Goal: Task Accomplishment & Management: Use online tool/utility

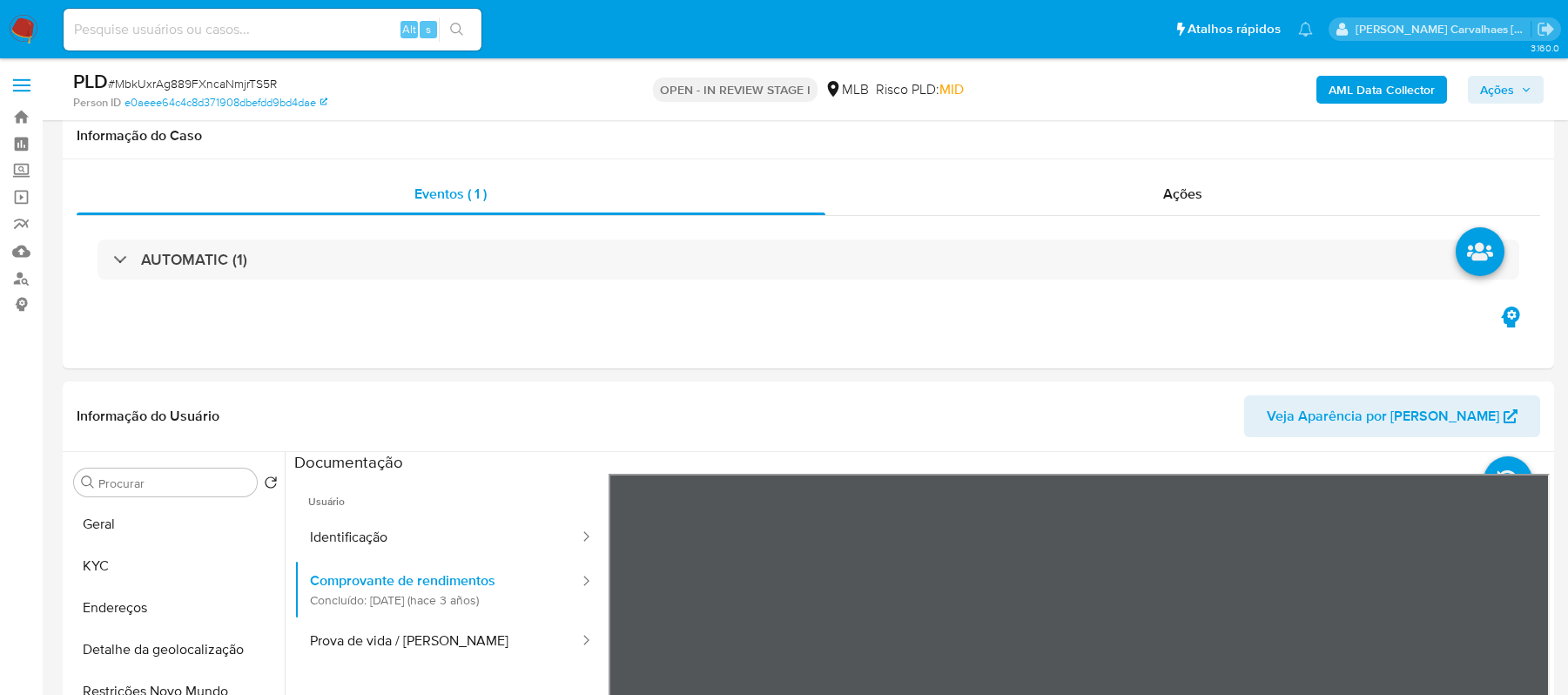
select select "10"
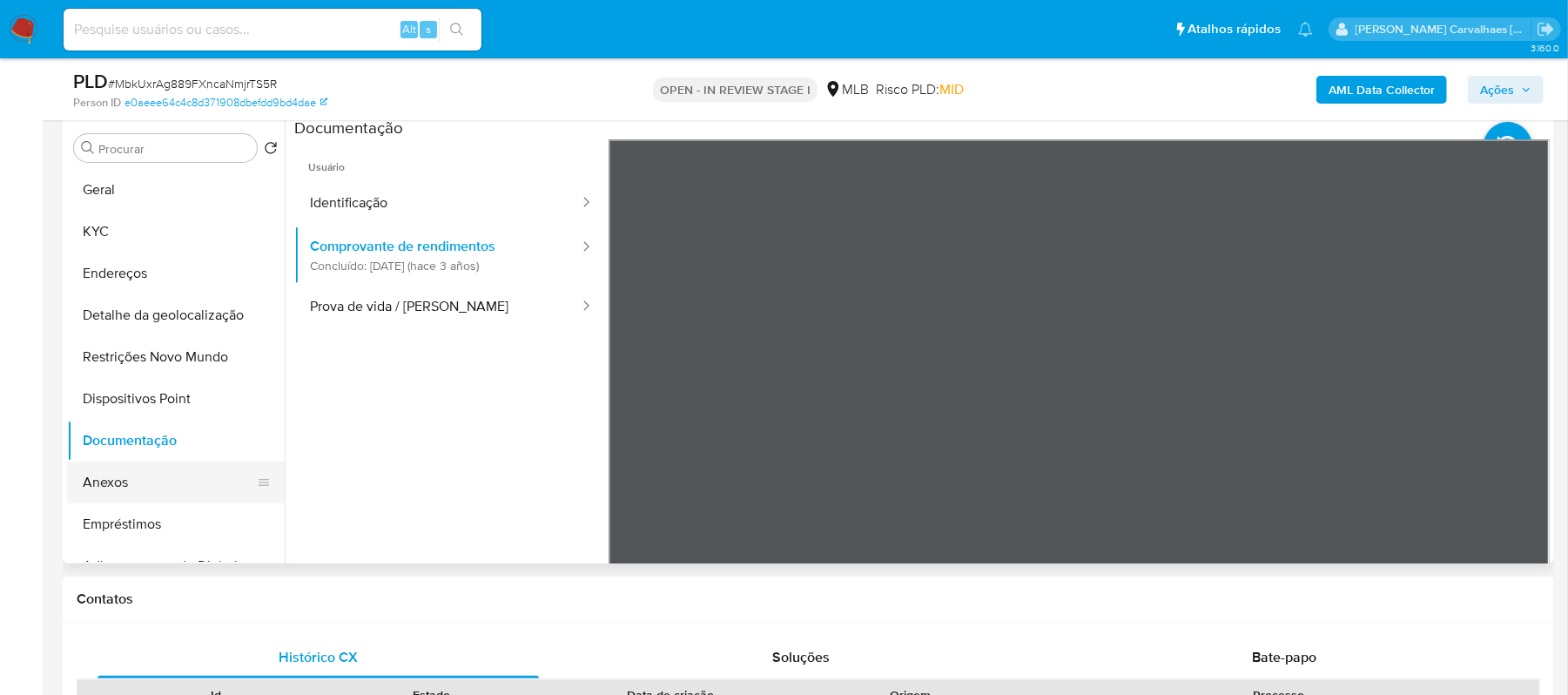
scroll to position [747, 0]
click at [154, 492] on button "Anexos" at bounding box center [168, 482] width 204 height 42
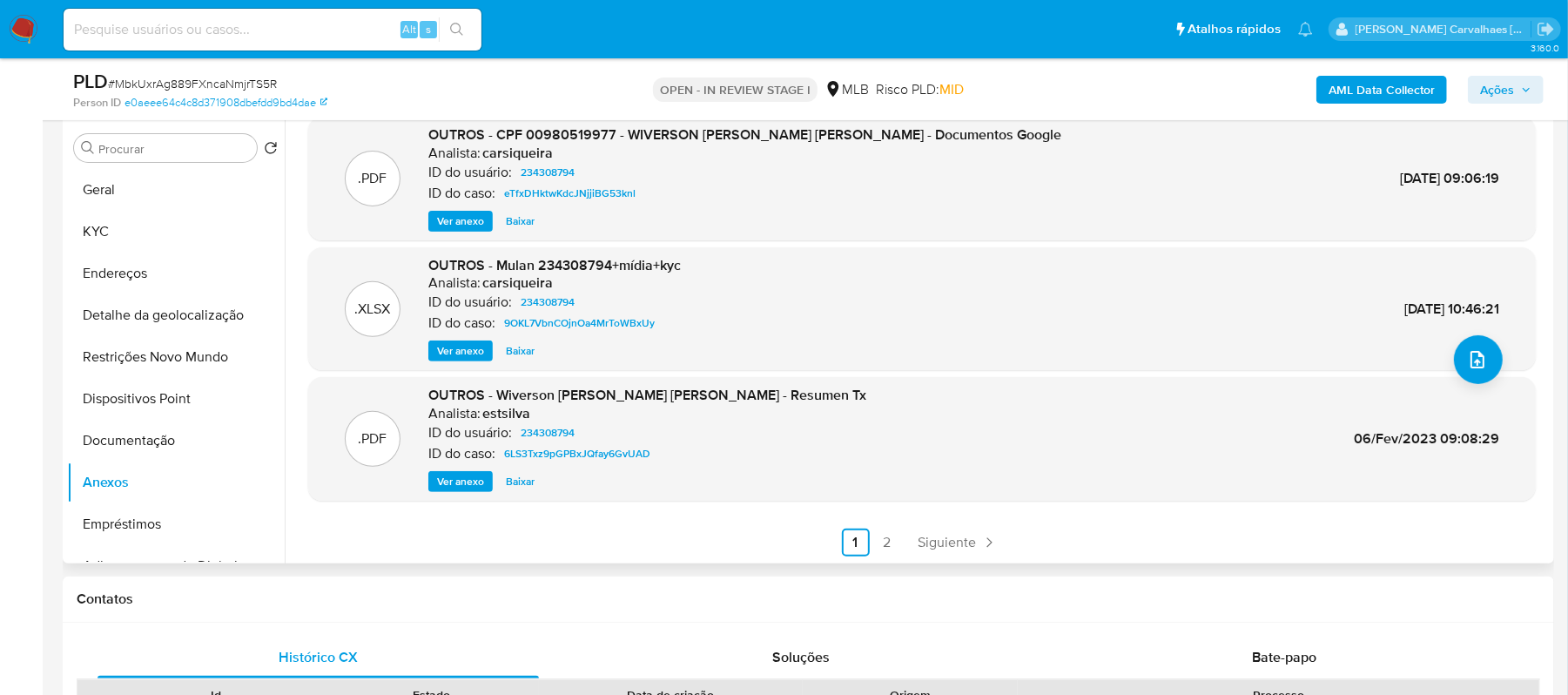
scroll to position [146, 0]
click at [888, 542] on link "2" at bounding box center [887, 540] width 28 height 28
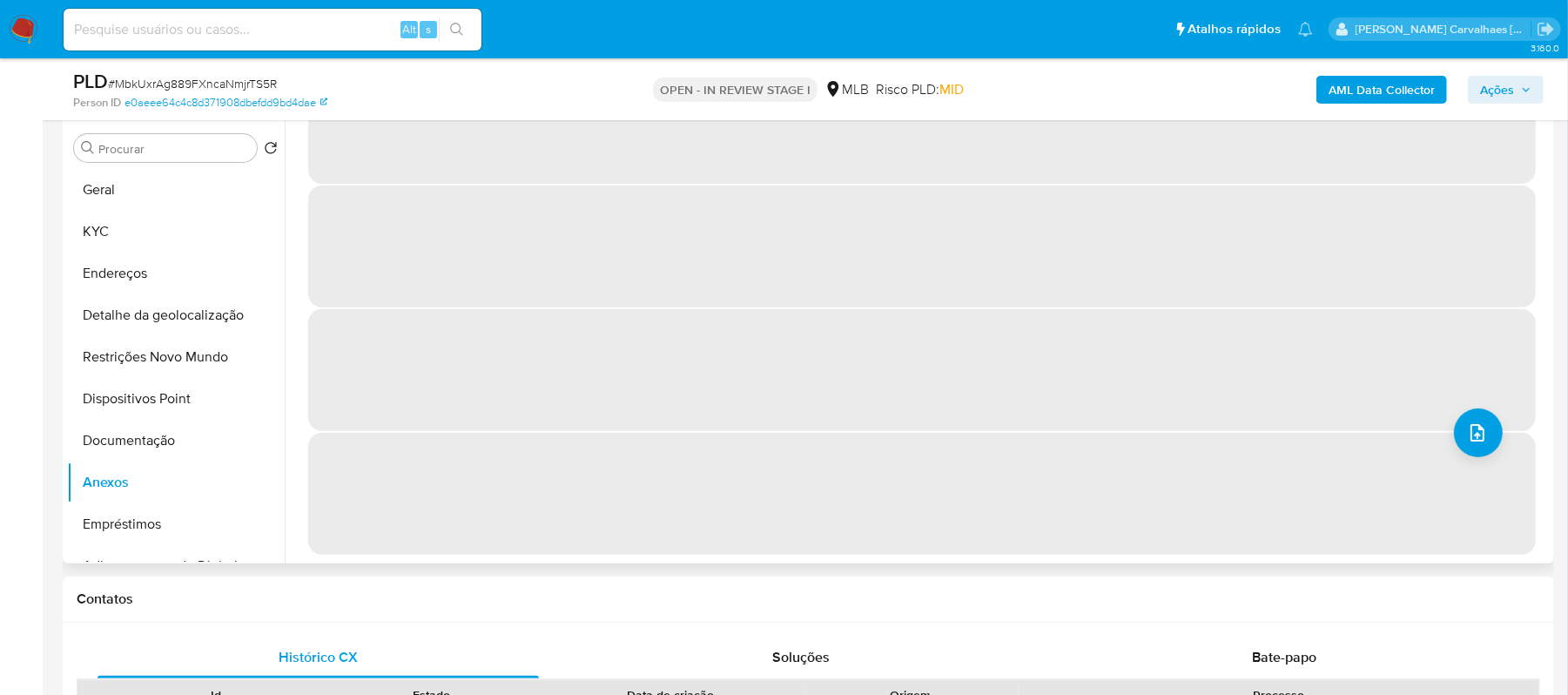
scroll to position [0, 0]
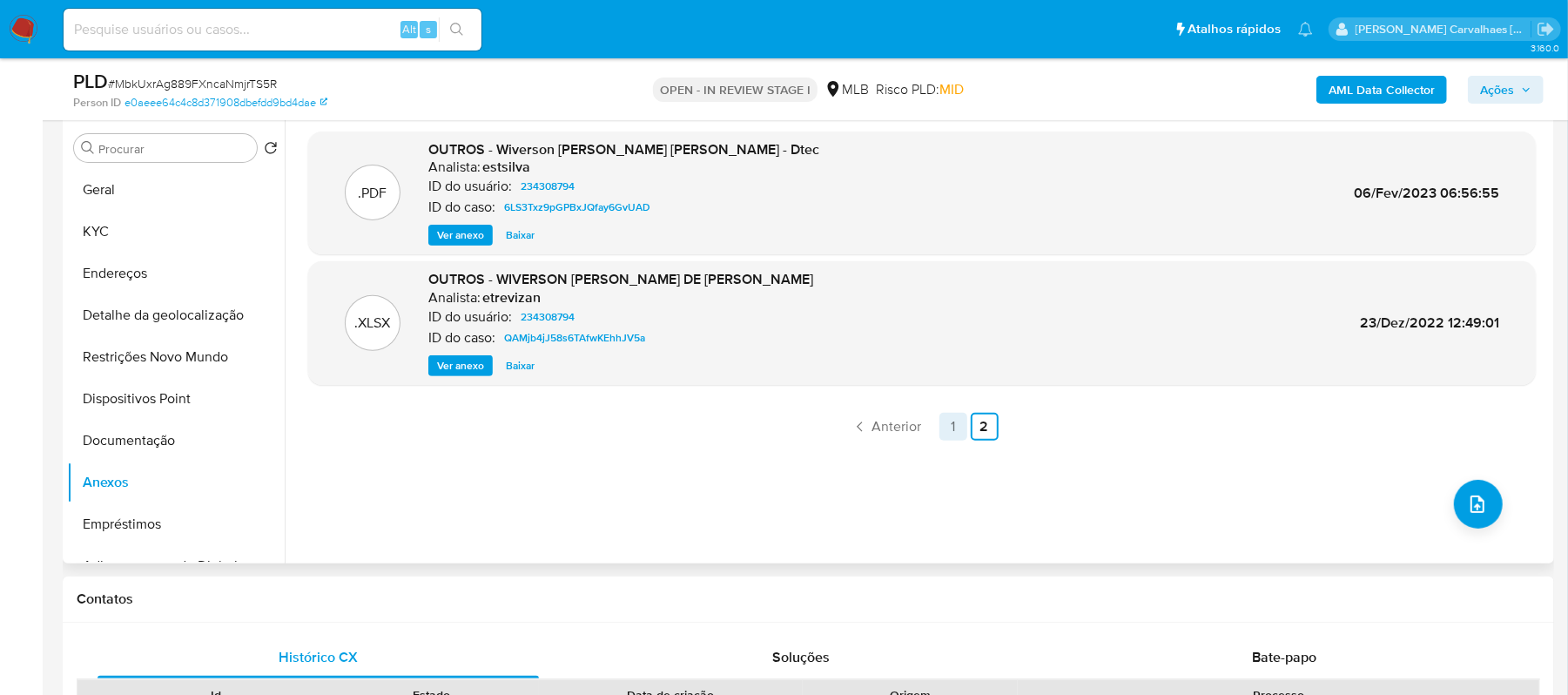
click at [942, 423] on link "1" at bounding box center [953, 426] width 28 height 28
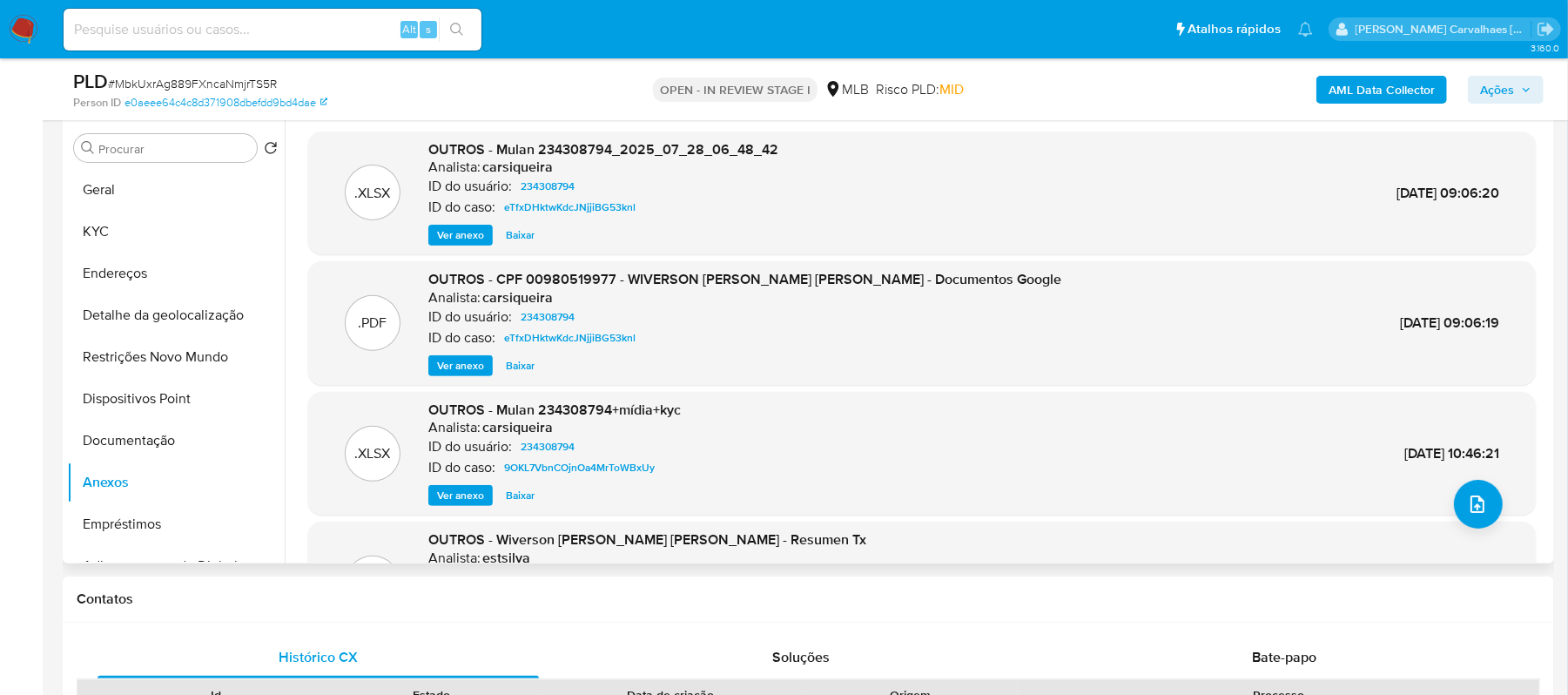
click at [468, 366] on span "Ver anexo" at bounding box center [460, 365] width 47 height 17
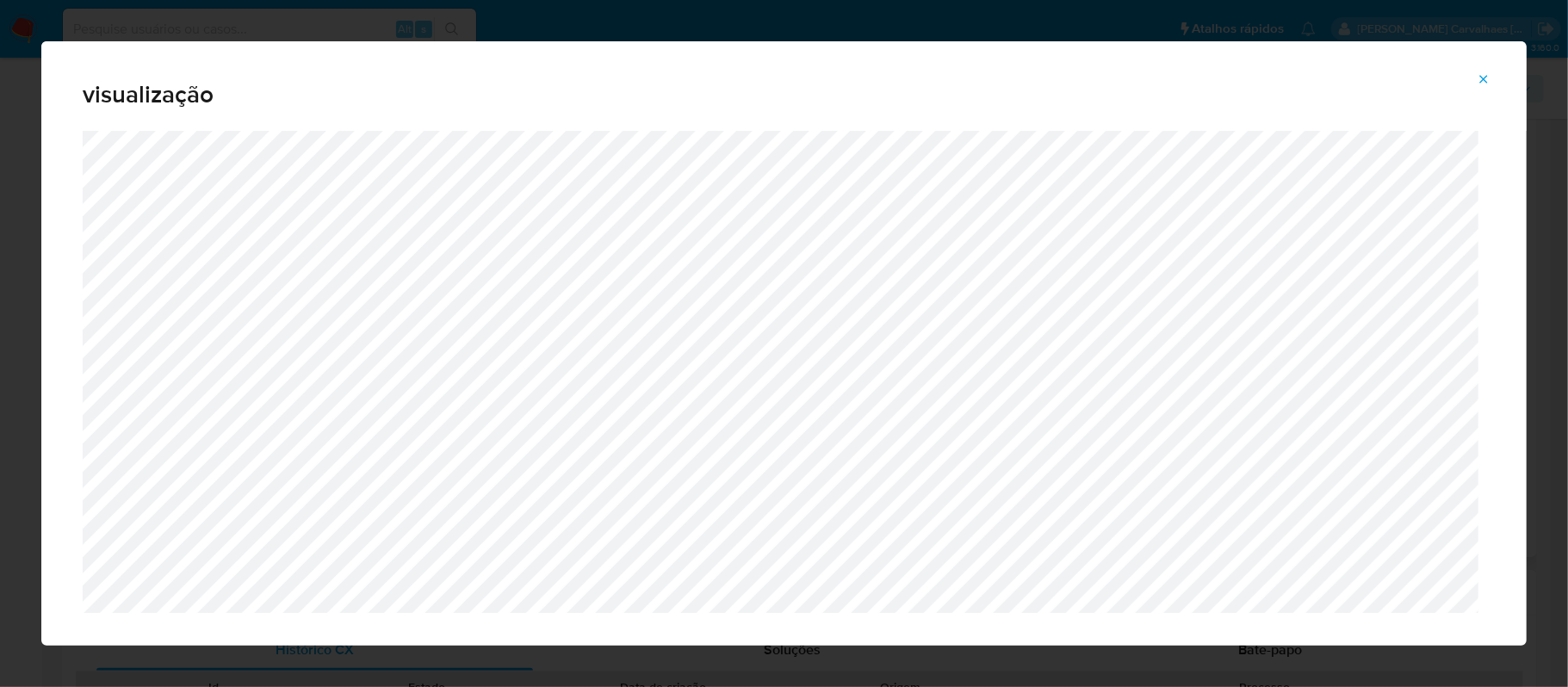
click at [1483, 74] on icon "Attachment preview" at bounding box center [1483, 79] width 13 height 13
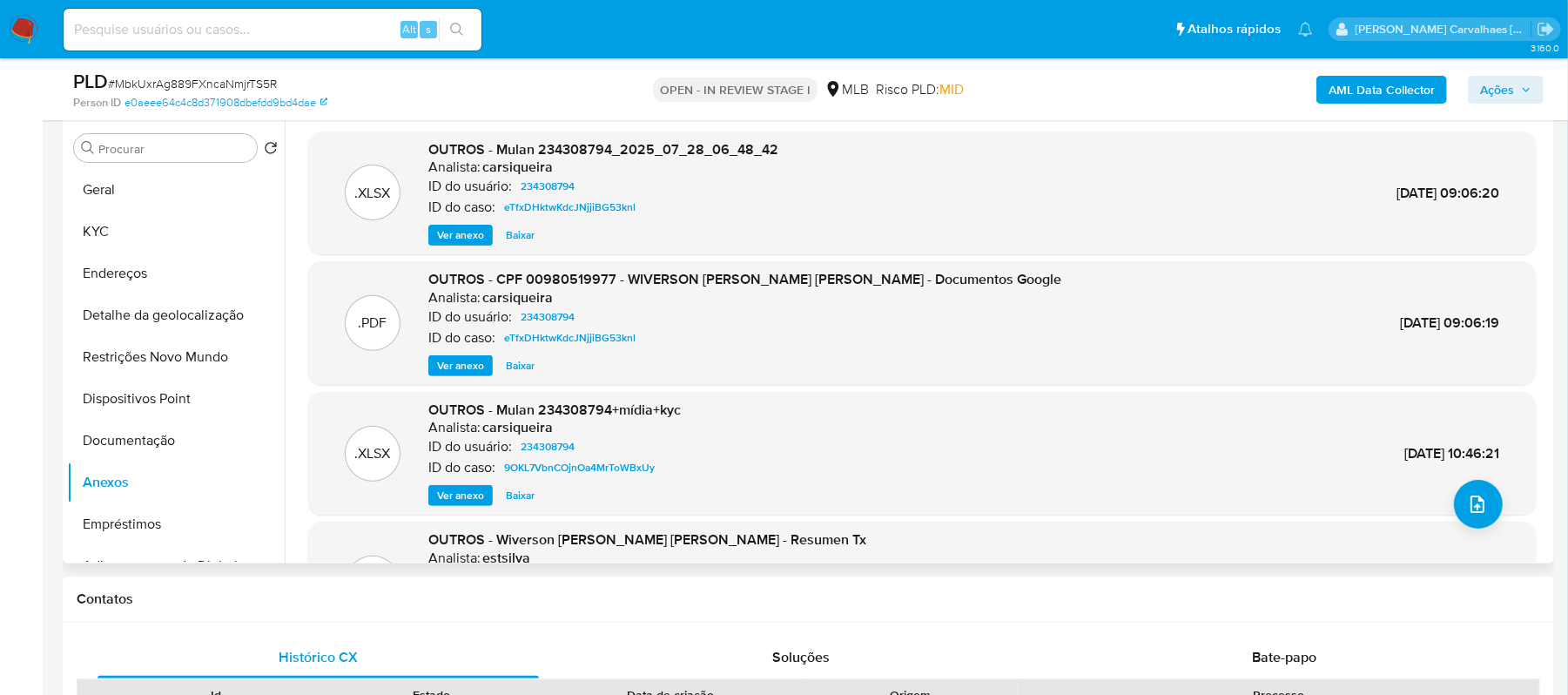
click at [471, 361] on span "Ver anexo" at bounding box center [460, 365] width 47 height 17
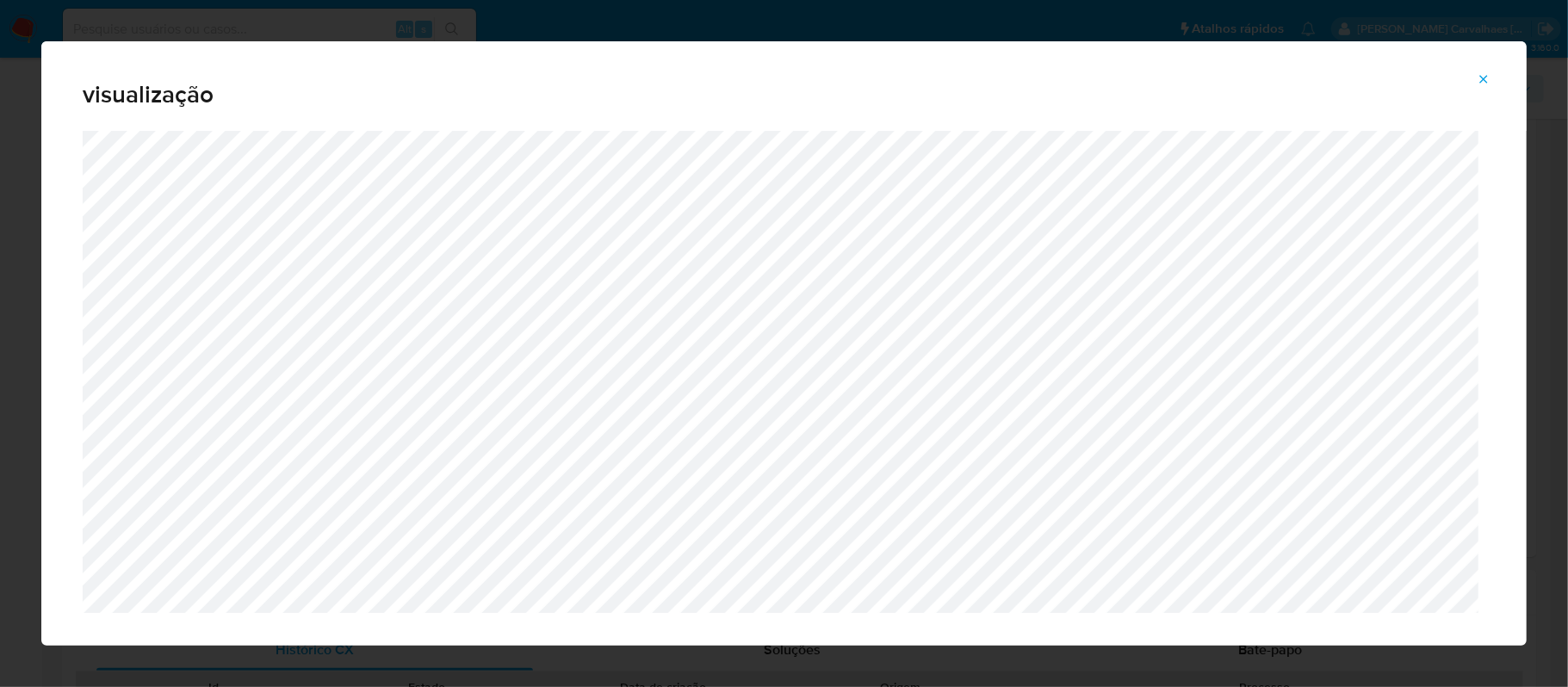
click at [1486, 76] on icon "Attachment preview" at bounding box center [1483, 79] width 13 height 13
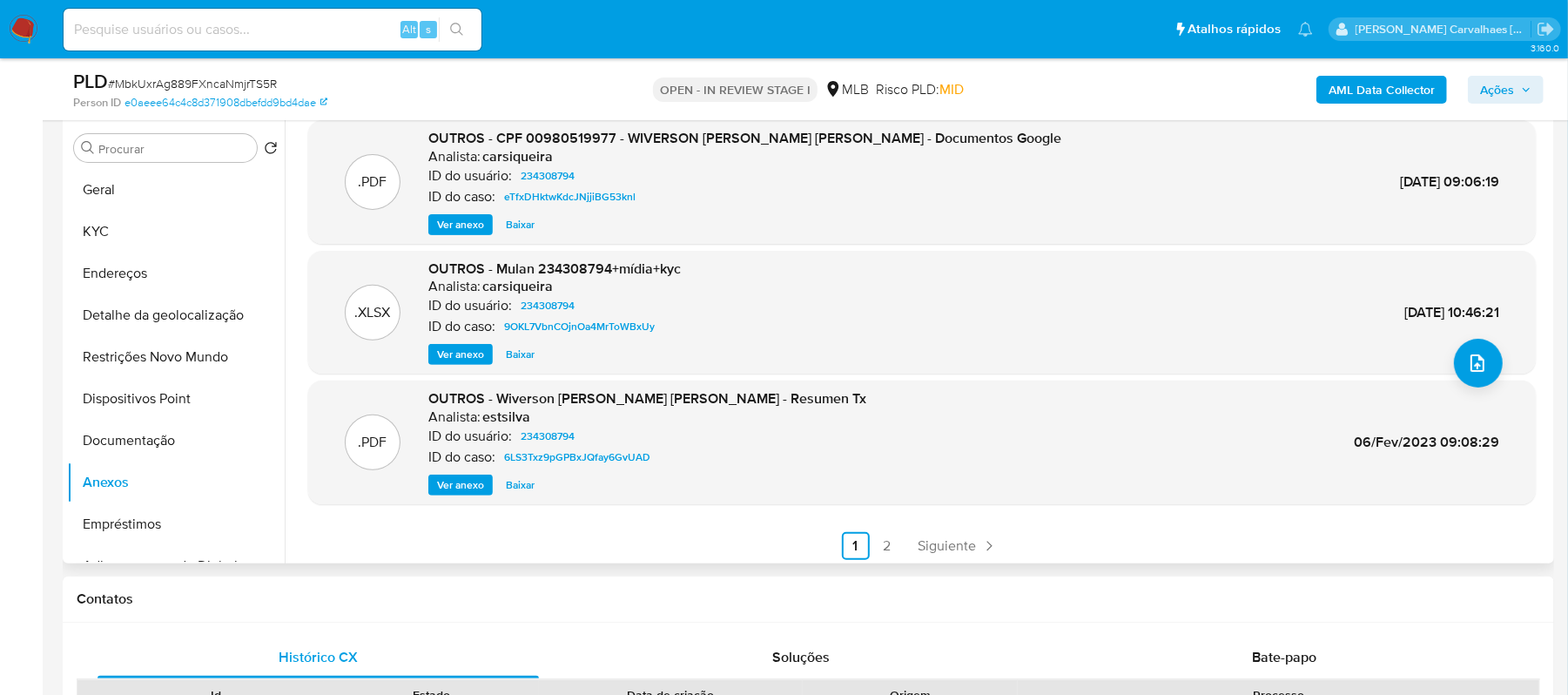
scroll to position [146, 0]
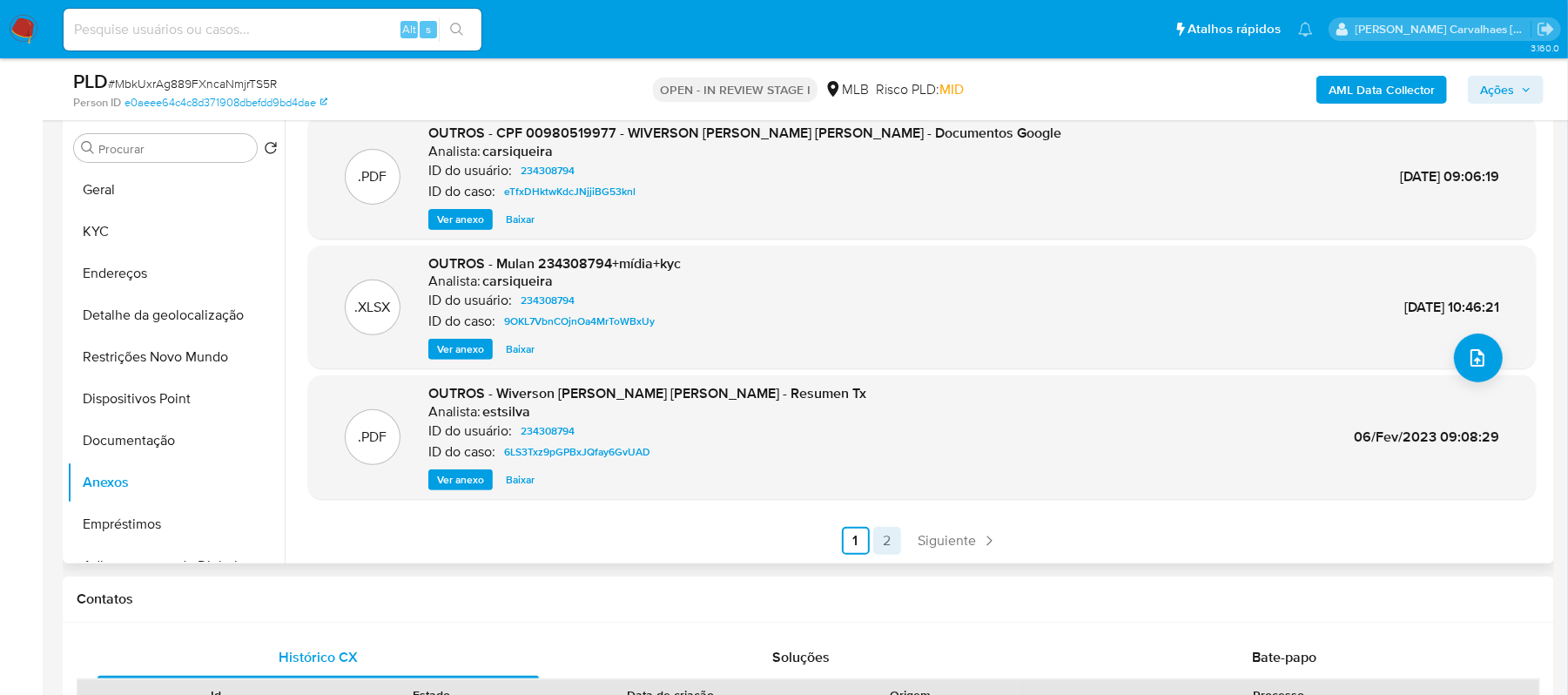
click at [876, 545] on link "2" at bounding box center [887, 540] width 28 height 28
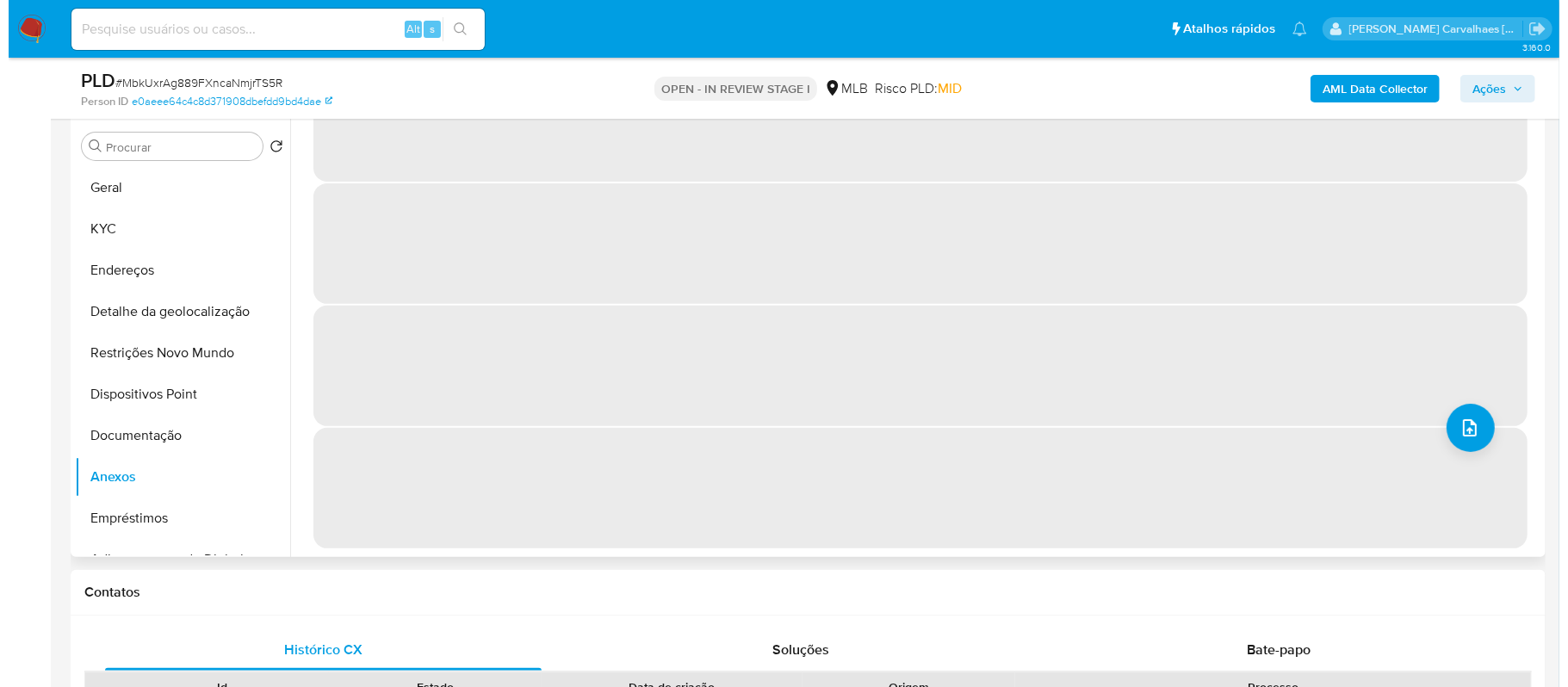
scroll to position [0, 0]
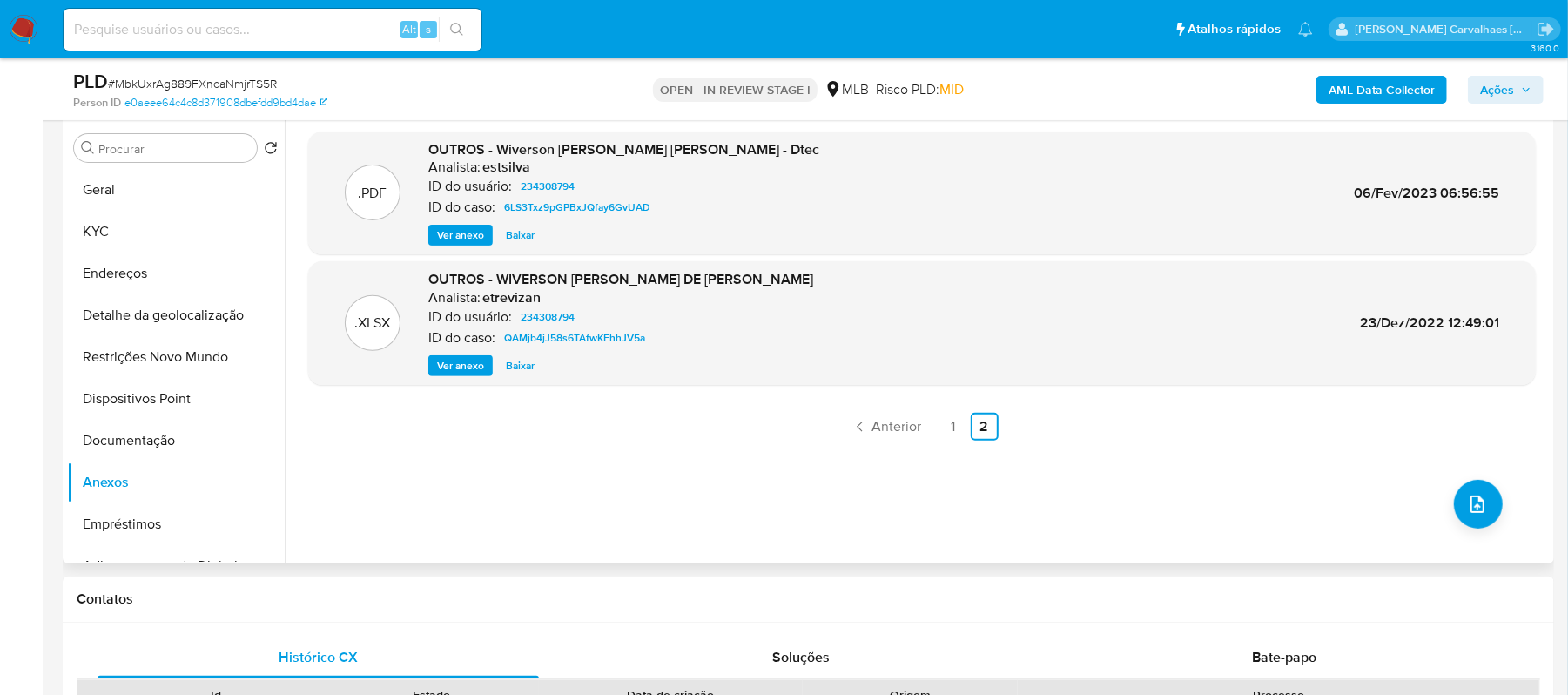
click at [446, 360] on span "Ver anexo" at bounding box center [460, 365] width 47 height 17
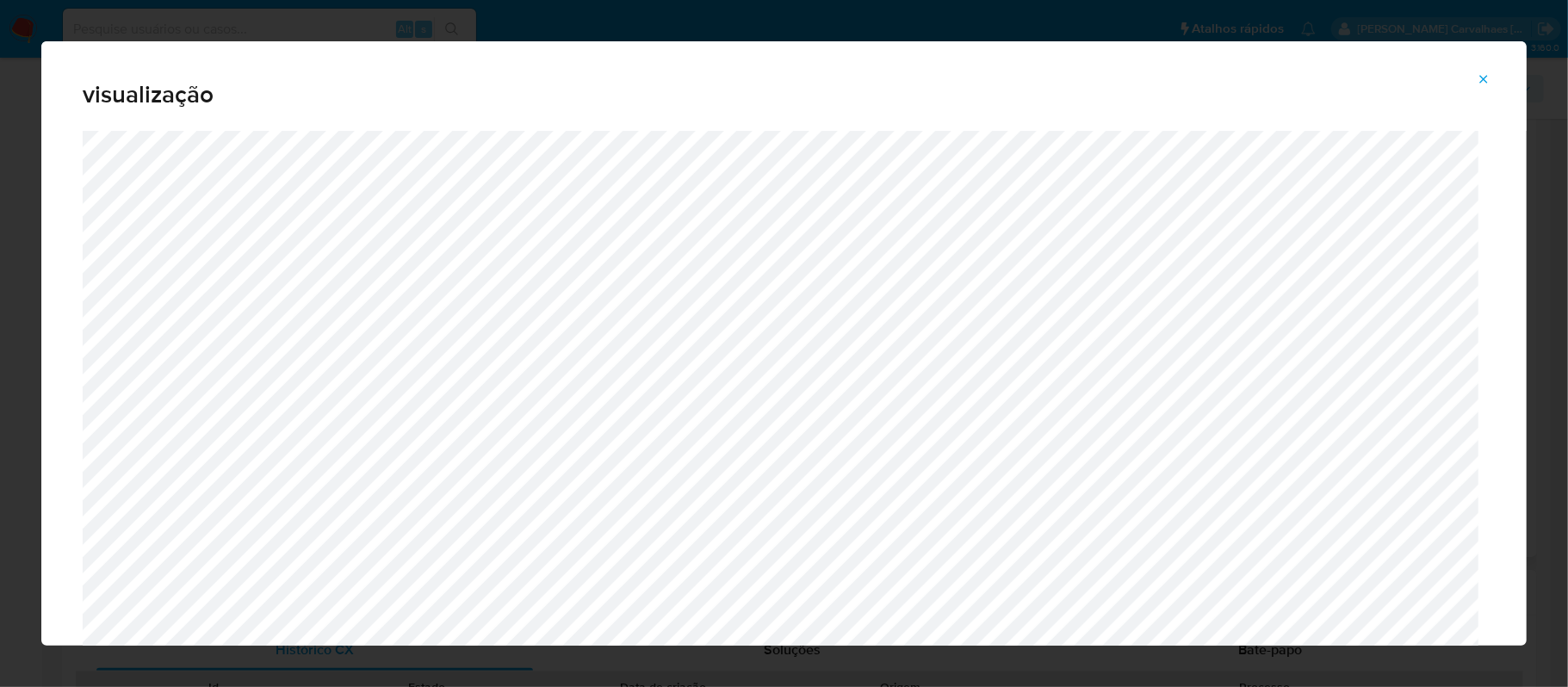
click at [1485, 86] on span "Attachment preview" at bounding box center [1483, 79] width 13 height 24
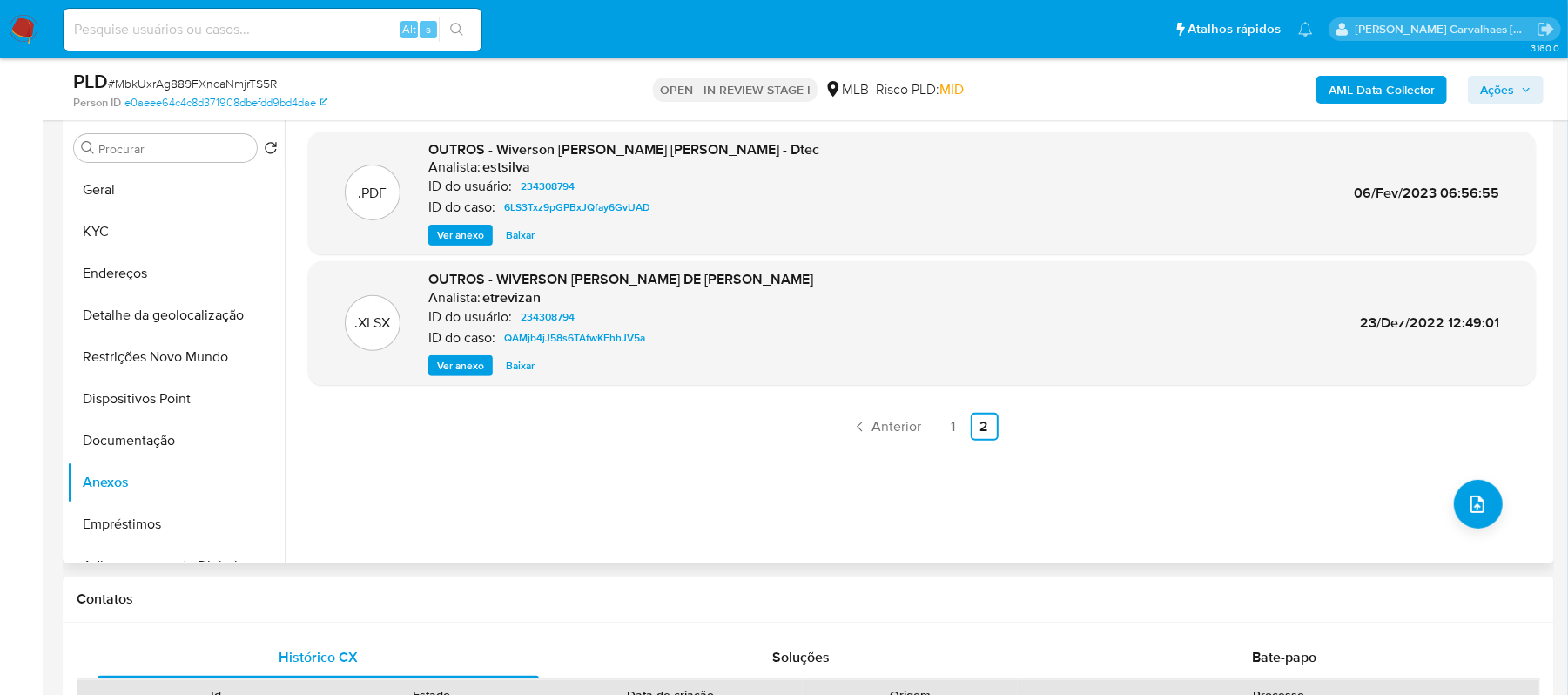
click at [447, 231] on span "Ver anexo" at bounding box center [460, 235] width 47 height 17
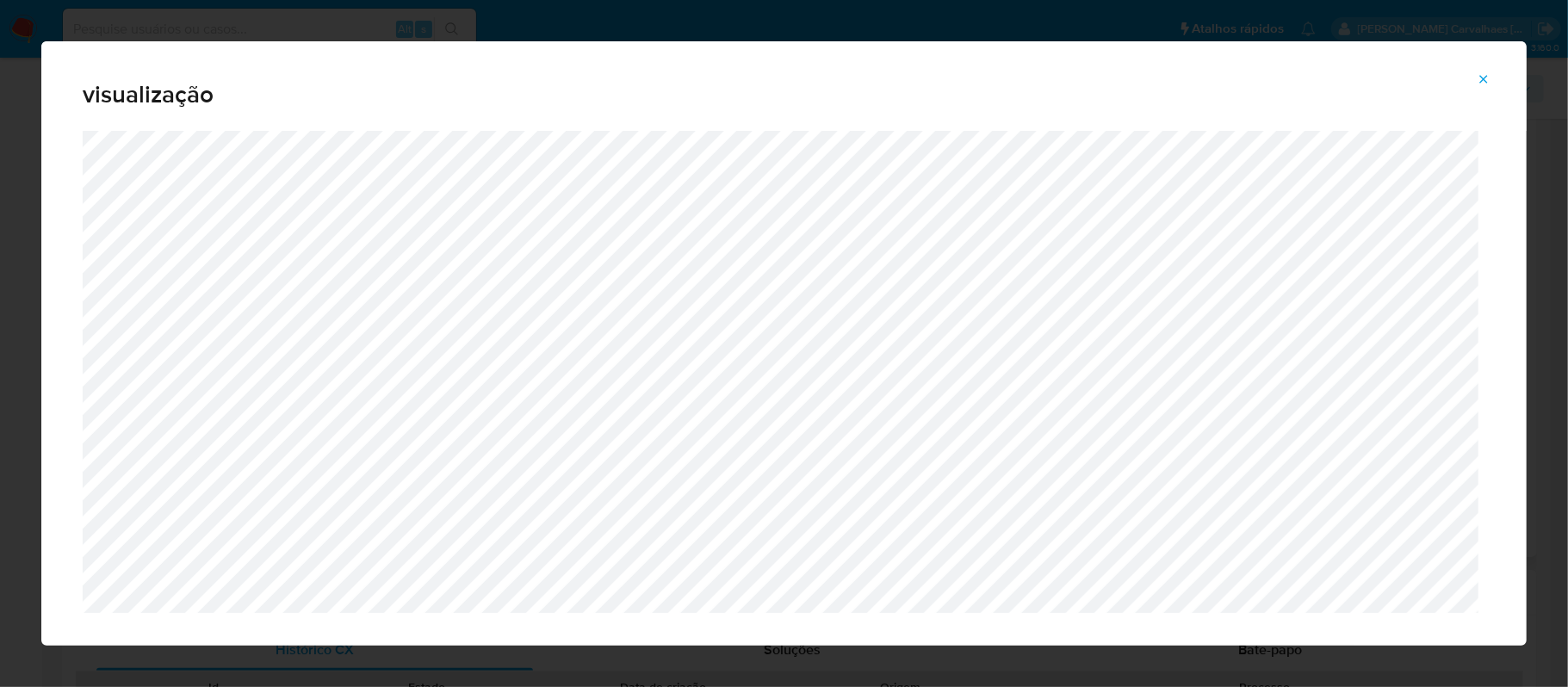
click at [1474, 79] on button "Attachment preview" at bounding box center [1484, 79] width 38 height 28
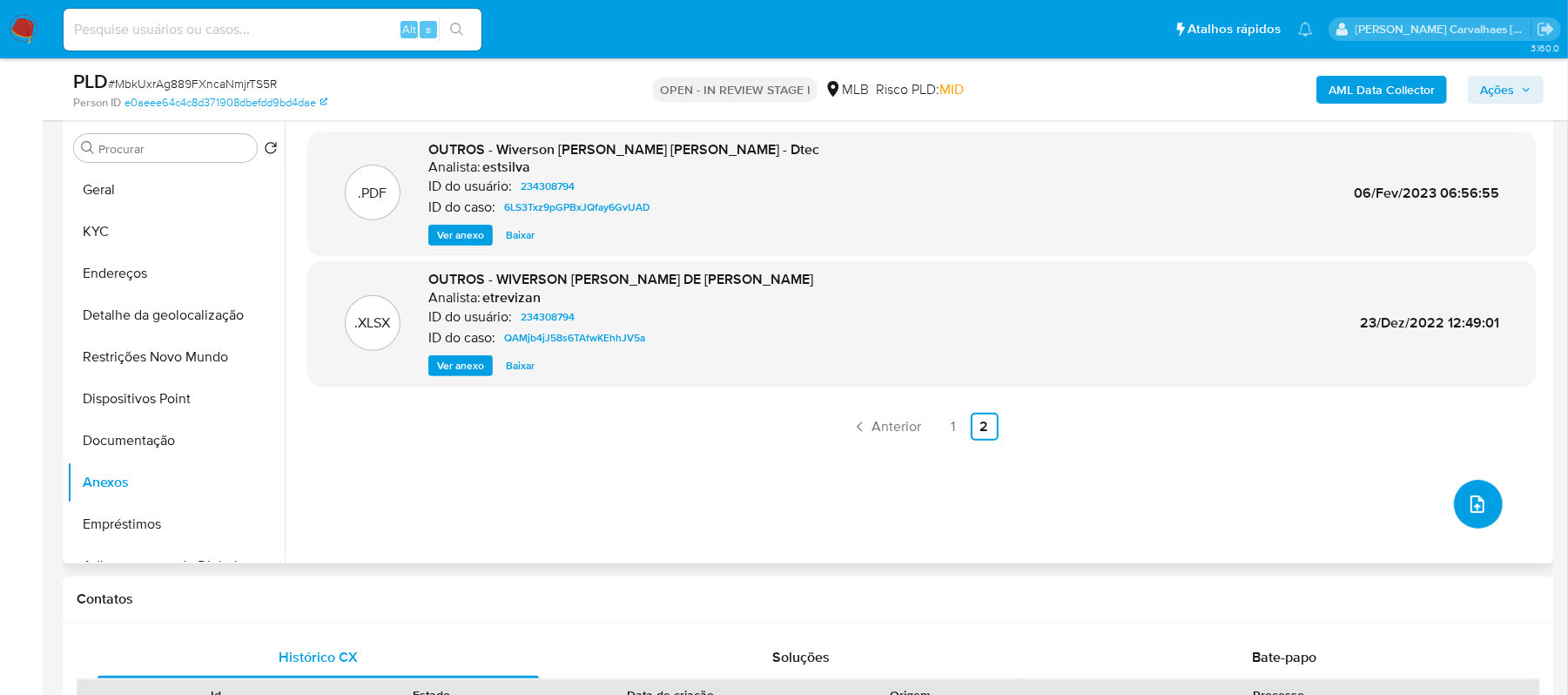
click at [1467, 502] on icon "upload-file" at bounding box center [1477, 504] width 21 height 21
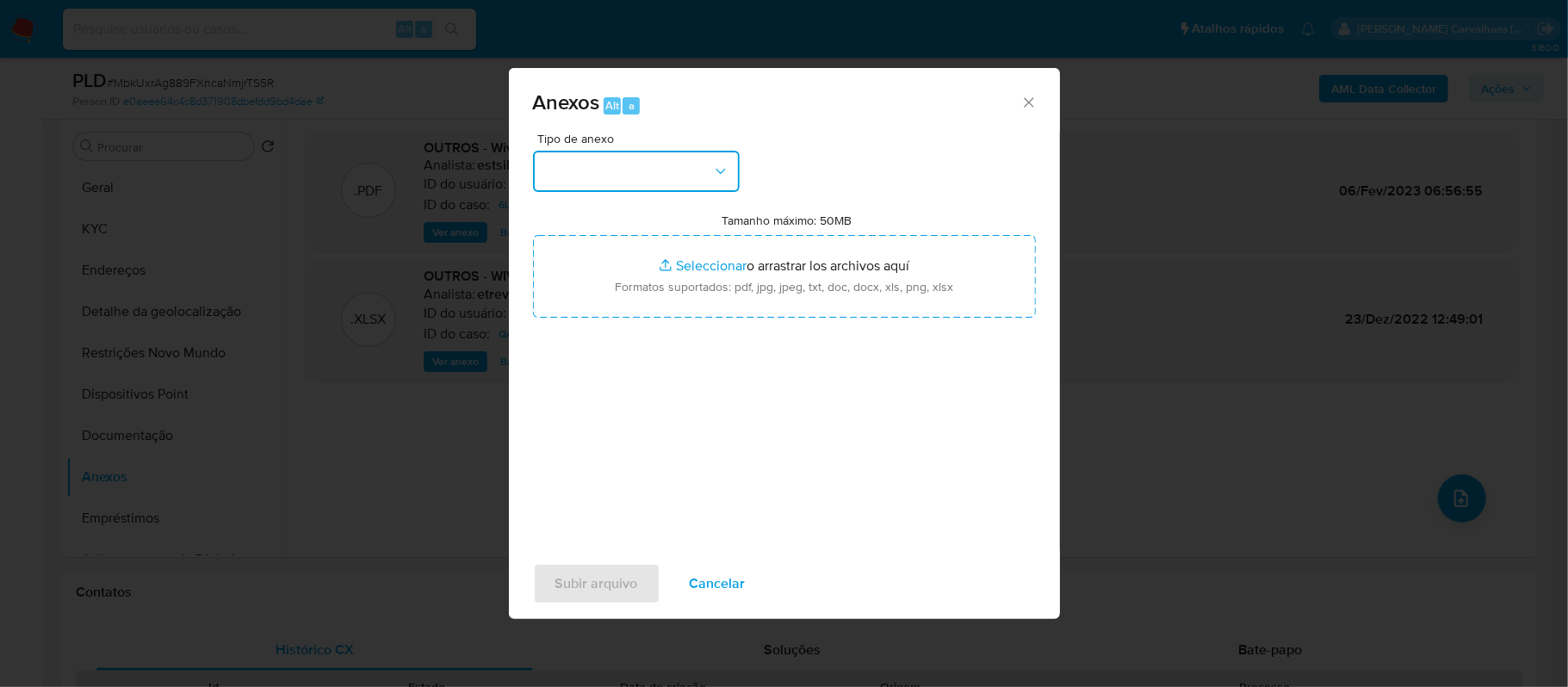
click at [700, 173] on button "button" at bounding box center [636, 171] width 207 height 41
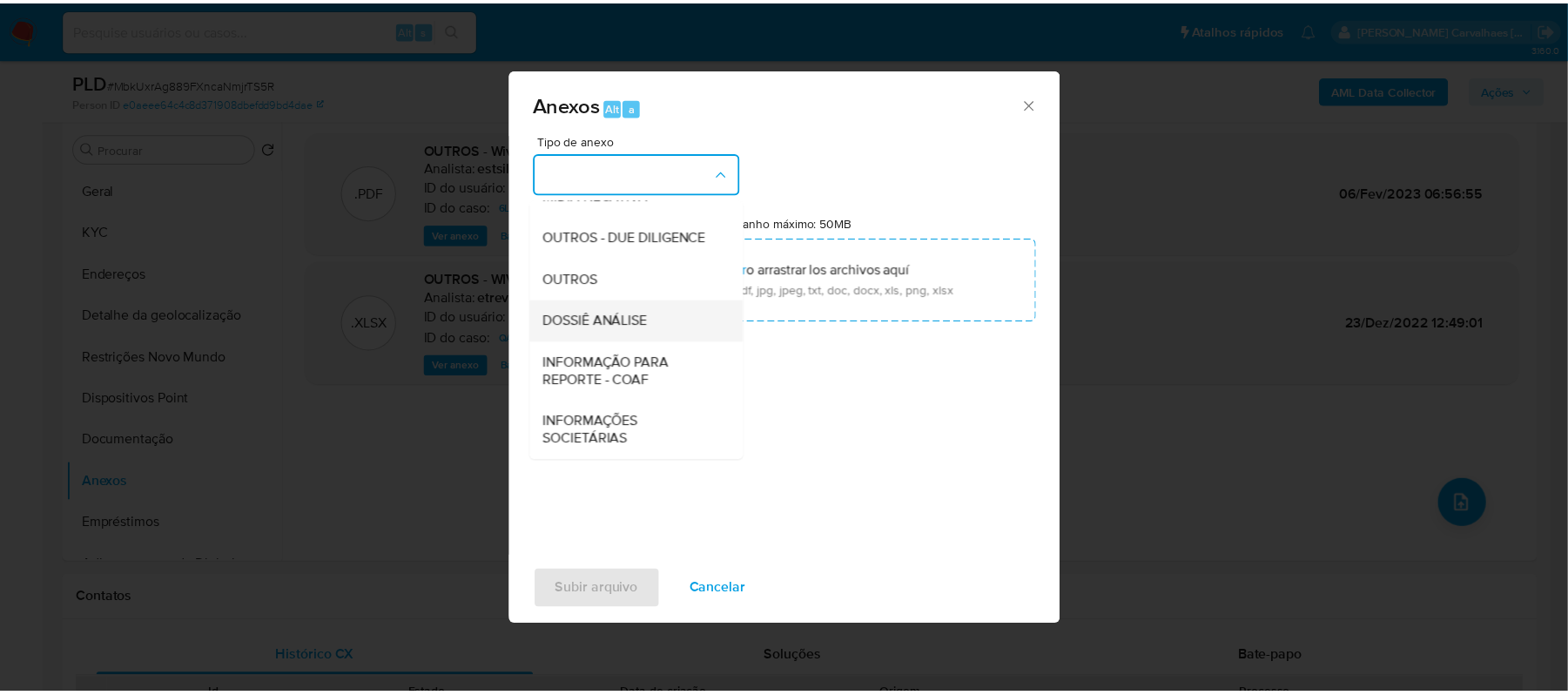
scroll to position [268, 0]
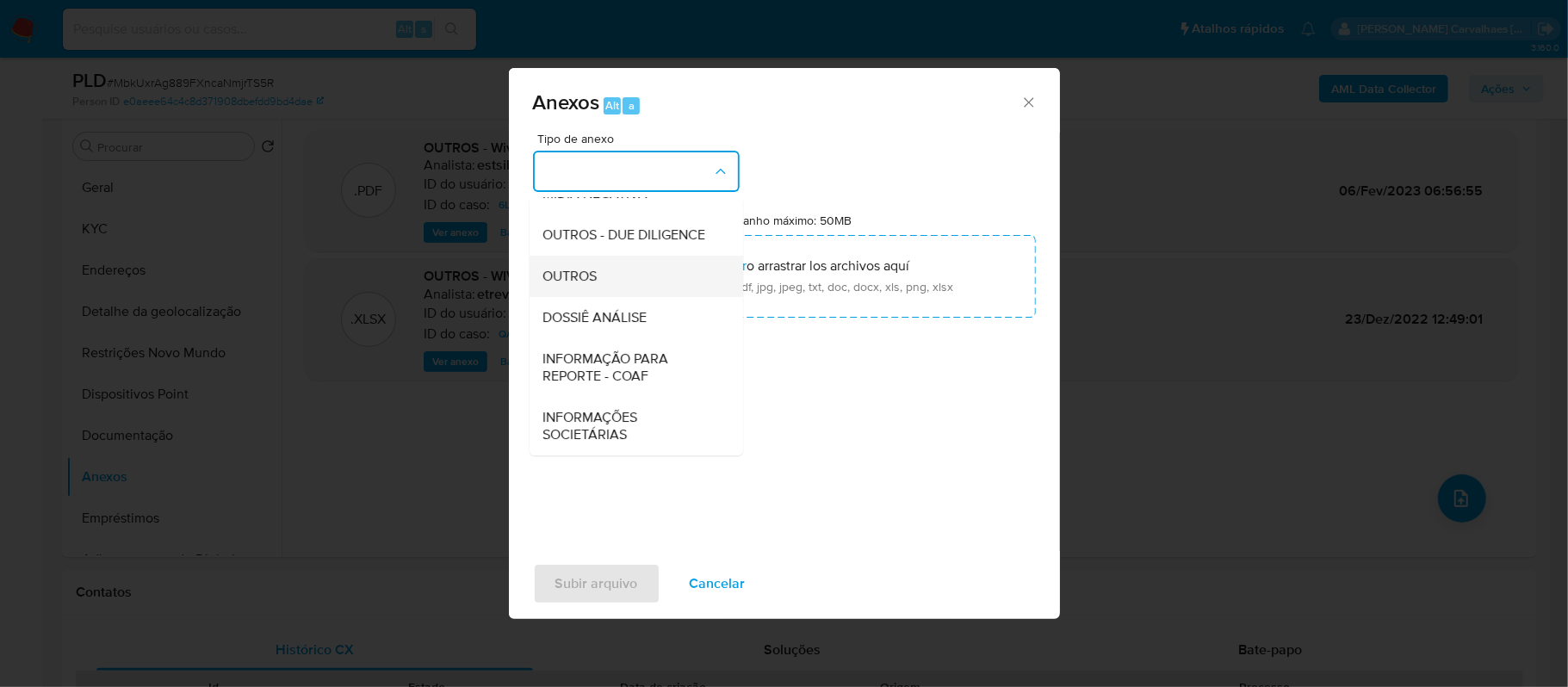
click at [604, 272] on div "OUTROS" at bounding box center [631, 276] width 176 height 41
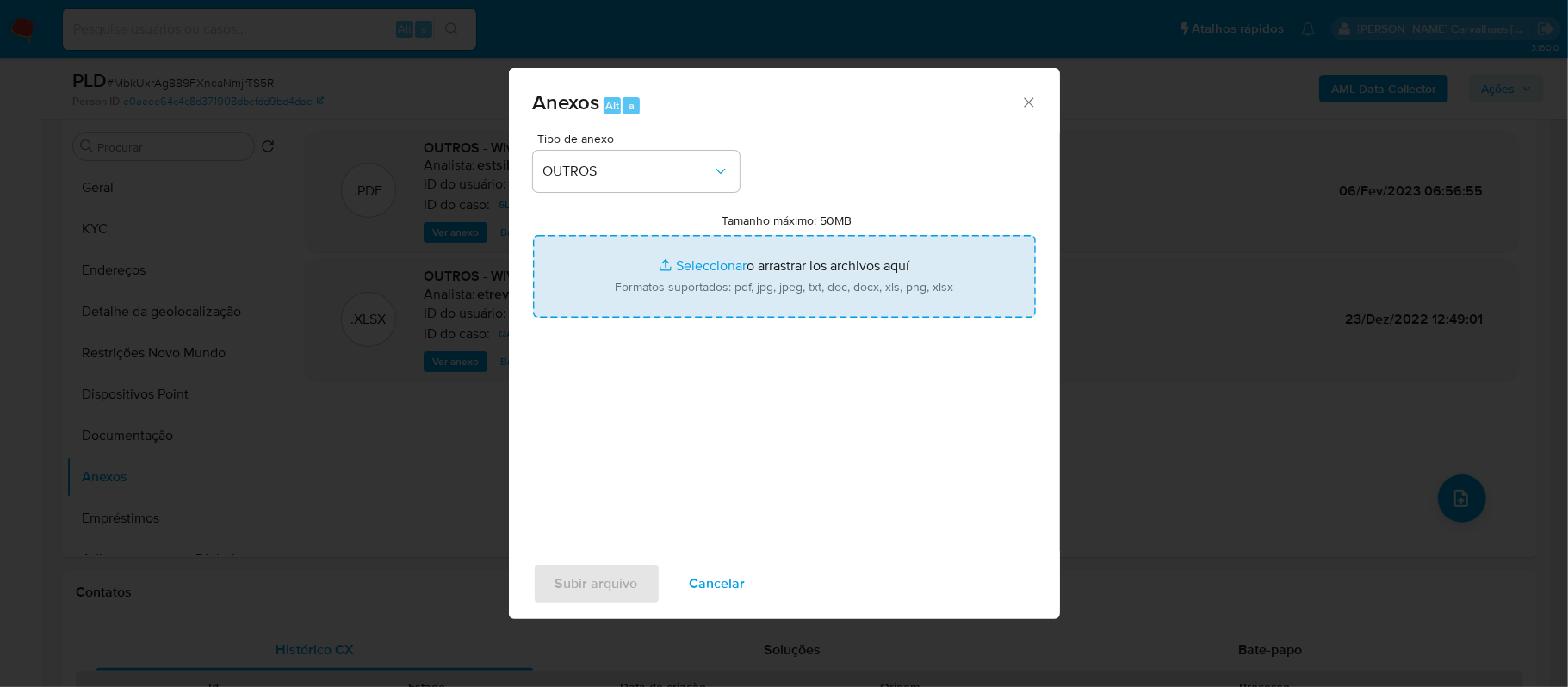
click at [693, 263] on input "Tamanho máximo: 50MB Seleccionar archivos" at bounding box center [784, 276] width 503 height 82
type input "C:\fakepath\Mulan Wiverson Jose de Oliveira Meyer 234308794_2025_09_19_22_23_46…"
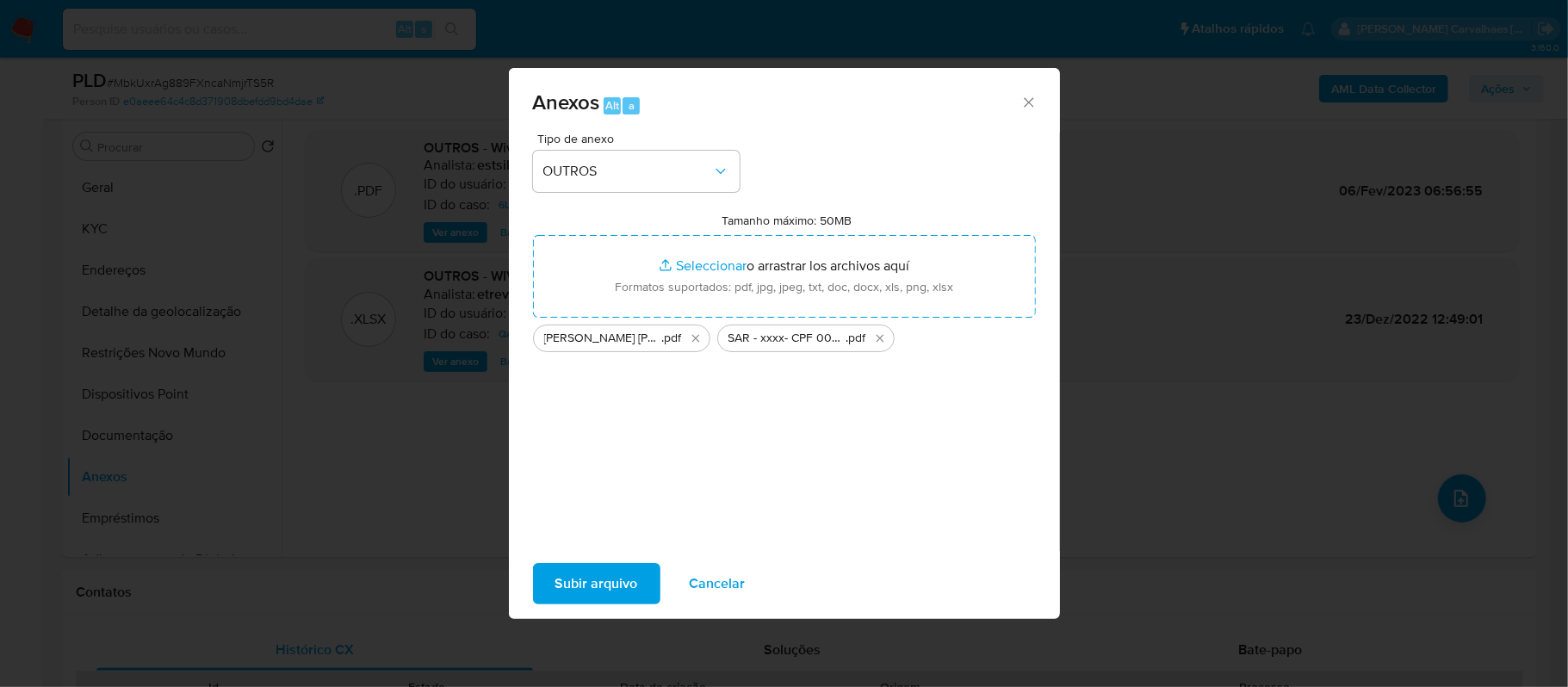
click at [607, 580] on span "Subir arquivo" at bounding box center [597, 583] width 82 height 38
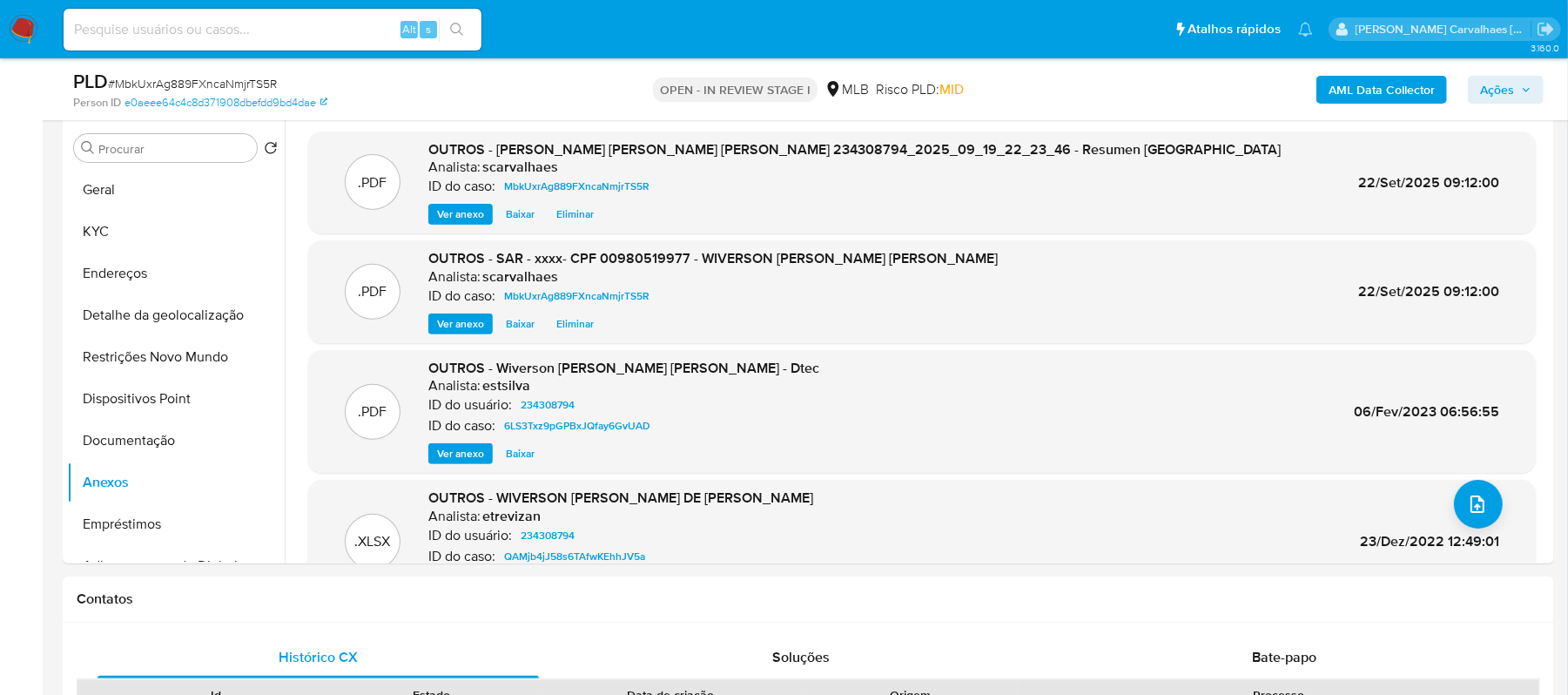
click at [1494, 91] on span "Ações" at bounding box center [1496, 90] width 34 height 28
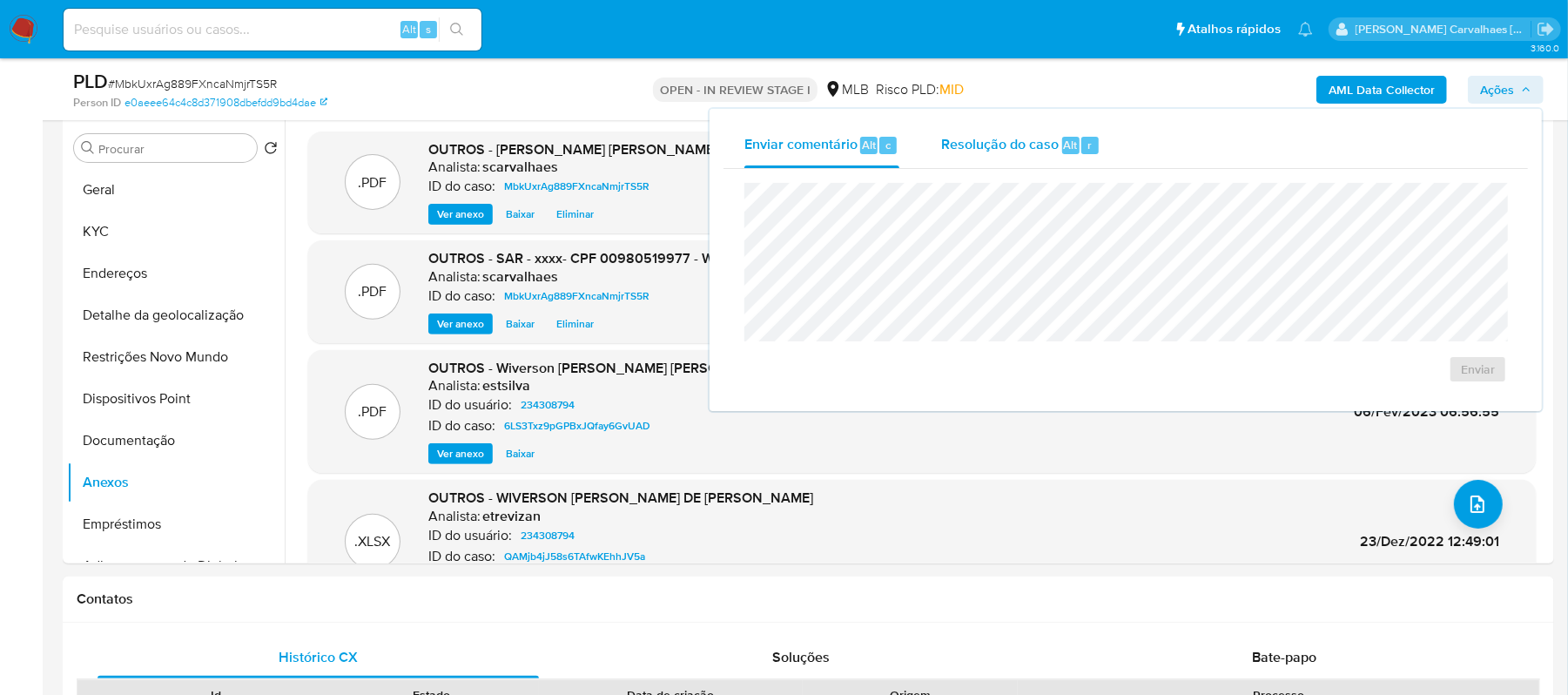
click at [979, 146] on span "Resolução do caso" at bounding box center [1000, 144] width 118 height 20
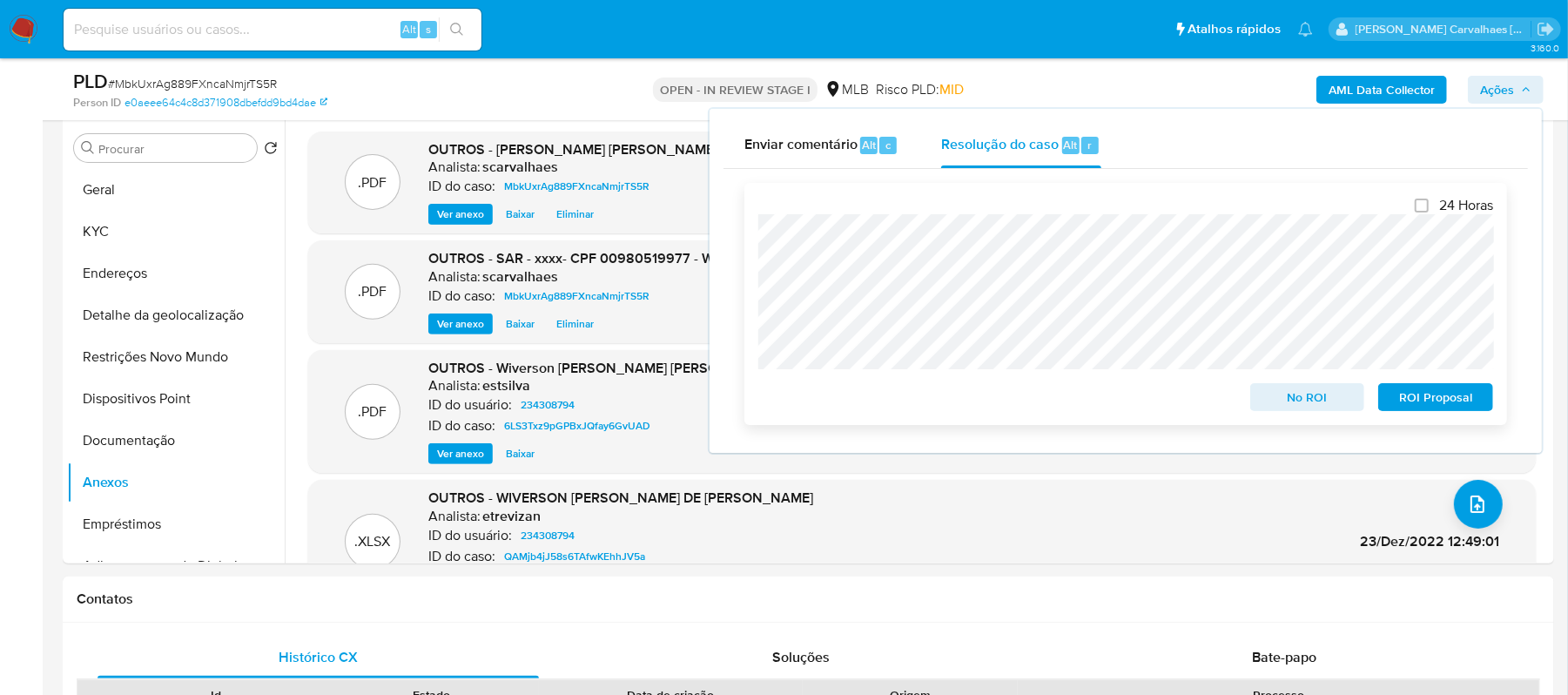
click at [1426, 401] on span "ROI Proposal" at bounding box center [1436, 397] width 91 height 24
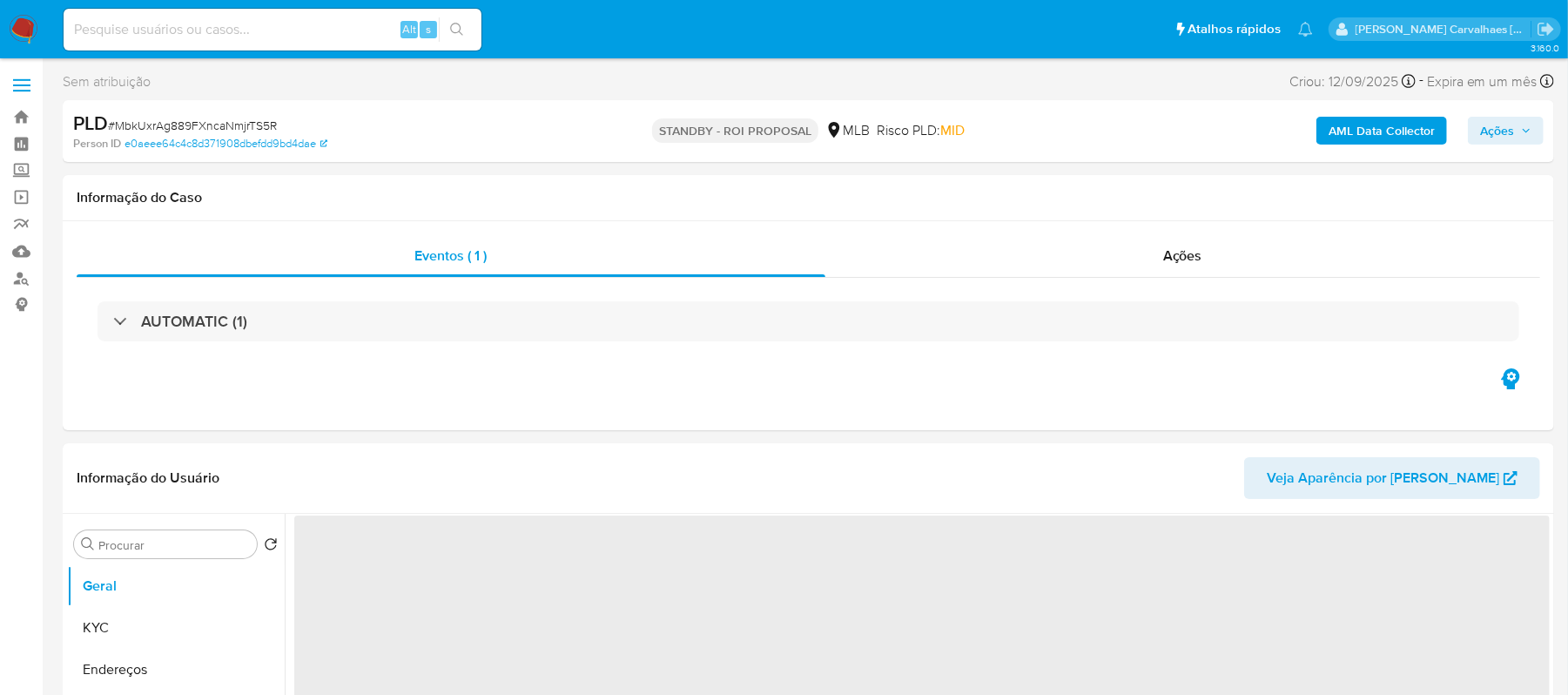
select select "10"
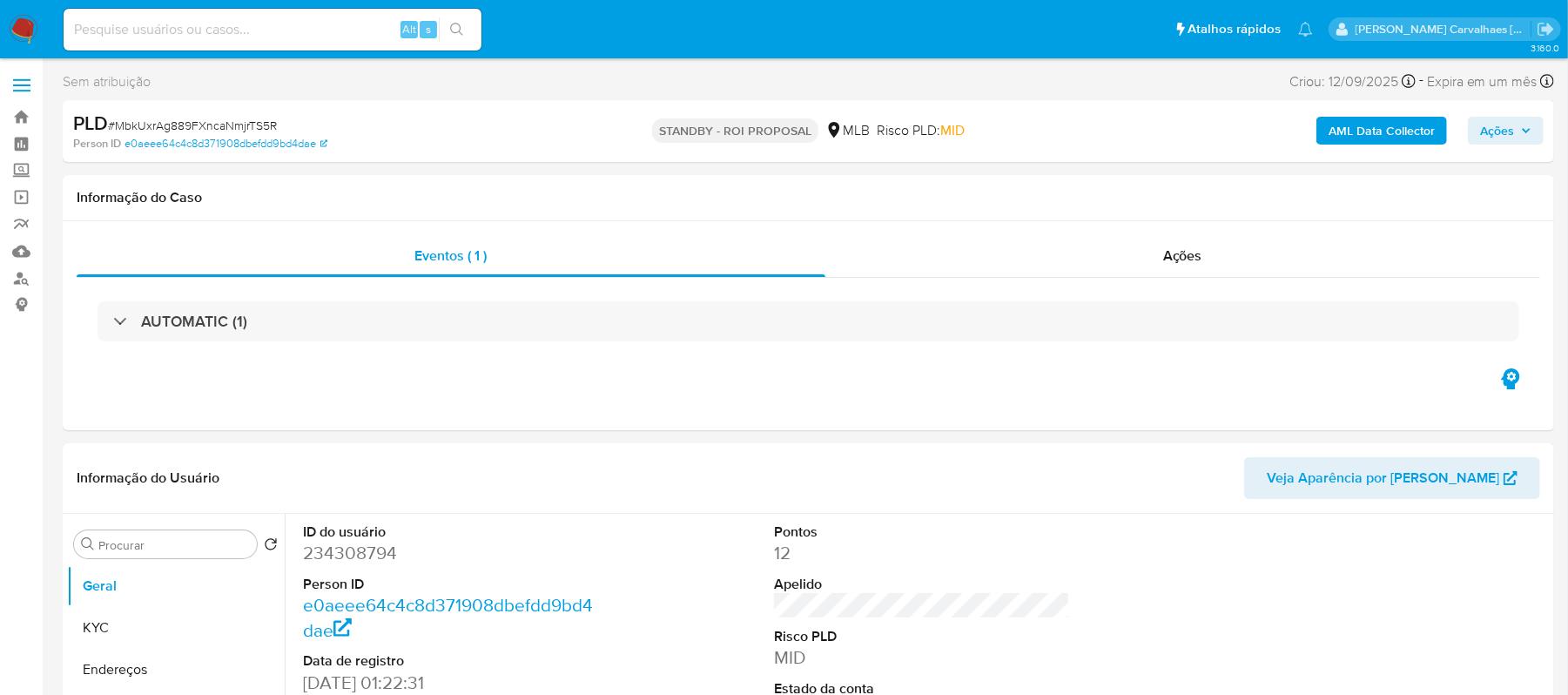
drag, startPoint x: 158, startPoint y: 15, endPoint x: 117, endPoint y: 32, distance: 44.4
click at [117, 32] on input at bounding box center [272, 29] width 418 height 23
paste input "NAeXEmij1sR7HtkTjJsXHKkH"
type input "NAeXEmij1sR7HtkTjJsXHKkH"
click at [455, 29] on icon "search-icon" at bounding box center [457, 29] width 14 height 14
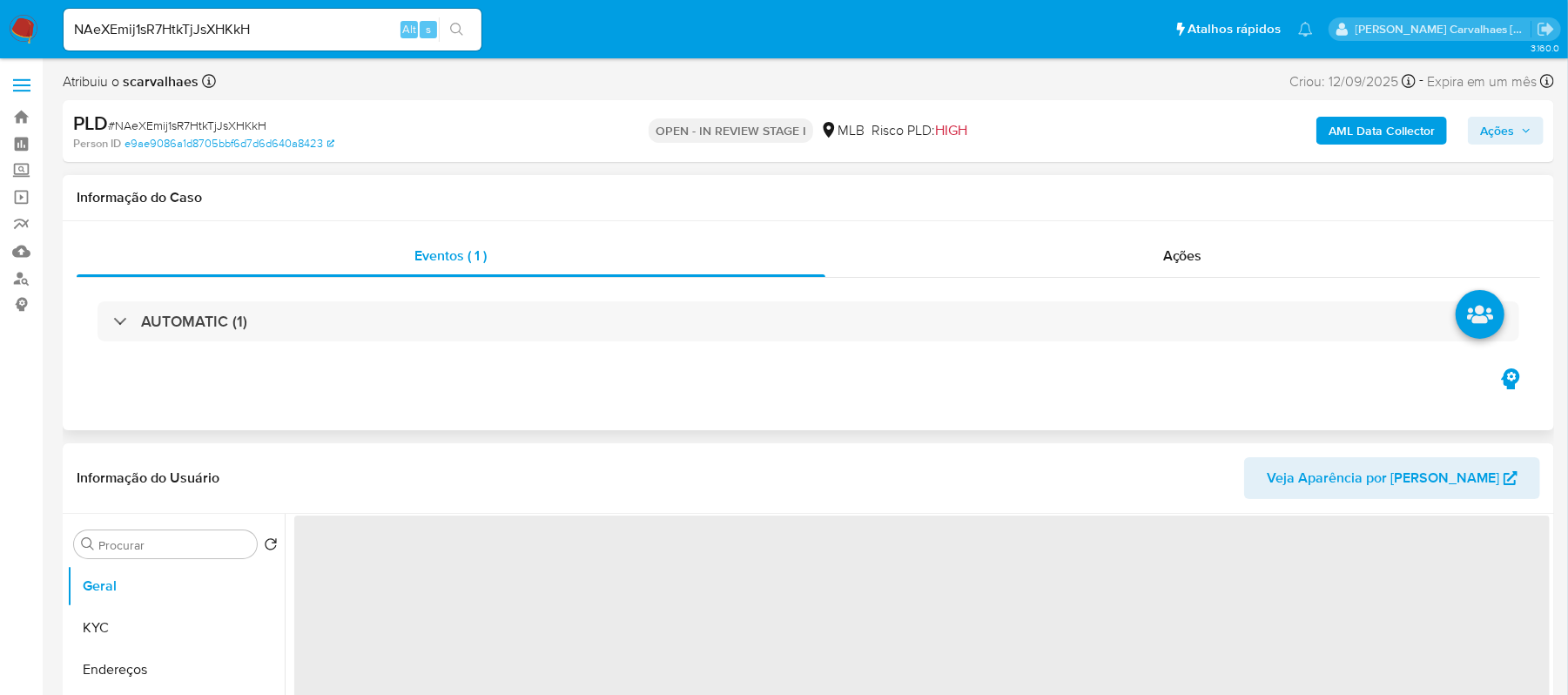
select select "10"
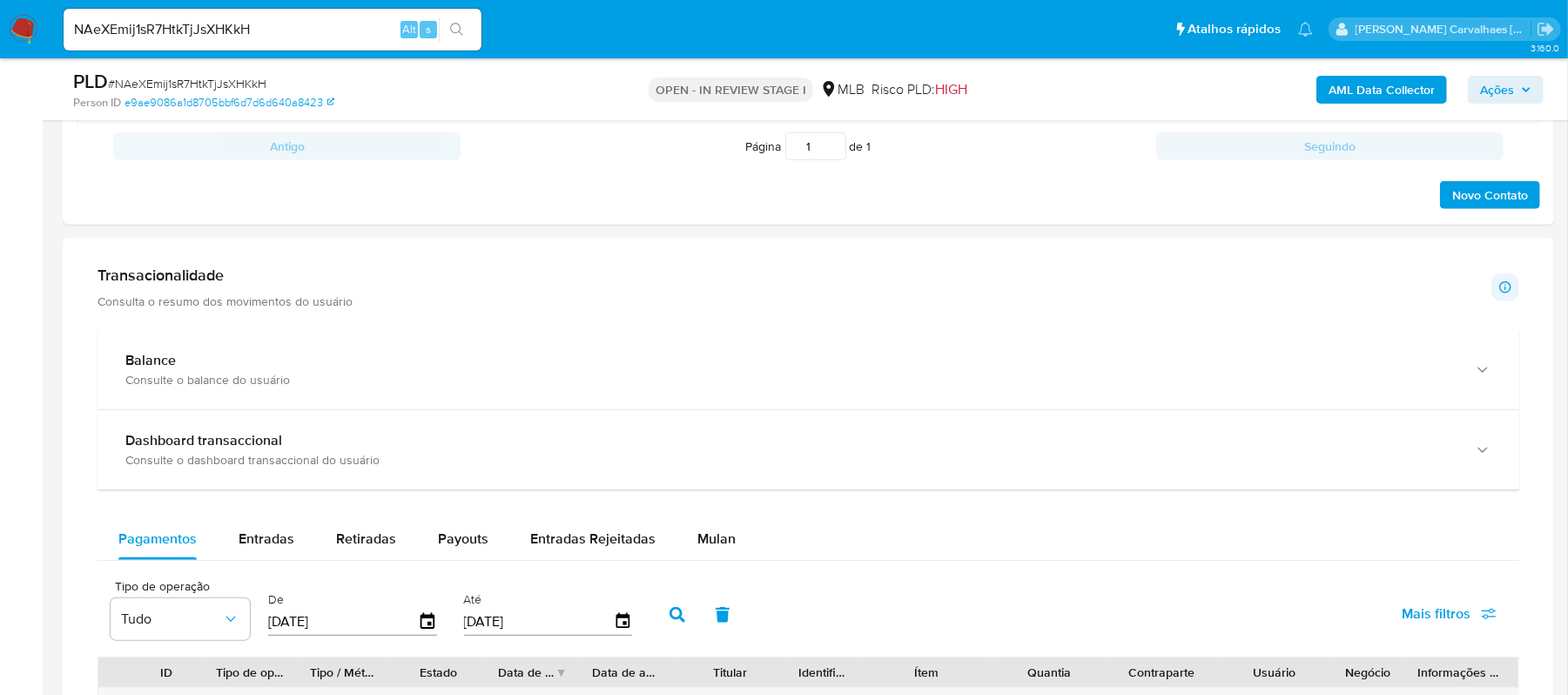
scroll to position [928, 0]
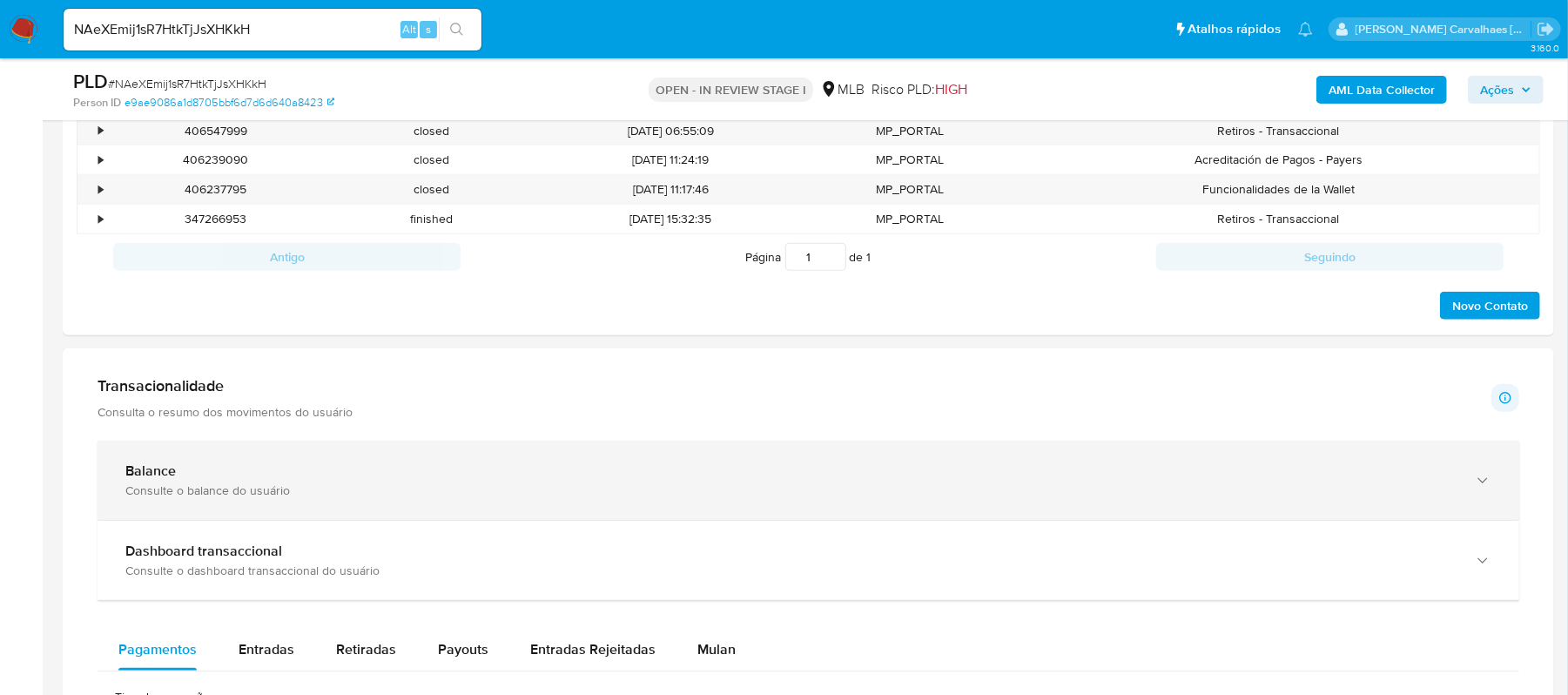
click at [235, 470] on div "Balance" at bounding box center [790, 470] width 1331 height 17
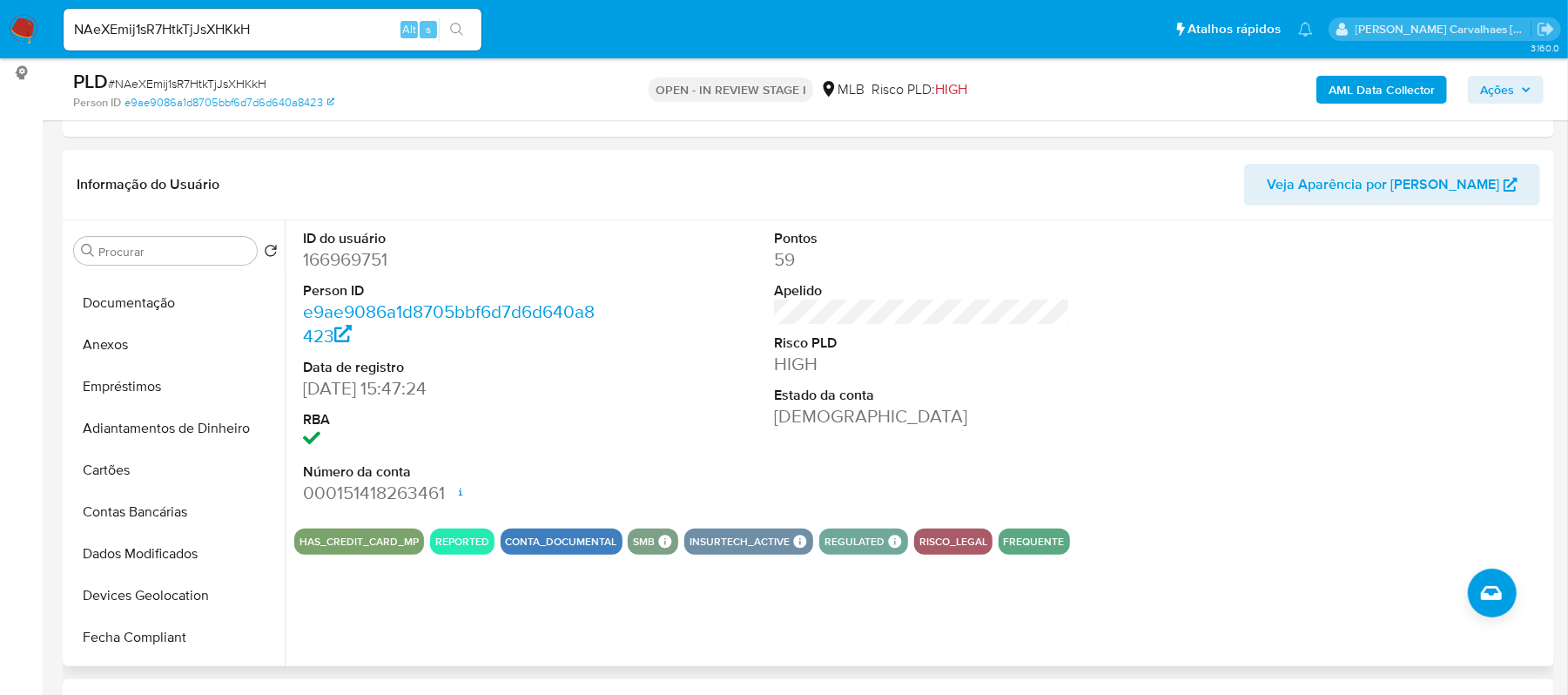
scroll to position [238, 0]
click at [105, 356] on button "Anexos" at bounding box center [168, 346] width 204 height 42
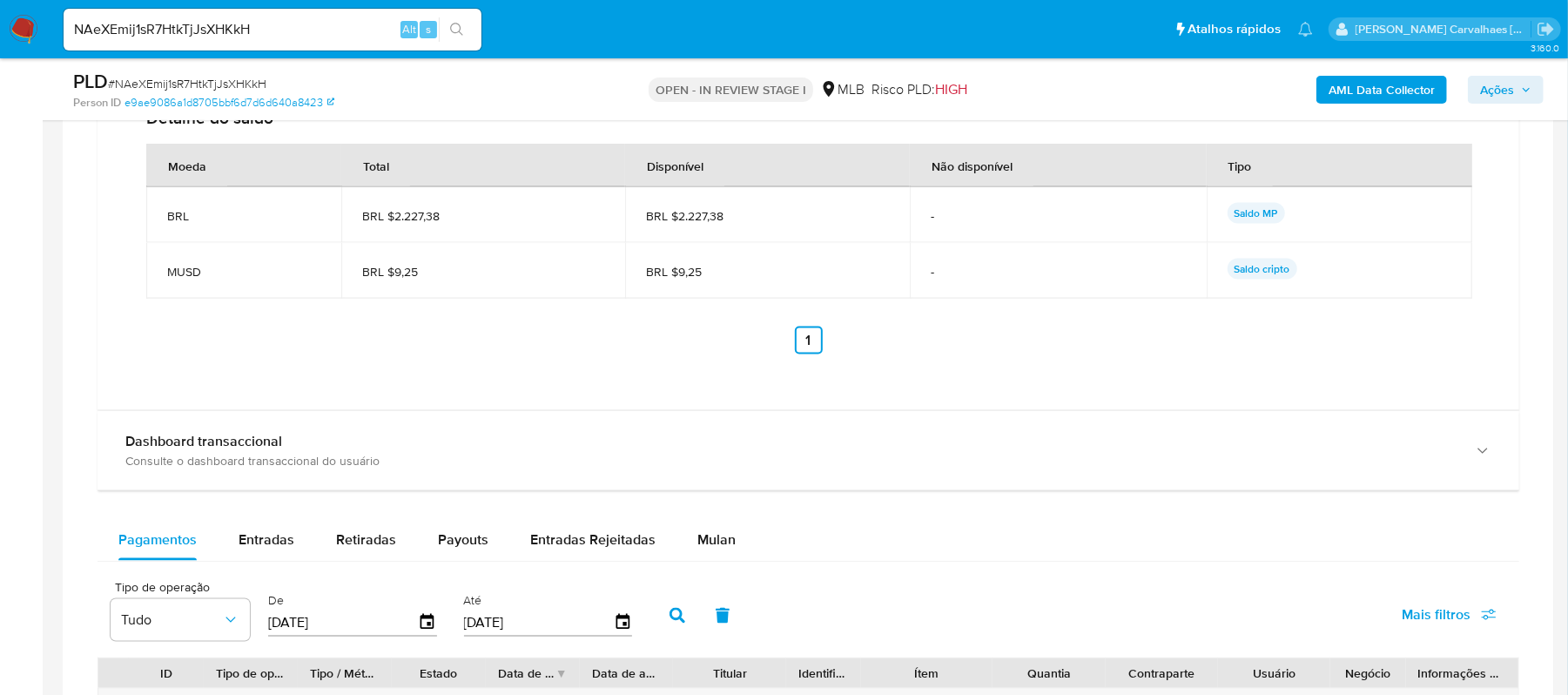
scroll to position [1974, 0]
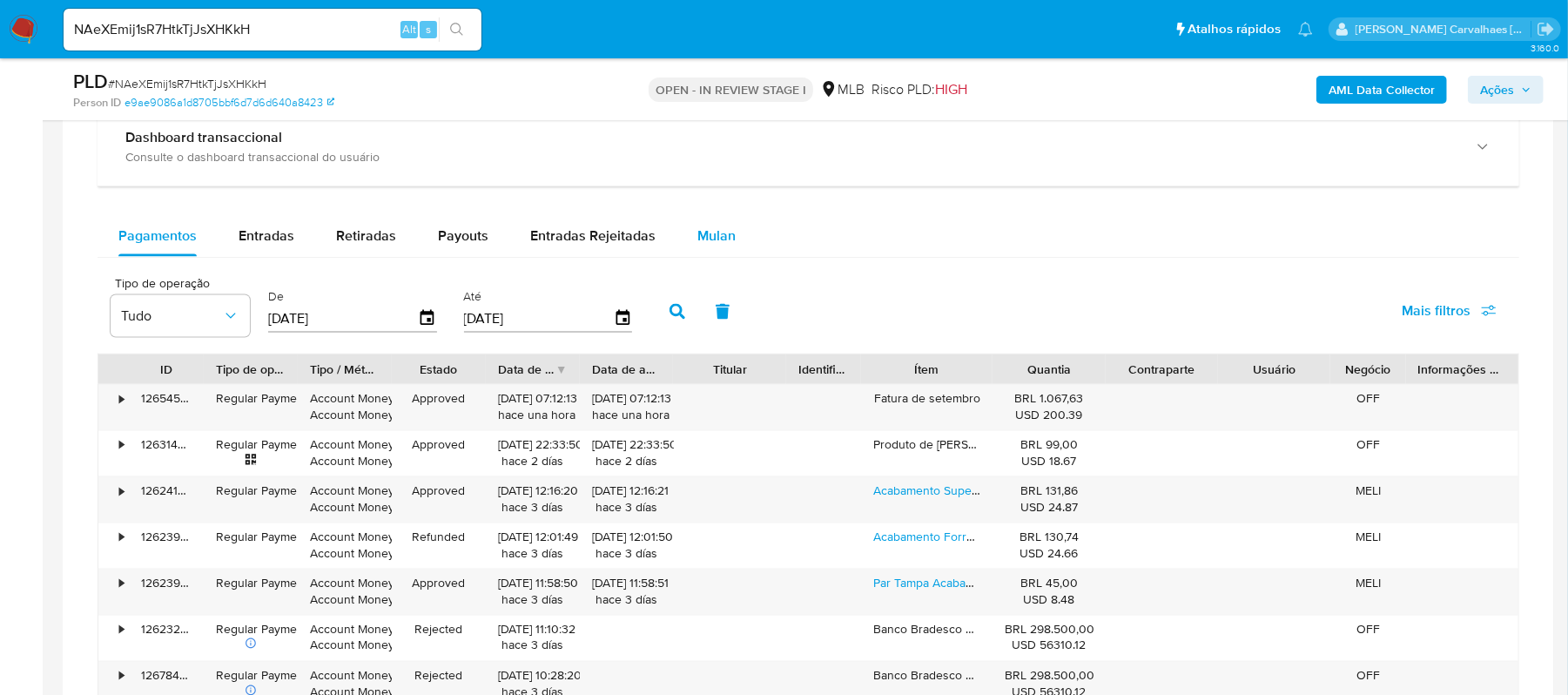
click at [704, 237] on span "Mulan" at bounding box center [717, 236] width 38 height 20
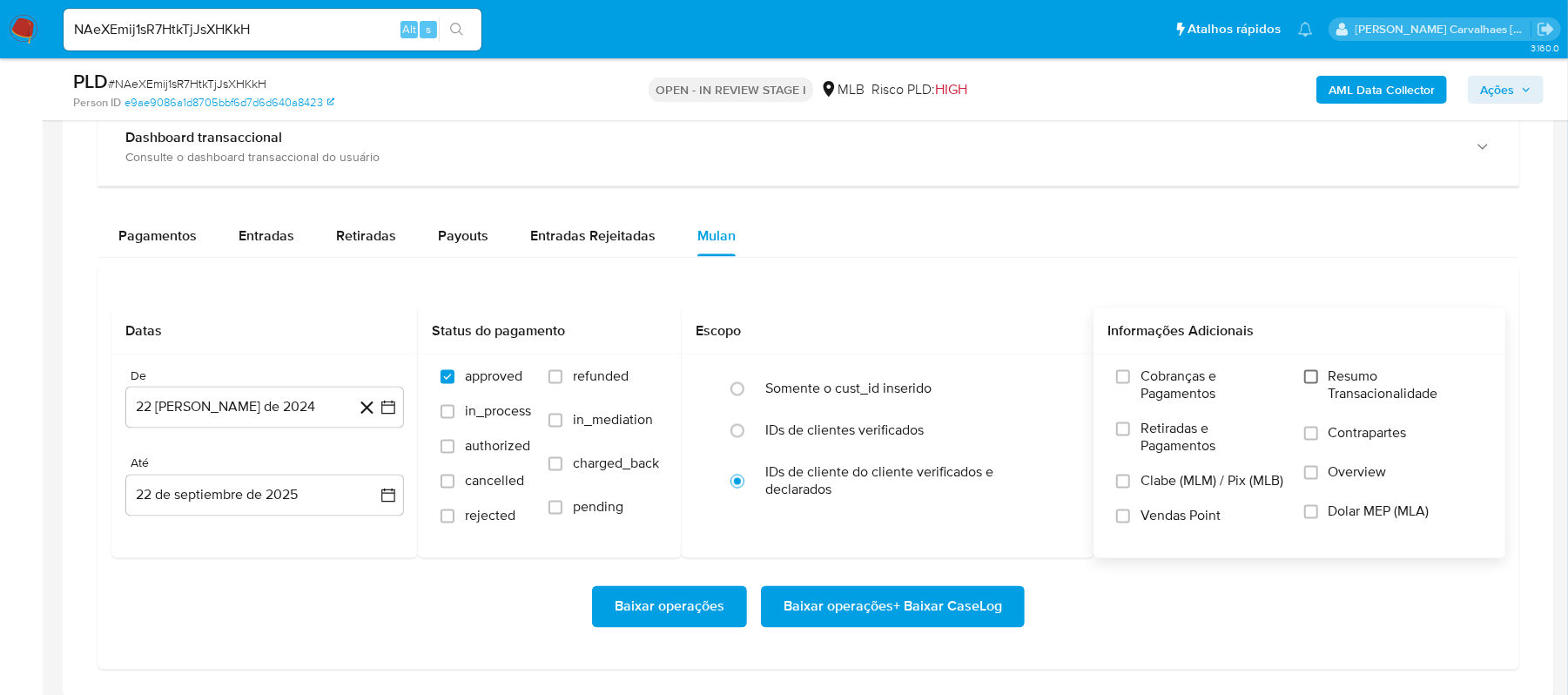
click at [1313, 383] on input "Resumo Transacionalidade" at bounding box center [1311, 376] width 14 height 14
click at [387, 415] on icon "button" at bounding box center [388, 407] width 17 height 17
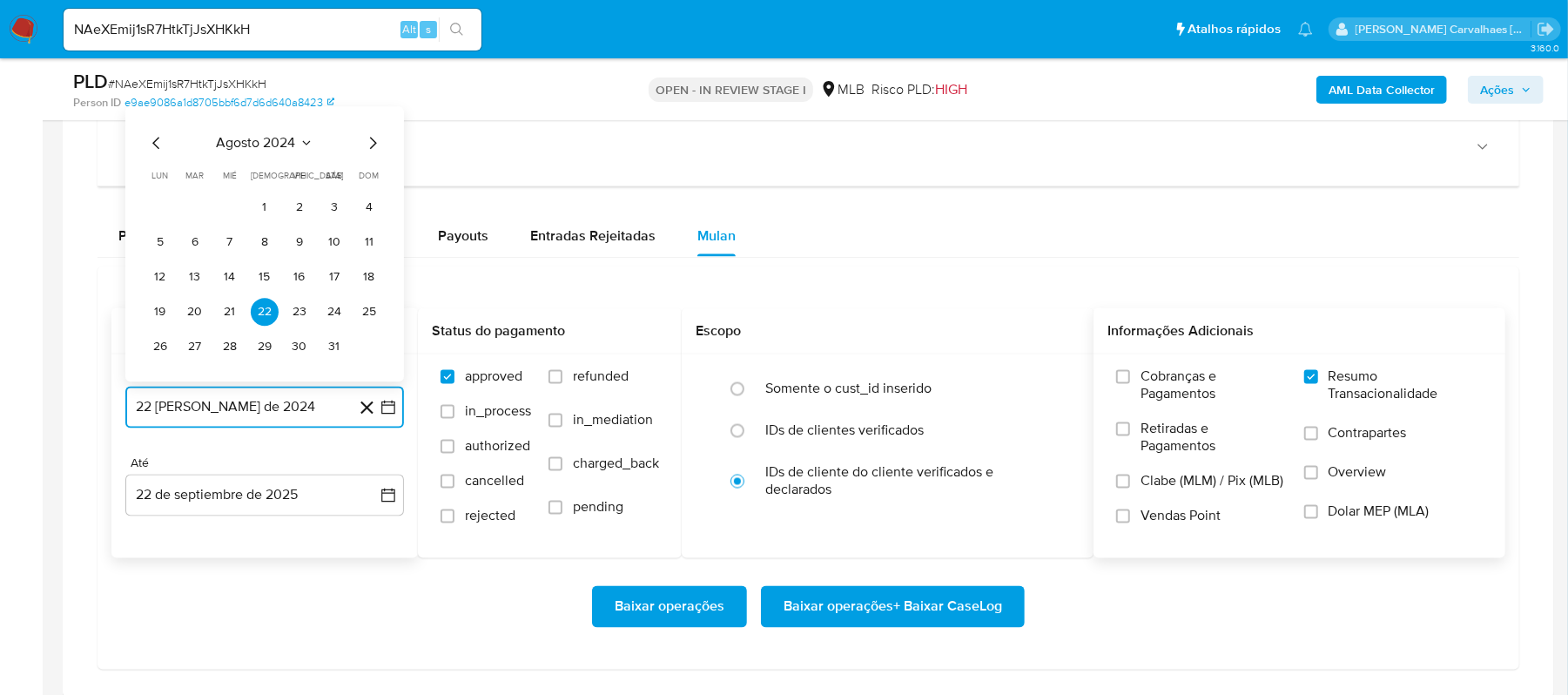
click at [367, 150] on icon "Mes siguiente" at bounding box center [372, 143] width 21 height 21
click at [370, 116] on icon "Mes siguiente" at bounding box center [372, 109] width 21 height 21
click at [370, 145] on icon "Mes siguiente" at bounding box center [372, 143] width 21 height 21
click at [376, 119] on icon "Mes siguiente" at bounding box center [372, 109] width 21 height 21
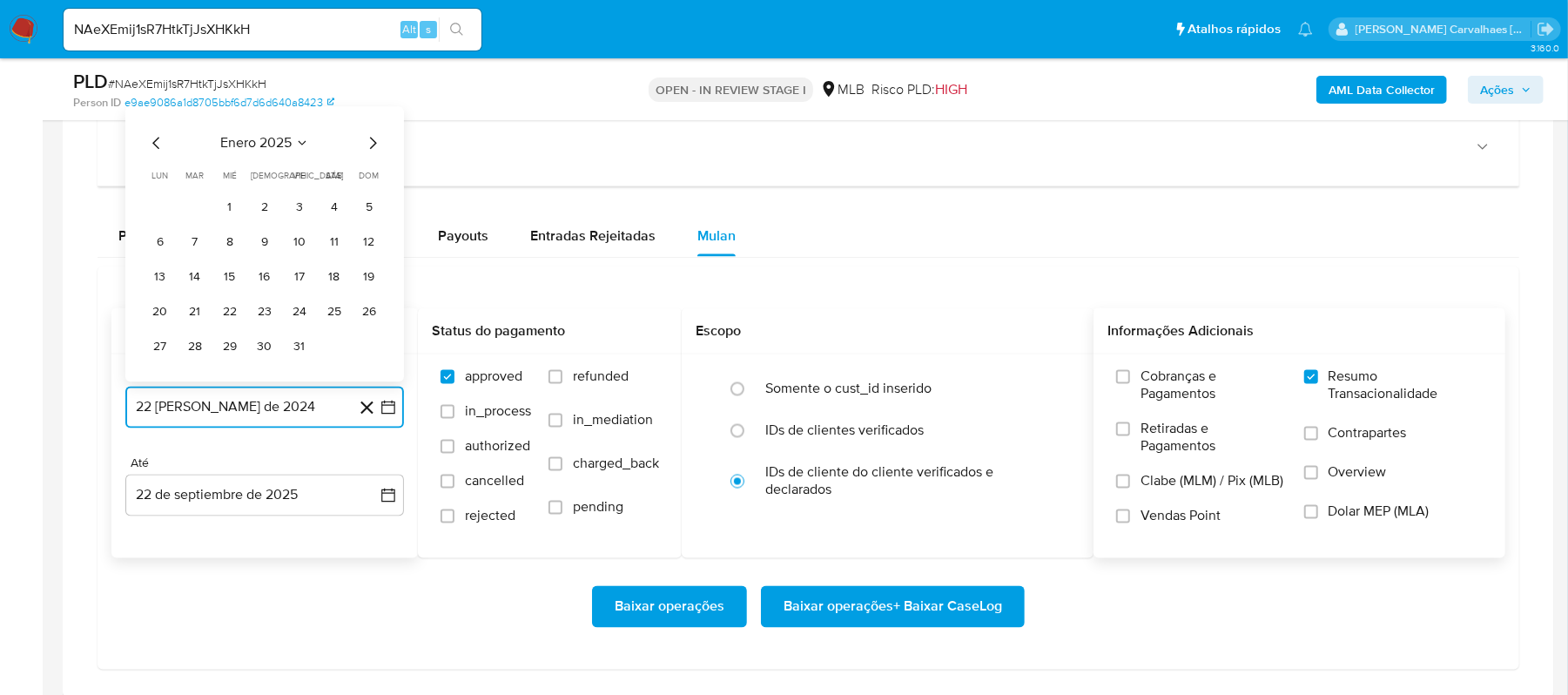
click at [372, 148] on icon "Mes siguiente" at bounding box center [372, 143] width 21 height 21
click at [372, 115] on icon "Mes siguiente" at bounding box center [373, 108] width 7 height 12
click at [373, 150] on icon "Mes siguiente" at bounding box center [373, 143] width 7 height 12
click at [255, 319] on button "22" at bounding box center [265, 313] width 28 height 28
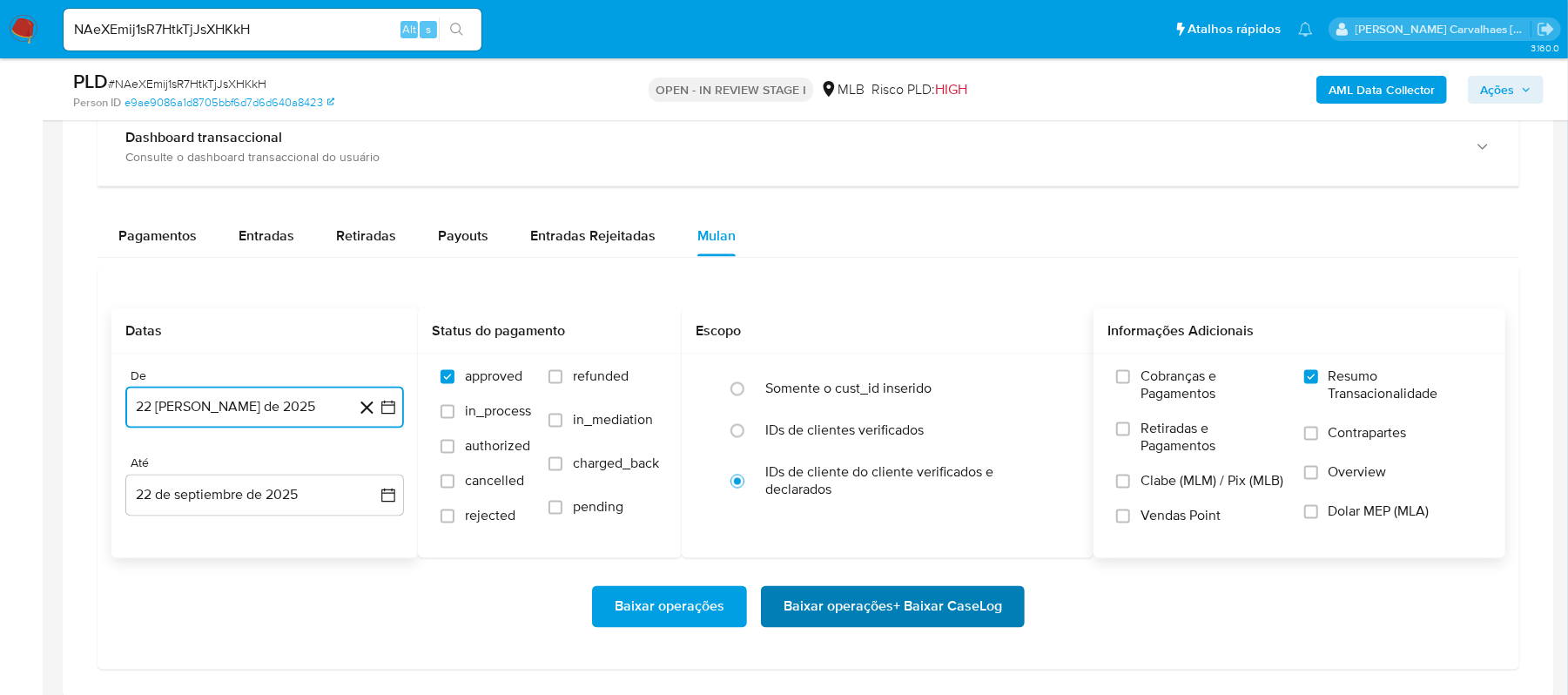
click at [804, 613] on span "Baixar operações + Baixar CaseLog" at bounding box center [892, 607] width 218 height 38
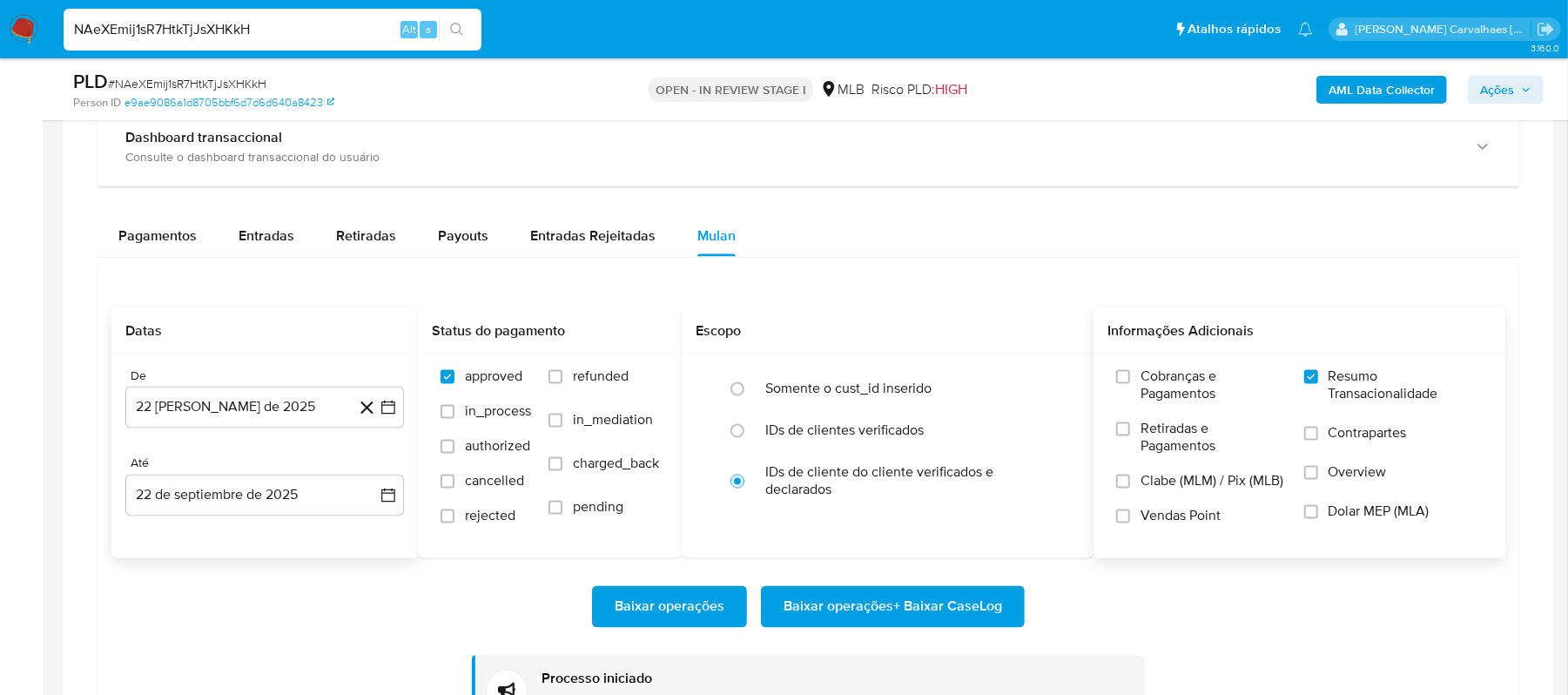
drag, startPoint x: 301, startPoint y: 23, endPoint x: 43, endPoint y: 22, distance: 258.0
click at [43, 22] on nav "Pausado Ver notificaciones NAeXEmij1sR7HtkTjJsXHKkH Alt s Atalhos rápidos Presi…" at bounding box center [784, 29] width 1568 height 58
paste input "ZPad6IhDk4nt1nC13d9Cxunm"
type input "ZPad6IhDk4nt1nC13d9Cxunm"
click at [450, 21] on button "search-icon" at bounding box center [456, 29] width 35 height 24
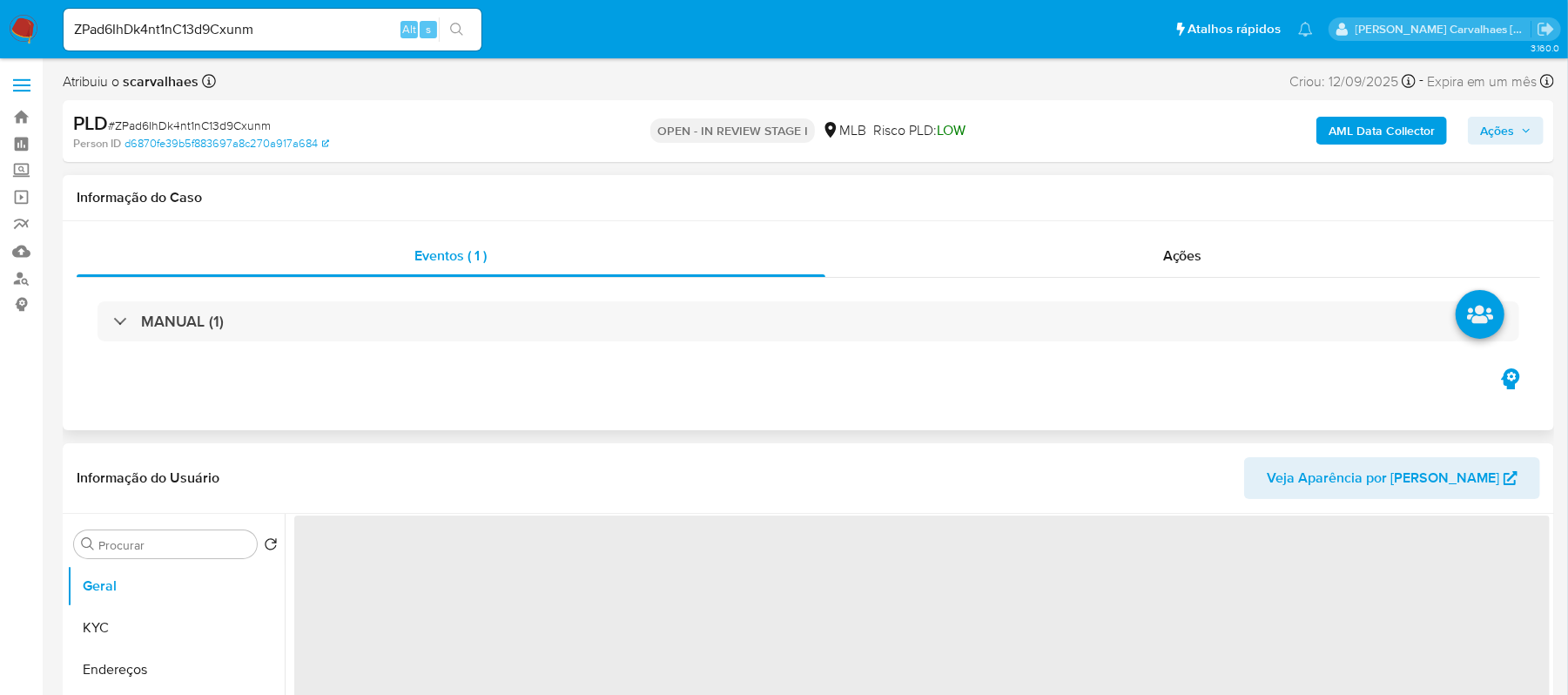
select select "10"
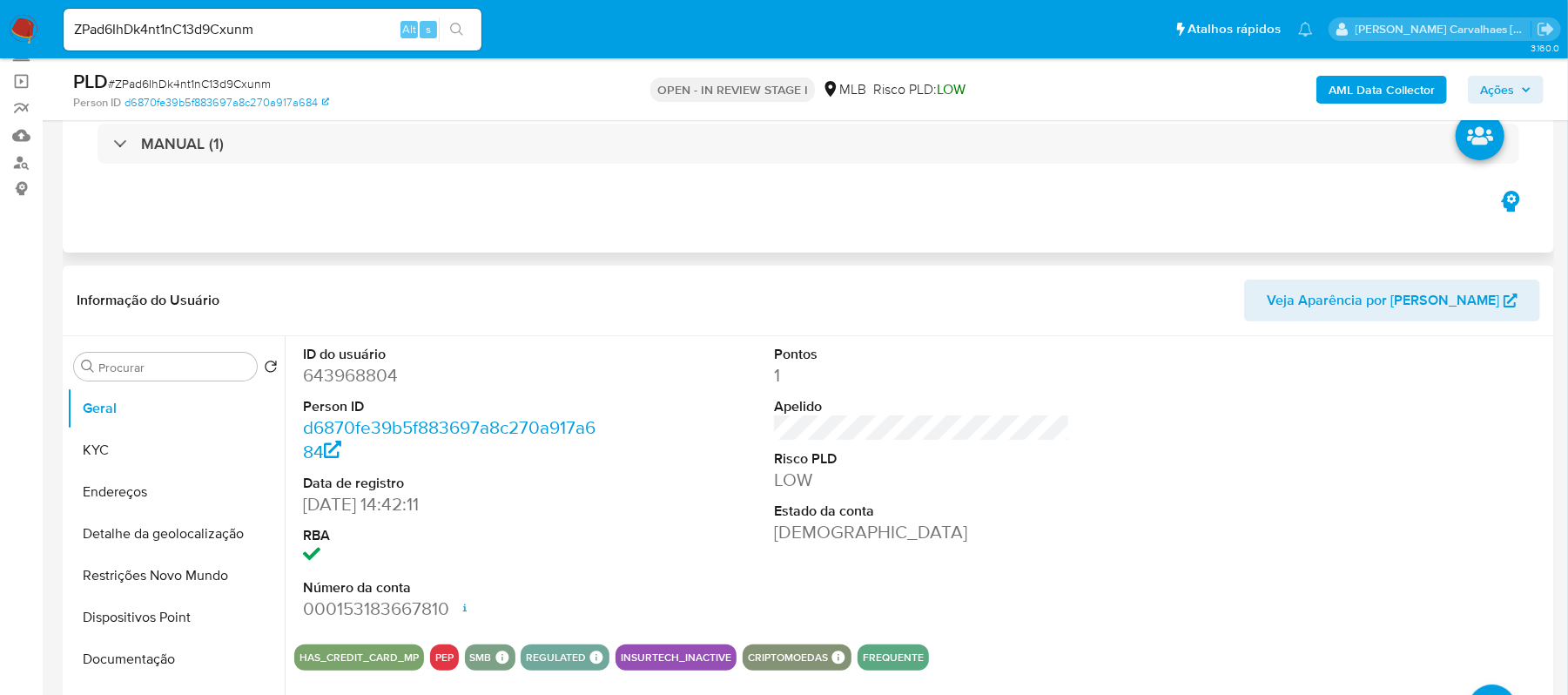
scroll to position [232, 0]
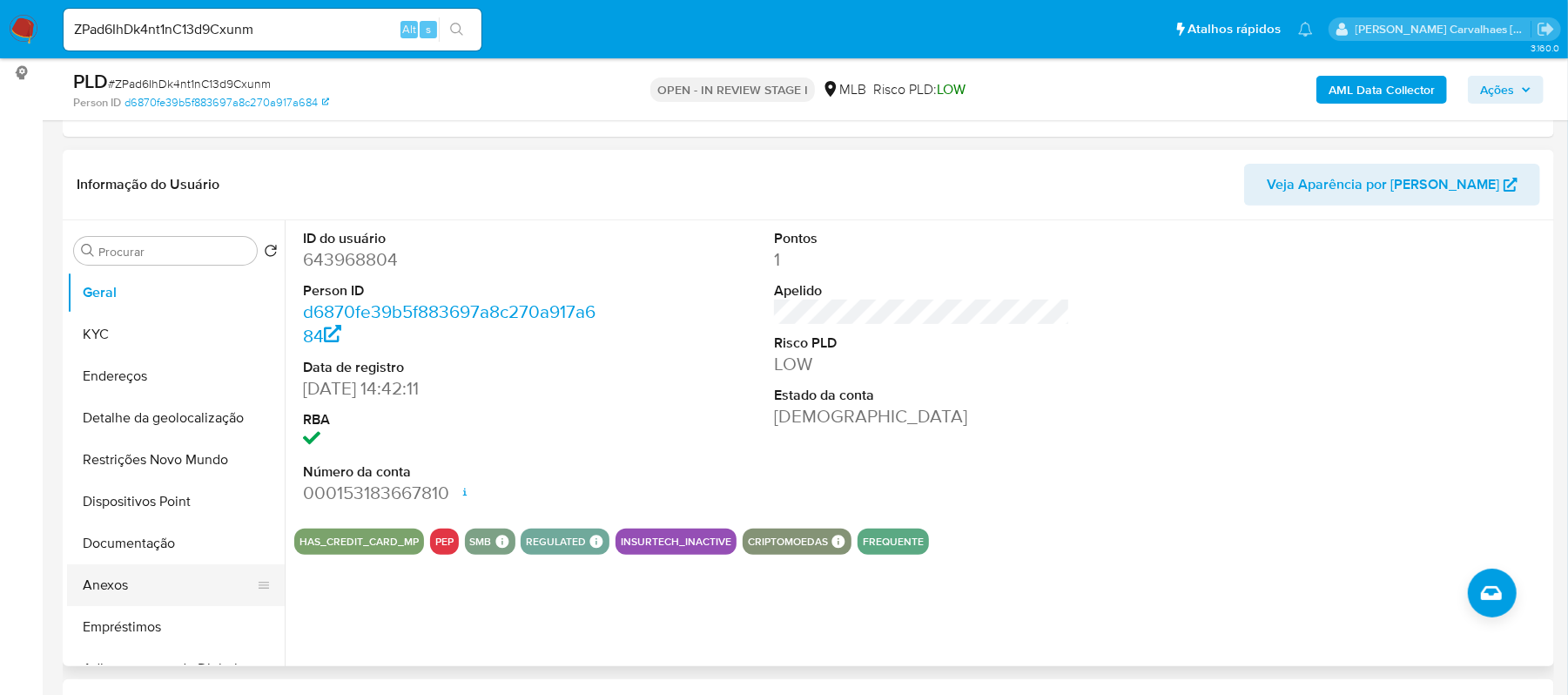
click at [122, 590] on button "Anexos" at bounding box center [168, 585] width 204 height 42
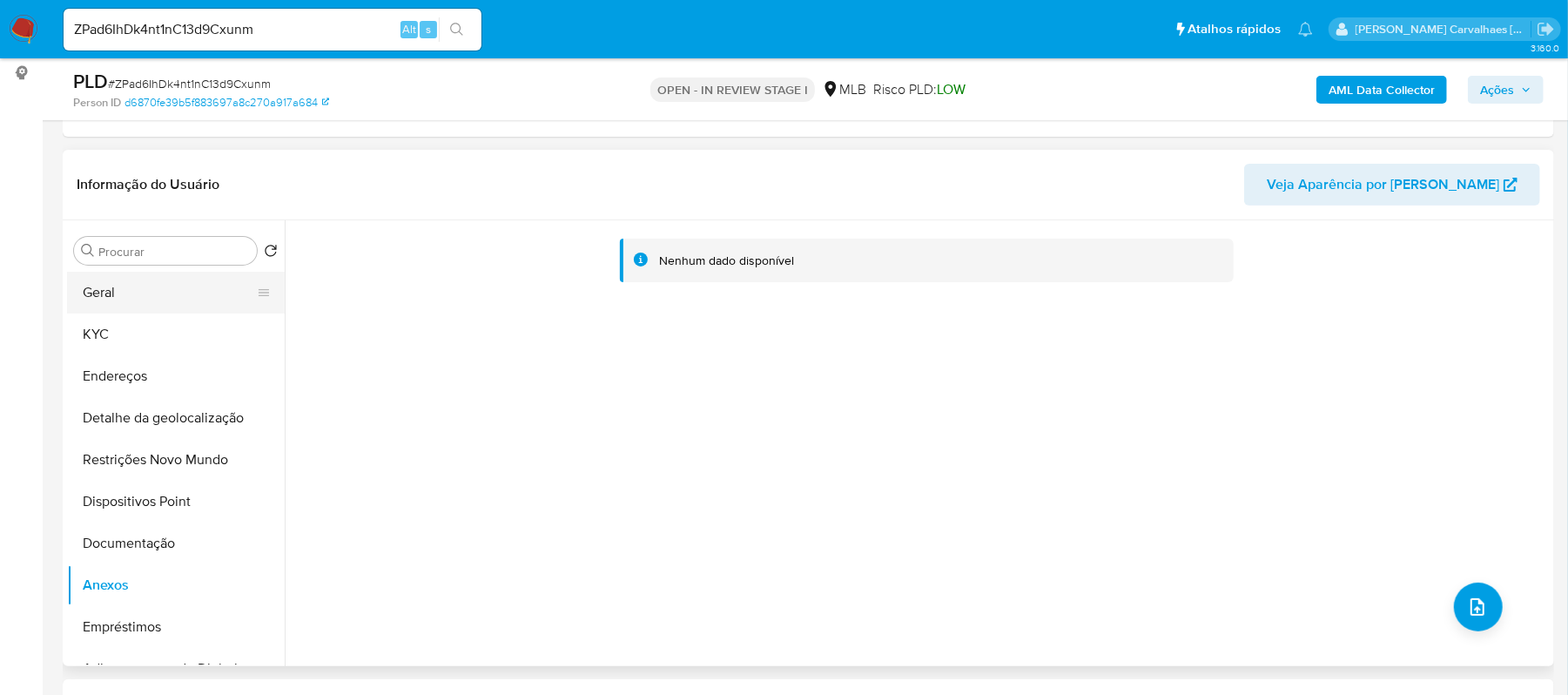
click at [120, 290] on button "Geral" at bounding box center [168, 293] width 204 height 42
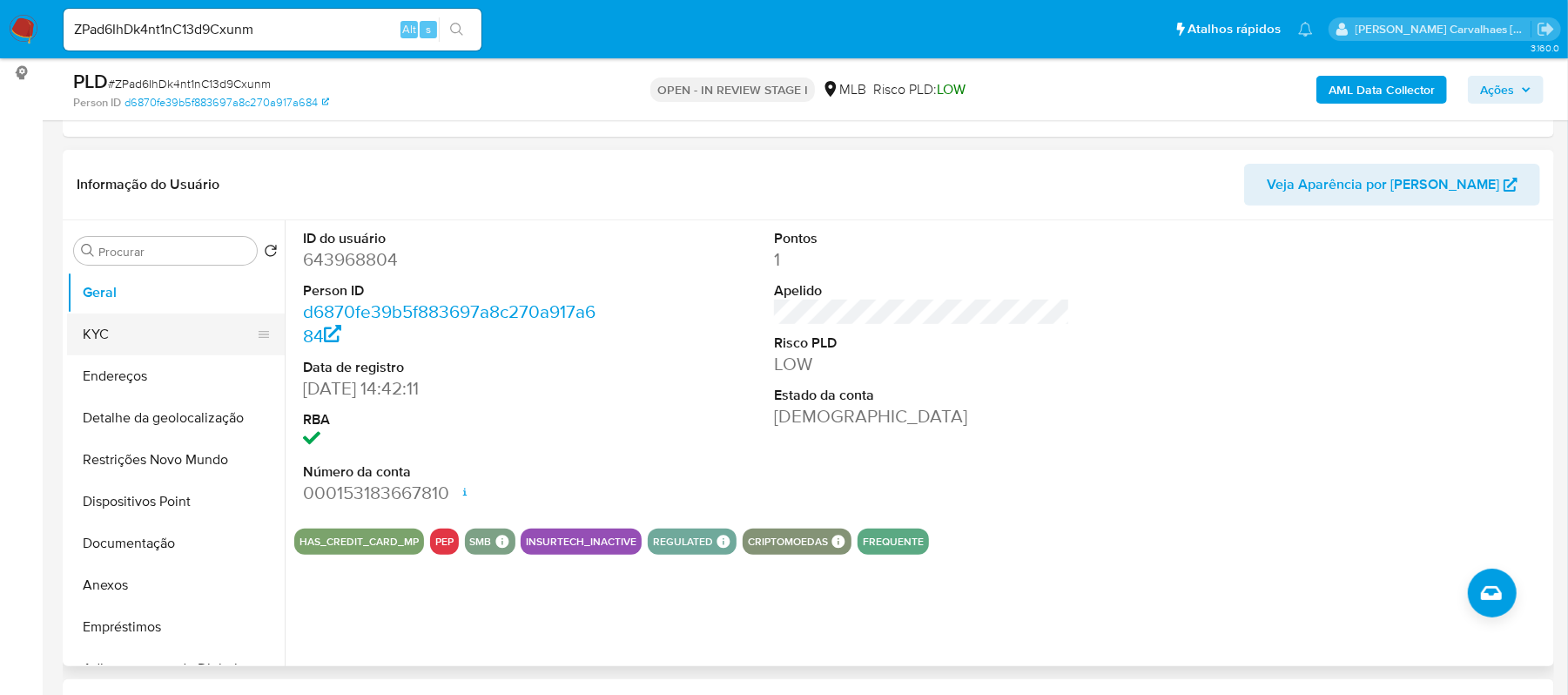
click at [139, 334] on button "KYC" at bounding box center [168, 334] width 204 height 42
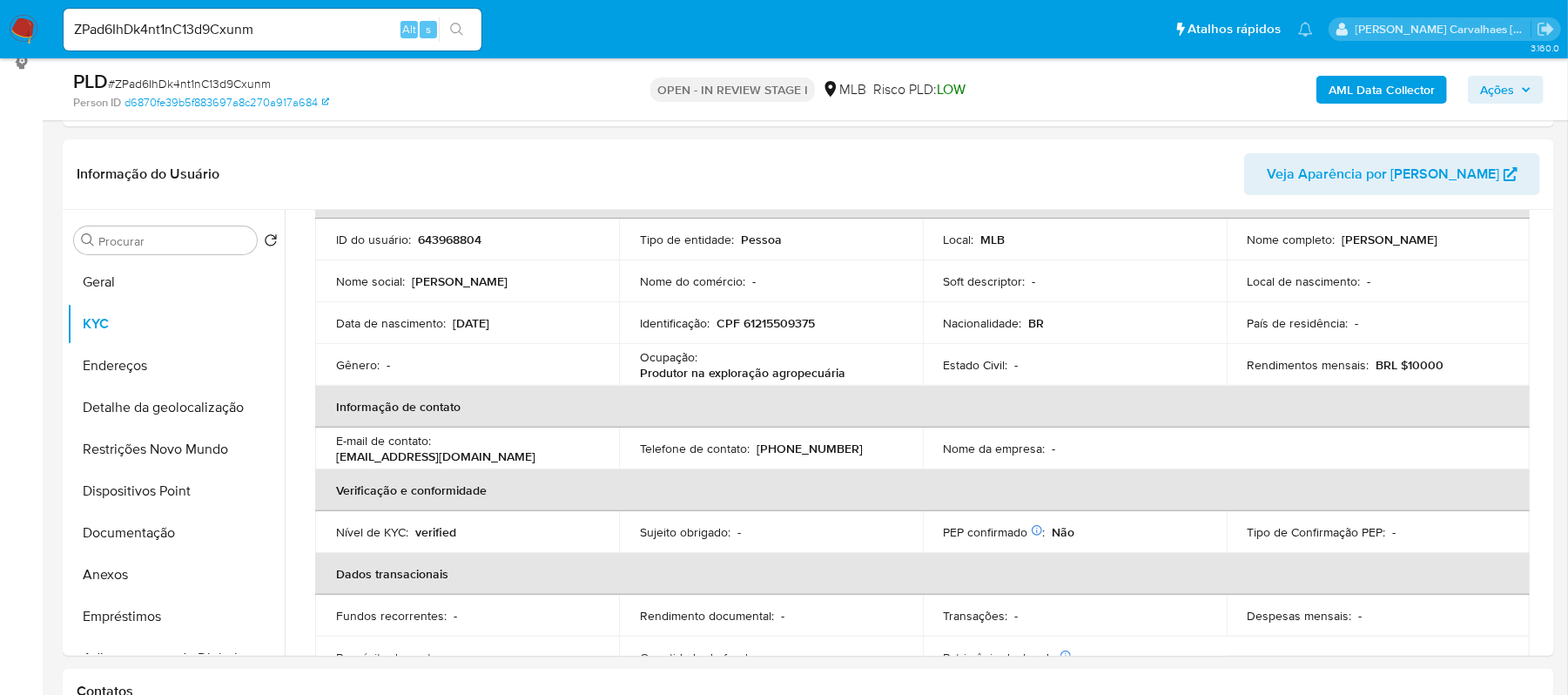
scroll to position [290, 0]
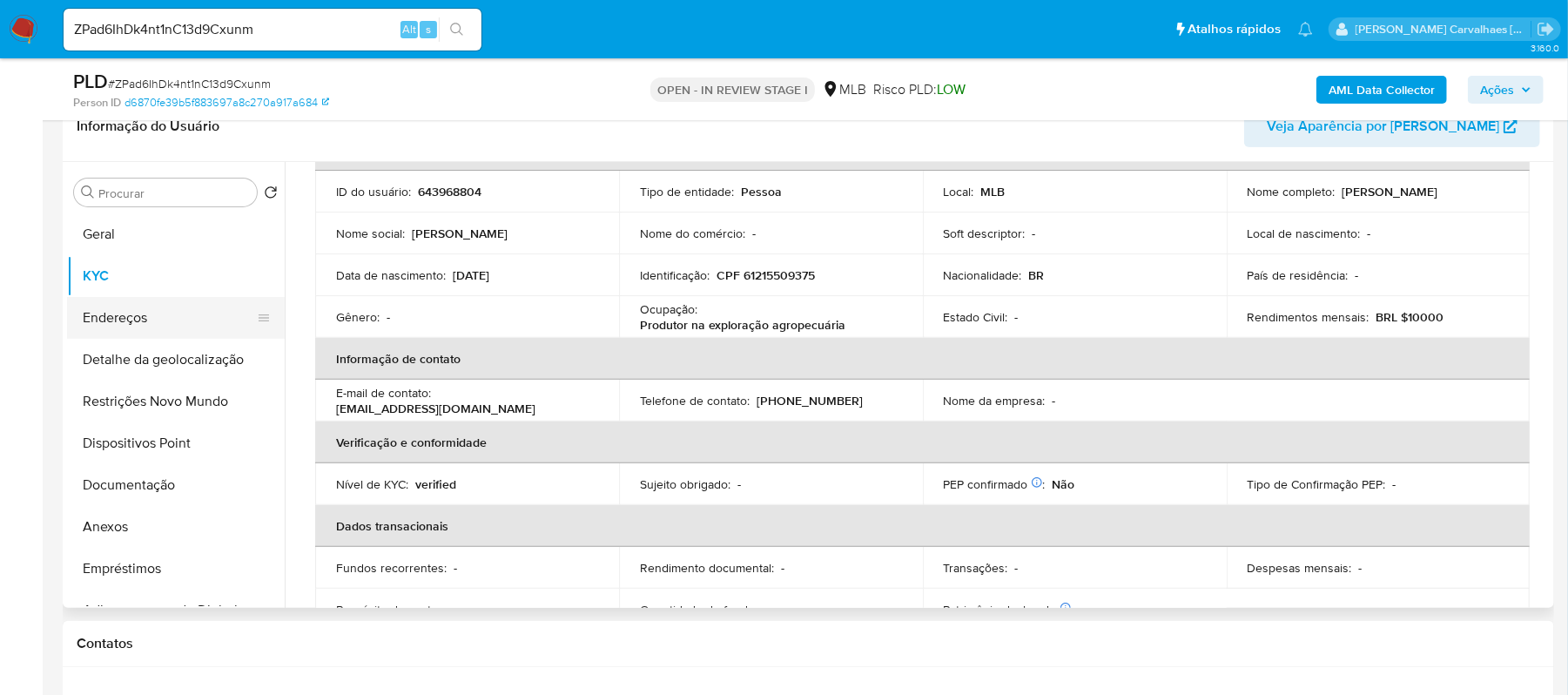
click at [168, 314] on button "Endereços" at bounding box center [168, 318] width 204 height 42
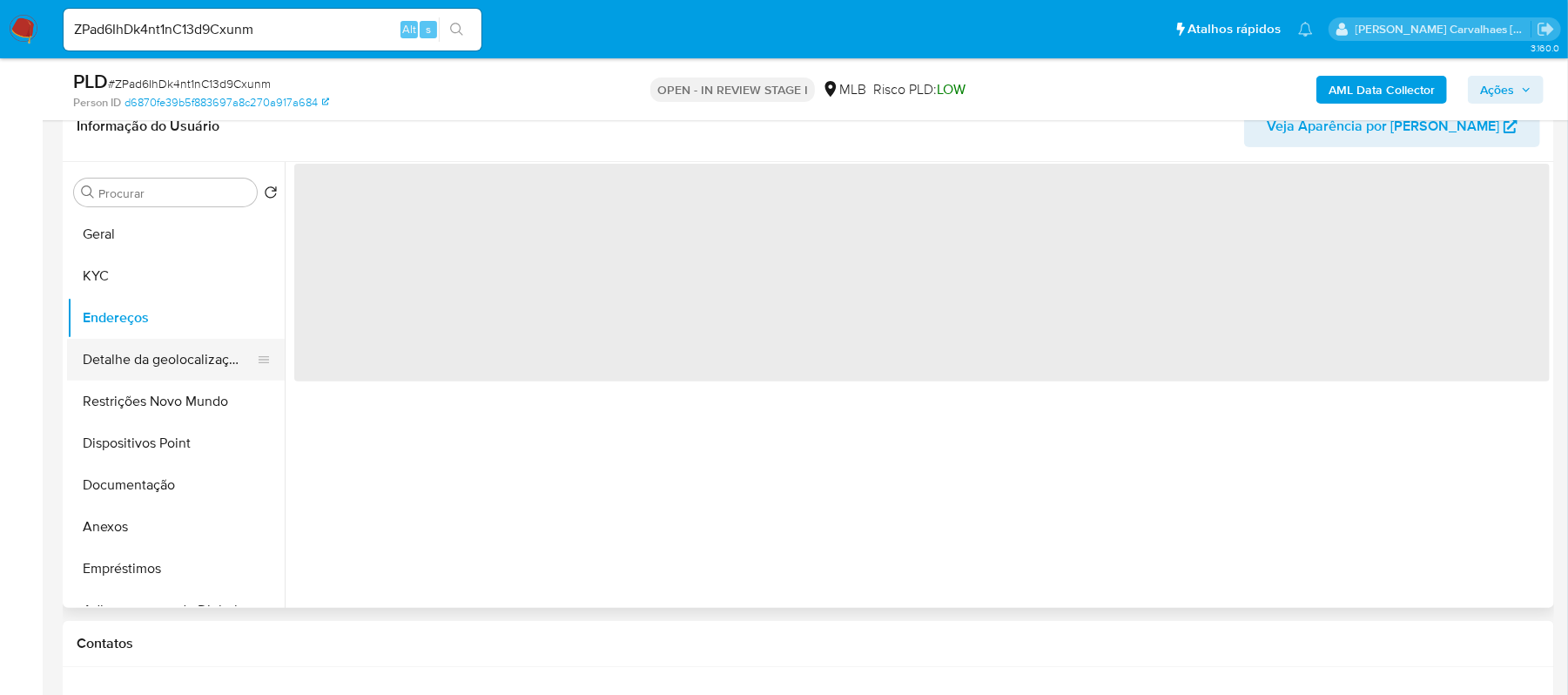
scroll to position [0, 0]
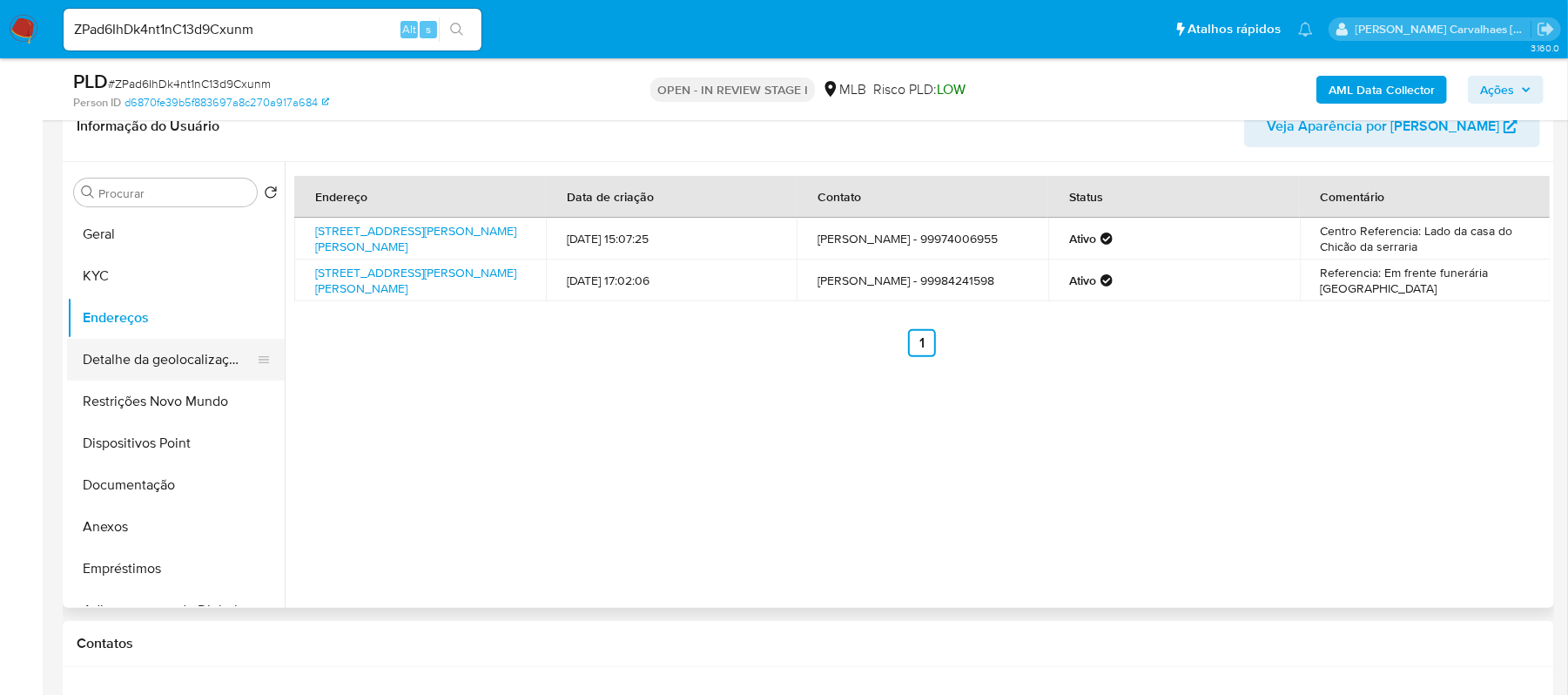
click at [207, 359] on button "Detalhe da geolocalização" at bounding box center [168, 360] width 204 height 42
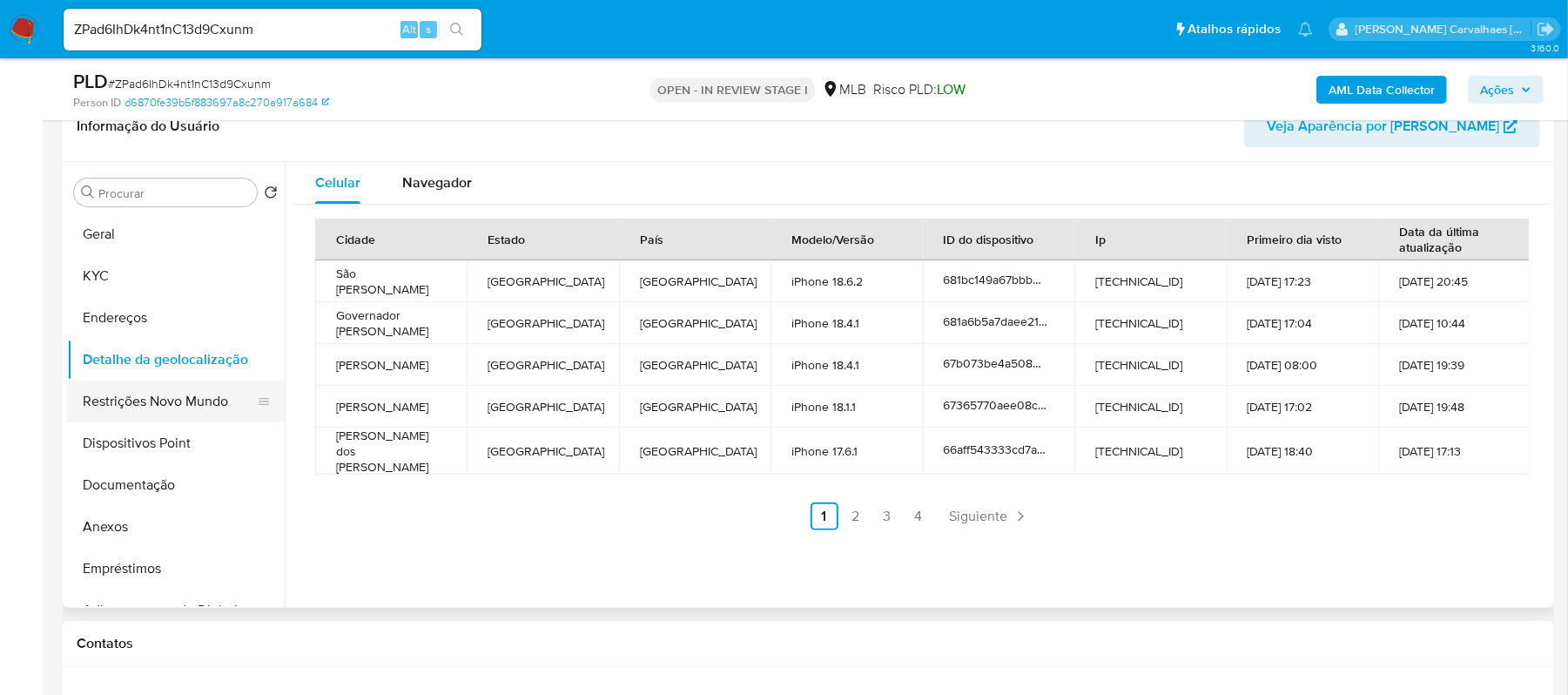
click at [188, 405] on button "Restrições Novo Mundo" at bounding box center [168, 401] width 204 height 42
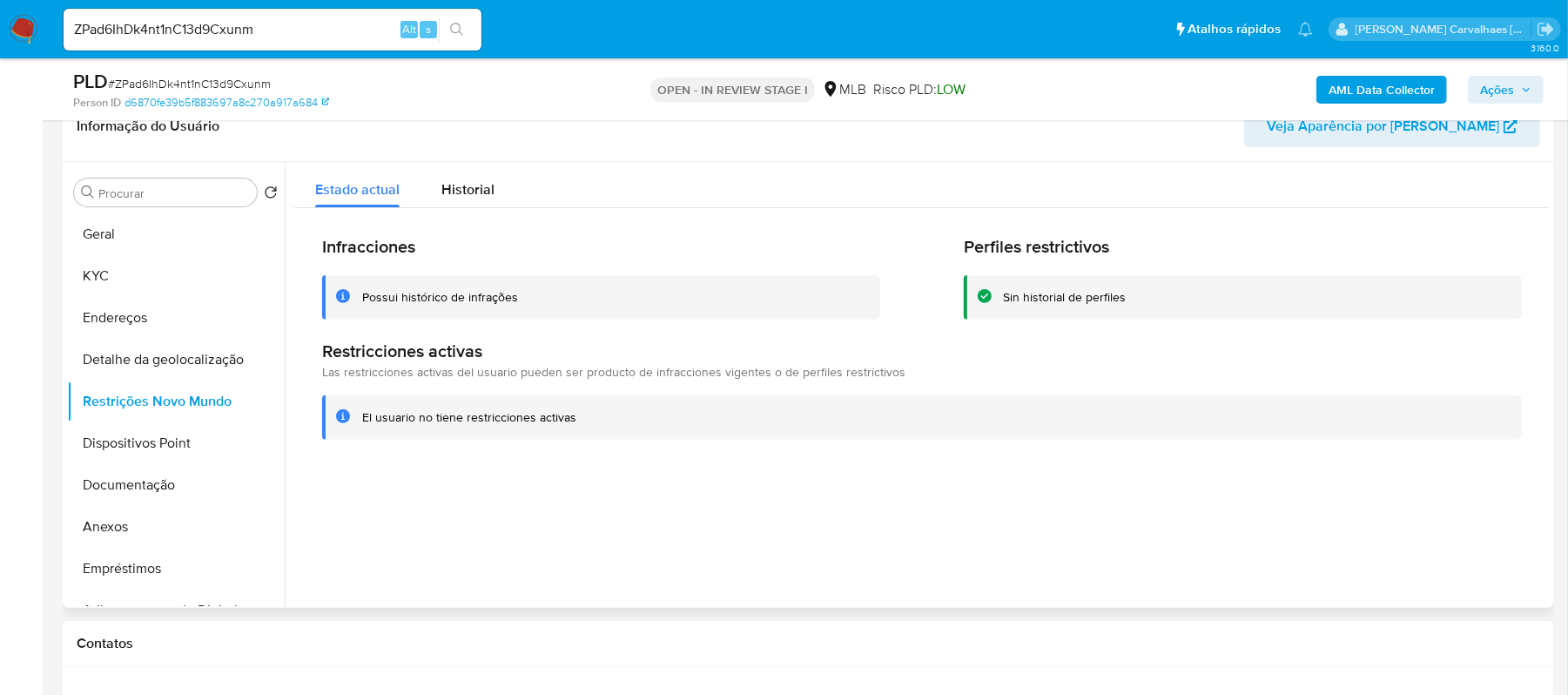
drag, startPoint x: 361, startPoint y: 420, endPoint x: 547, endPoint y: 419, distance: 186.0
click at [582, 426] on div "El usuario no tiene restricciones activas" at bounding box center [922, 417] width 1199 height 44
click at [168, 439] on button "Dispositivos Point" at bounding box center [168, 443] width 204 height 42
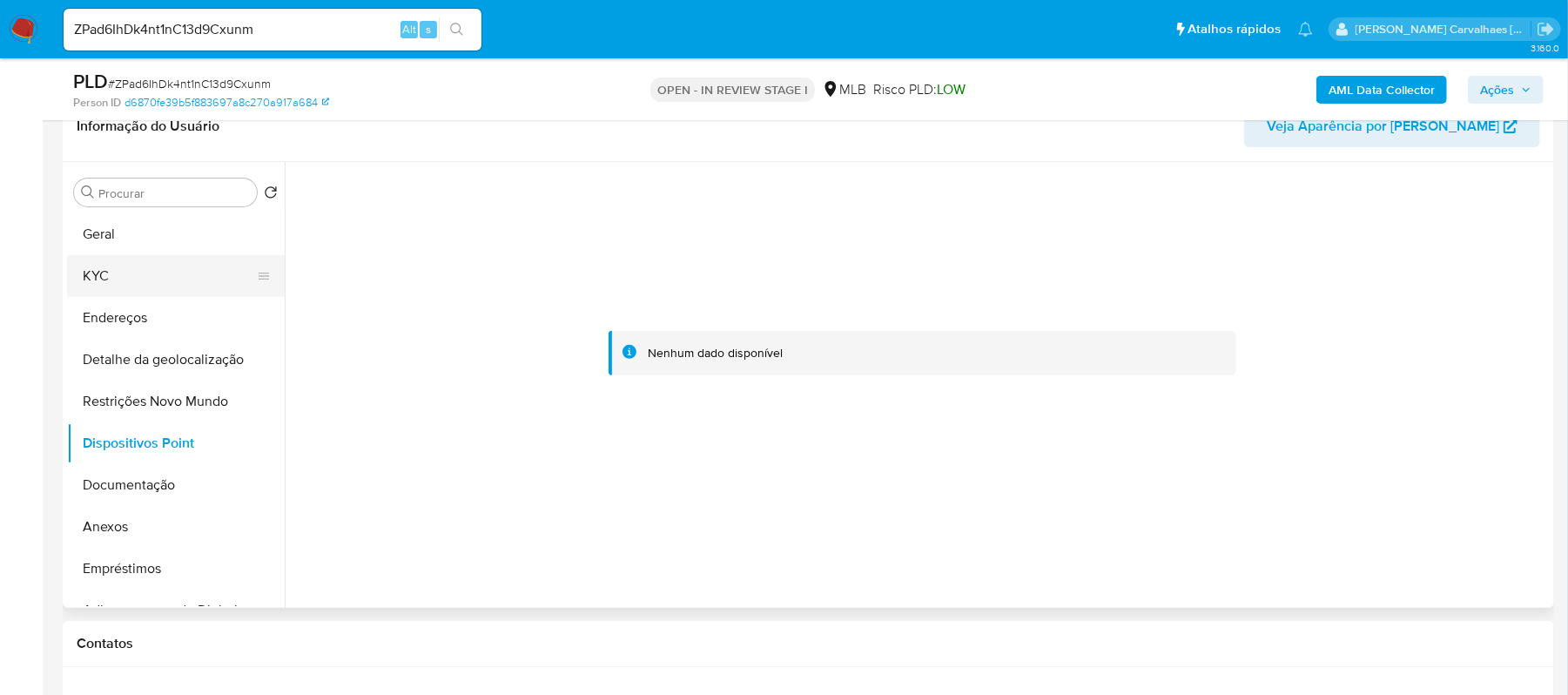
click at [120, 273] on button "KYC" at bounding box center [168, 276] width 204 height 42
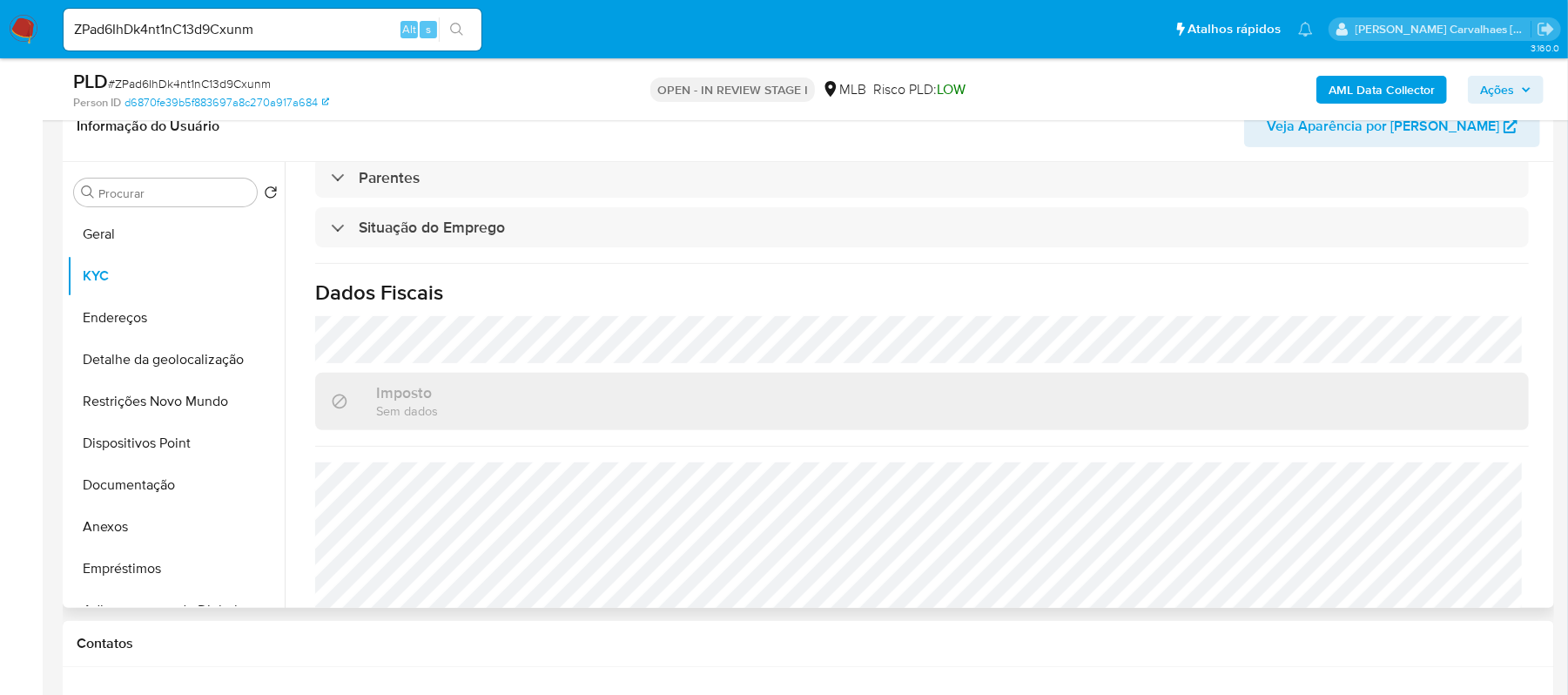
scroll to position [742, 0]
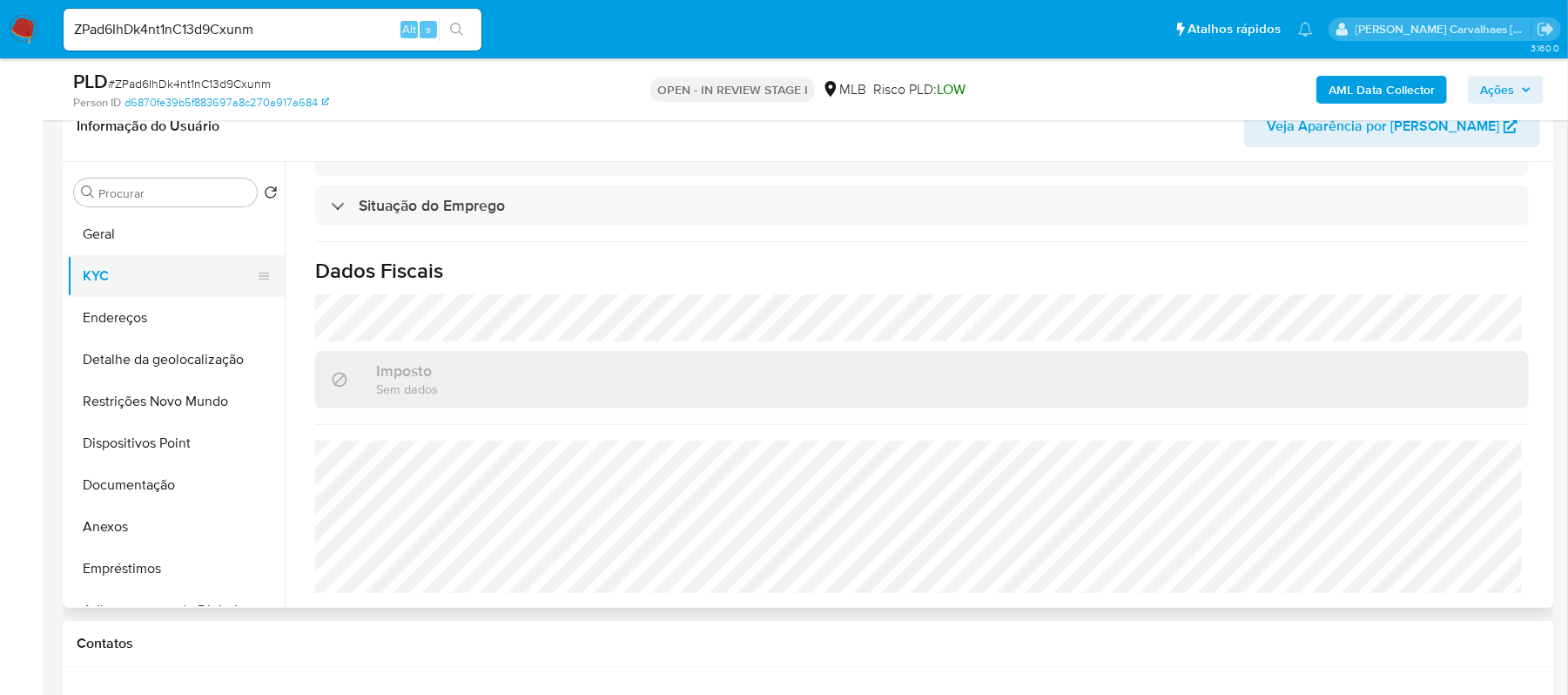
click at [95, 286] on button "KYC" at bounding box center [168, 276] width 204 height 42
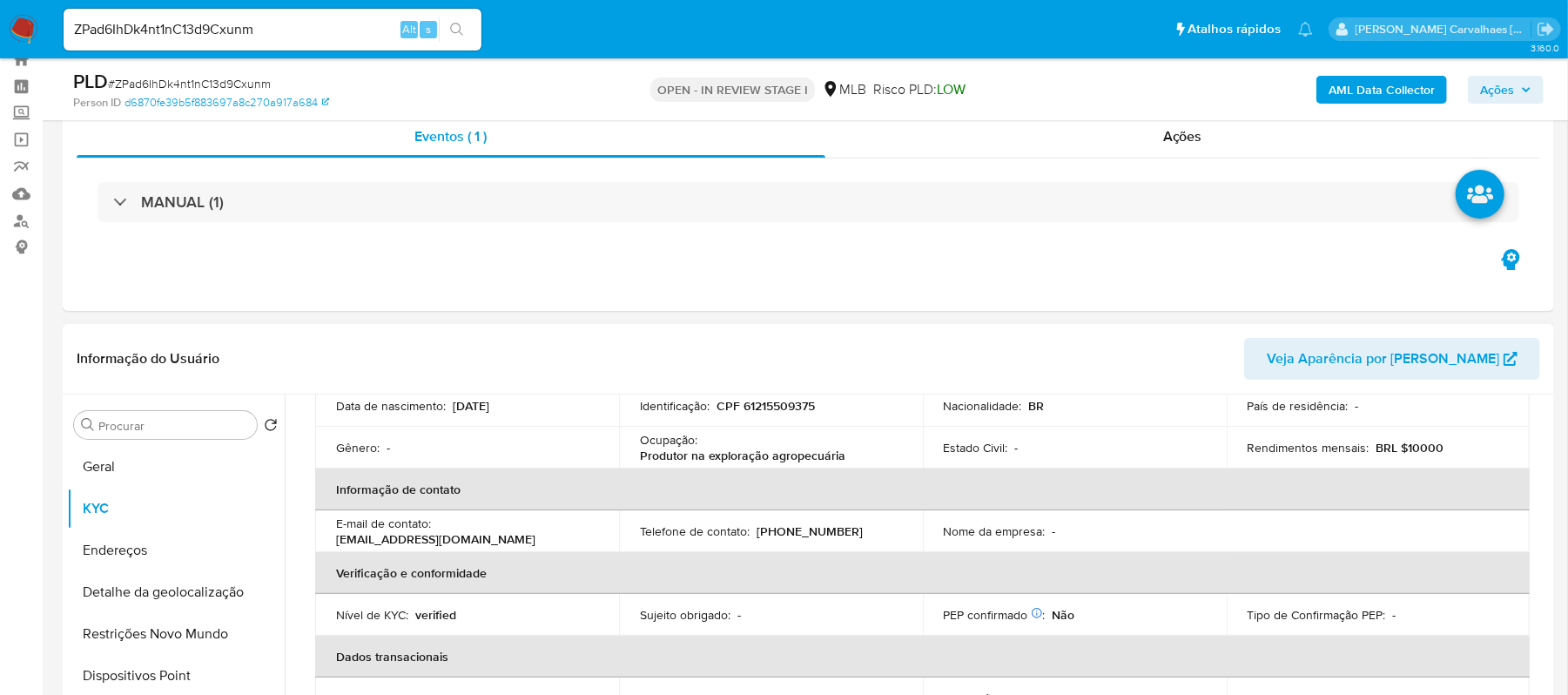
scroll to position [161, 0]
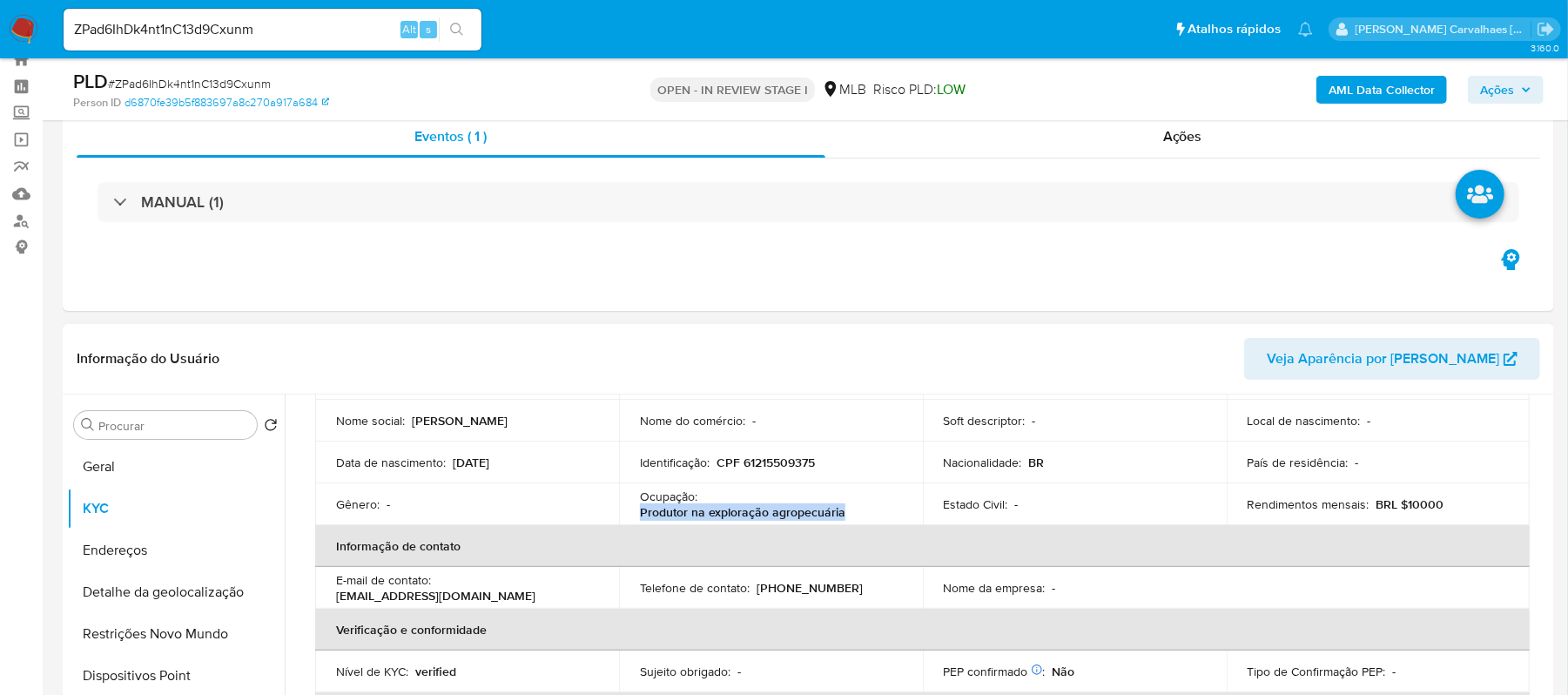
drag, startPoint x: 635, startPoint y: 510, endPoint x: 847, endPoint y: 517, distance: 212.1
click at [847, 517] on td "Ocupação : Produtor na exploração agropecuária" at bounding box center [770, 504] width 303 height 42
copy p "Produtor na exploração agropecuária"
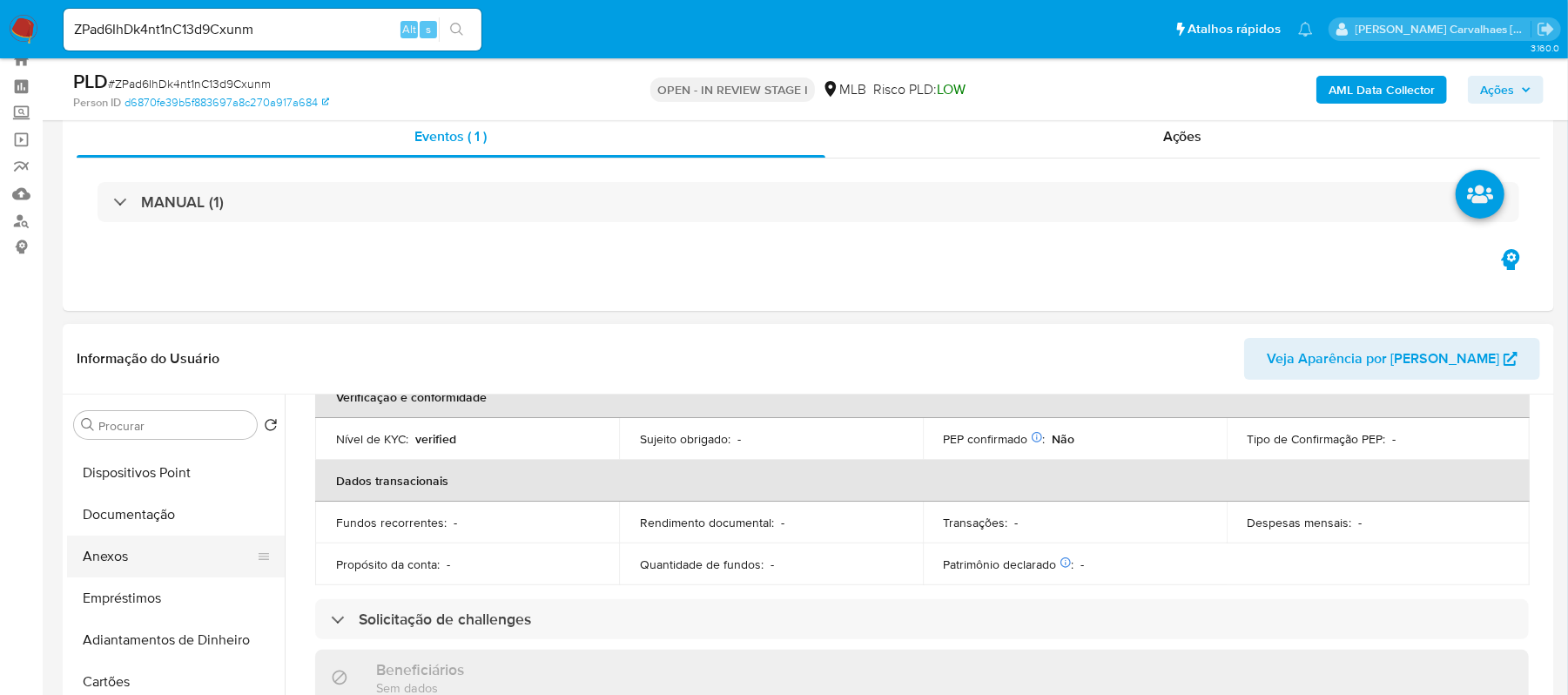
scroll to position [116, 0]
click at [145, 600] on button "Documentação" at bounding box center [168, 602] width 204 height 42
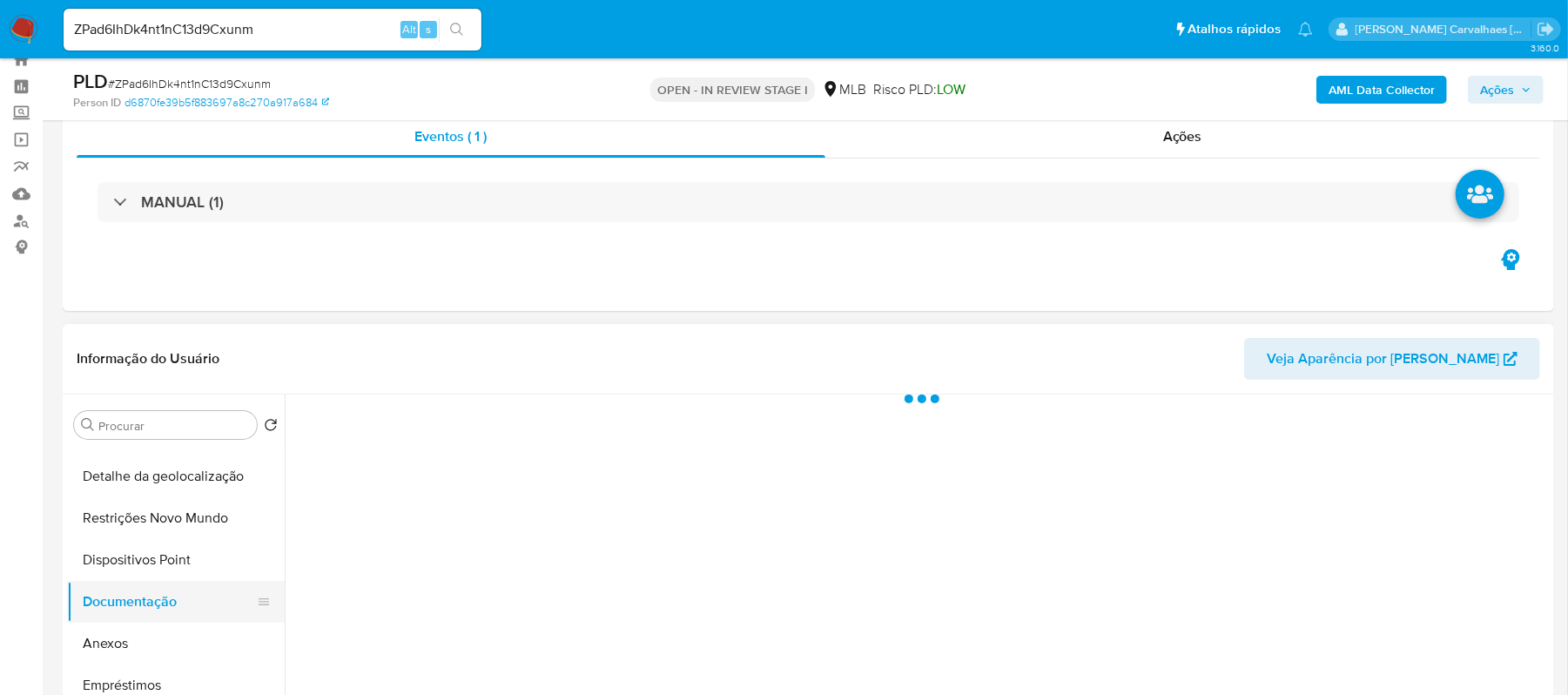
scroll to position [0, 0]
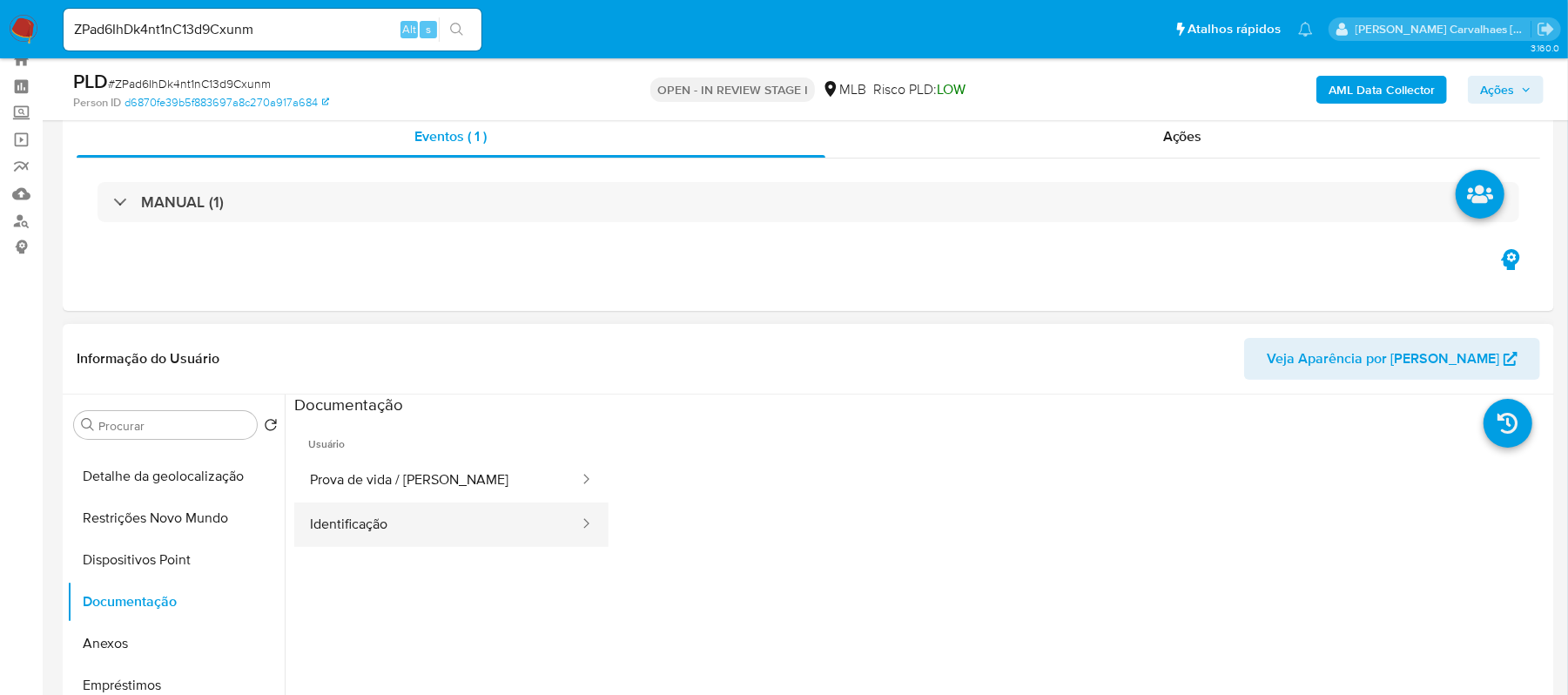
click at [498, 521] on button "Identificação" at bounding box center [438, 524] width 286 height 44
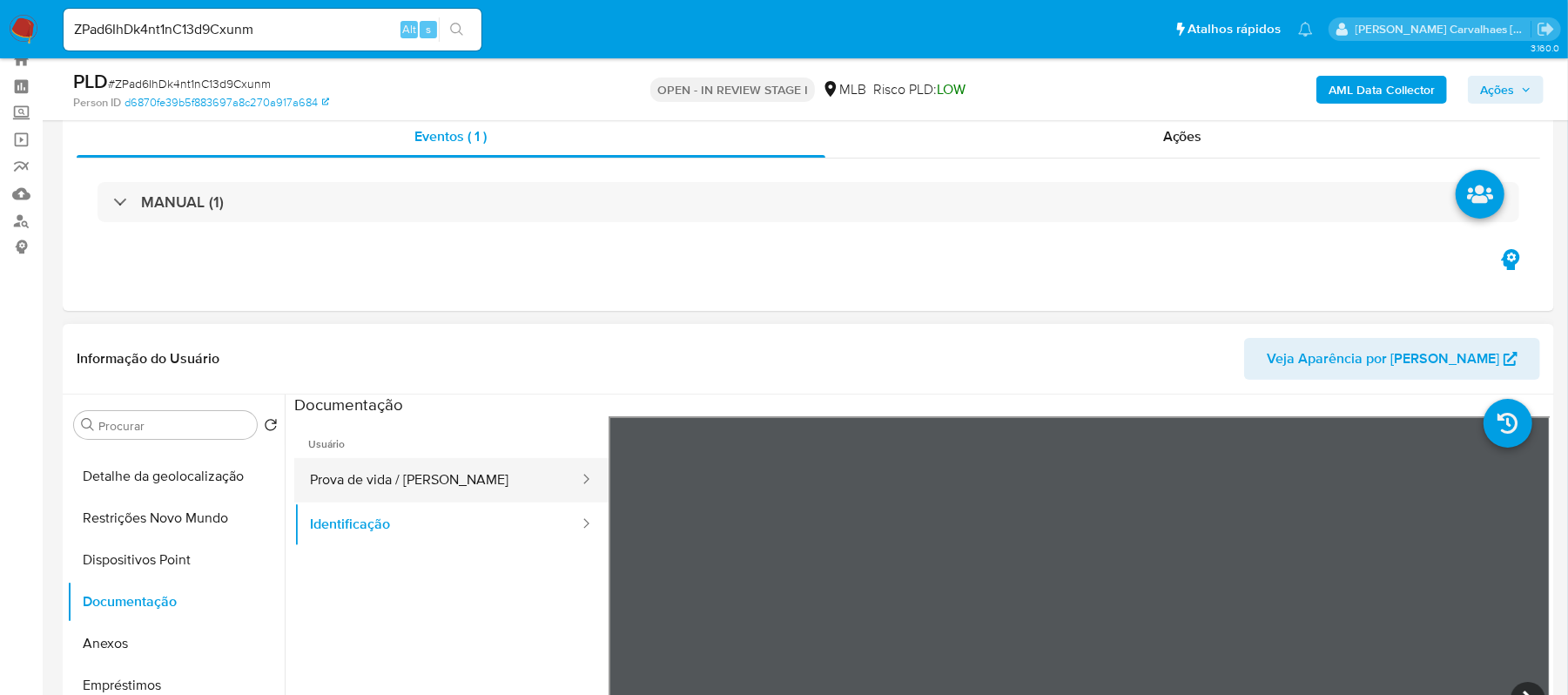
click at [409, 468] on button "Prova de vida / Selfie" at bounding box center [438, 479] width 286 height 44
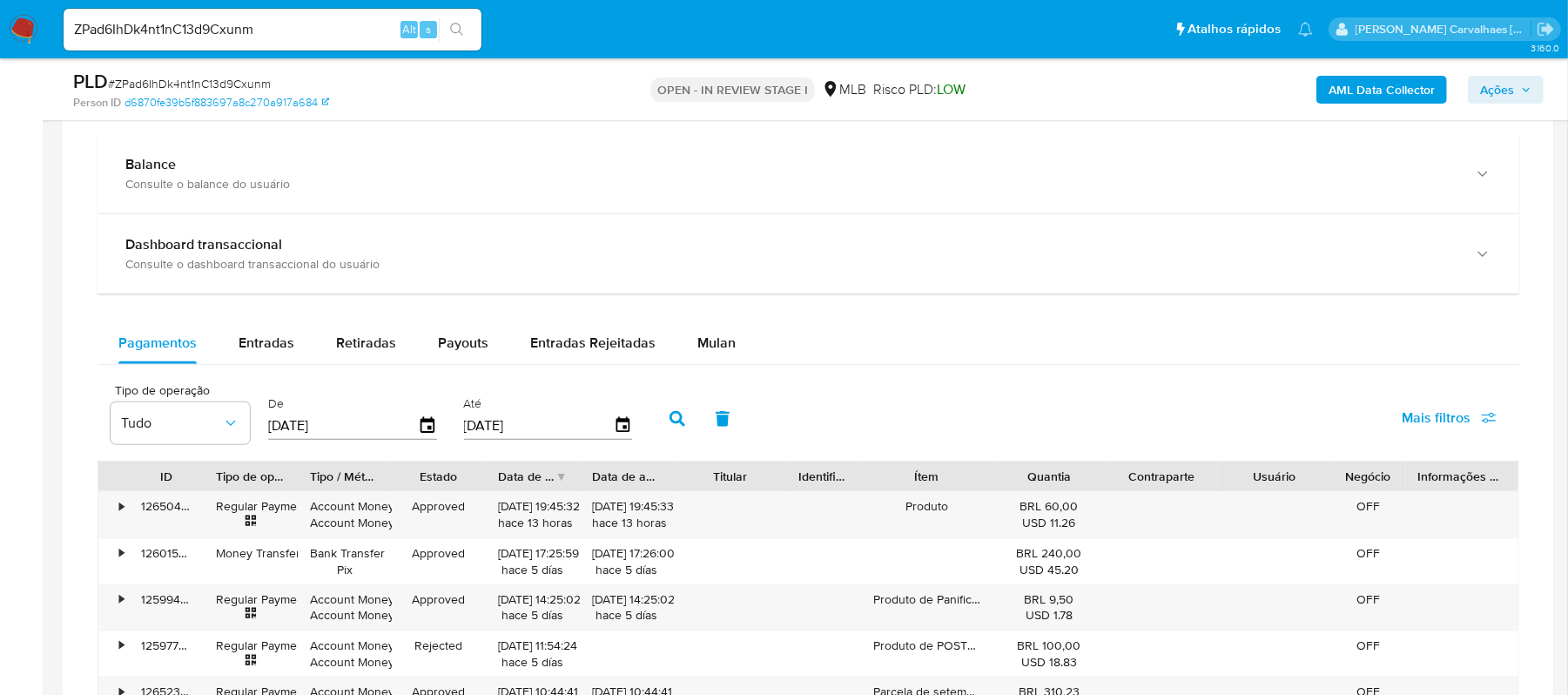
scroll to position [1134, 0]
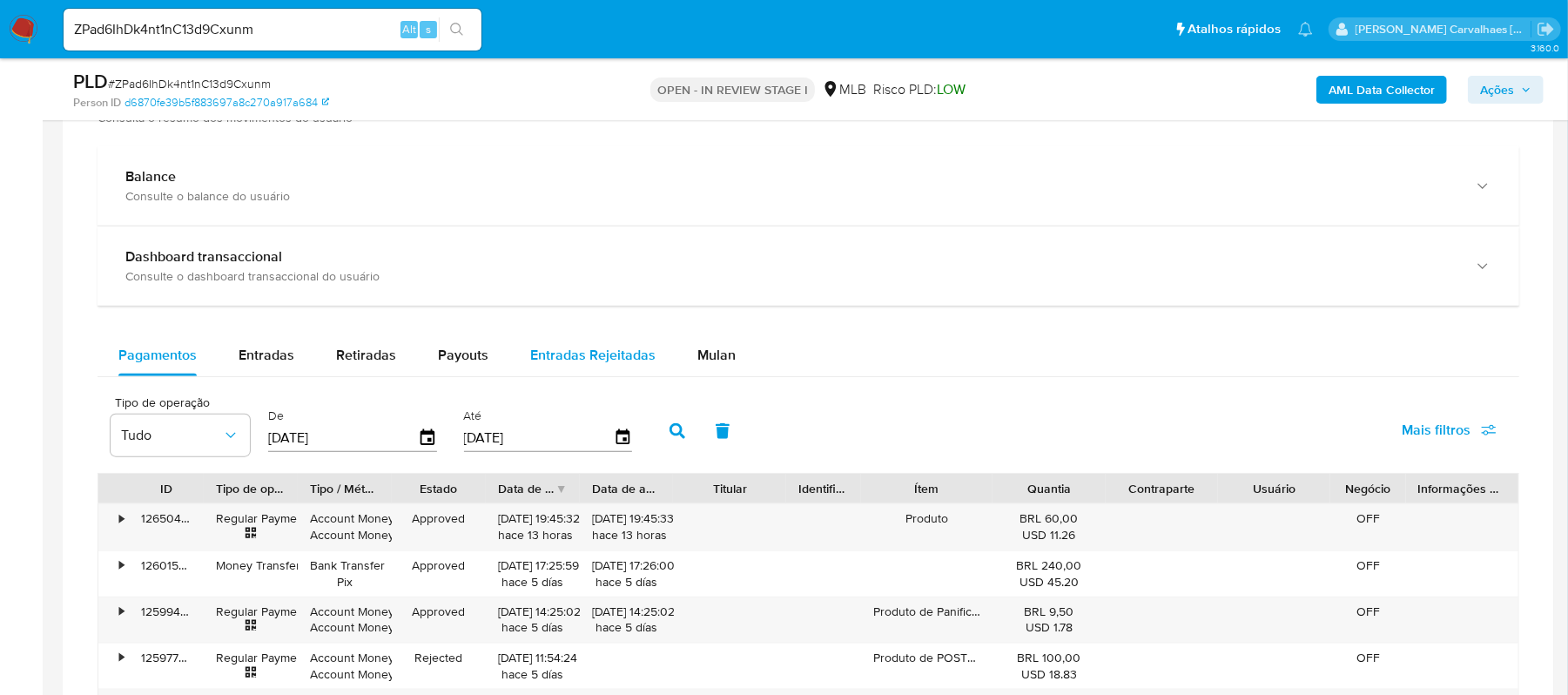
click at [582, 353] on span "Entradas Rejeitadas" at bounding box center [592, 355] width 125 height 20
select select "10"
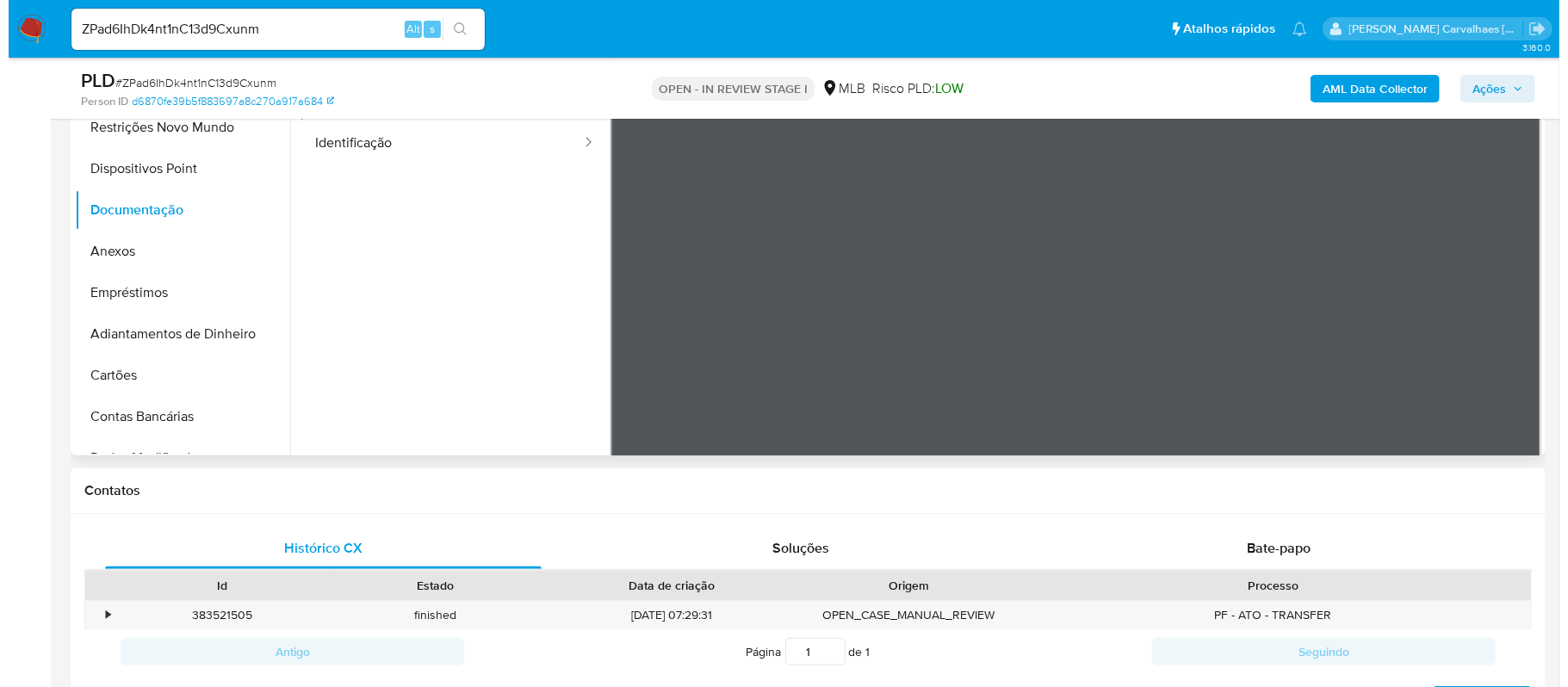
scroll to position [121, 0]
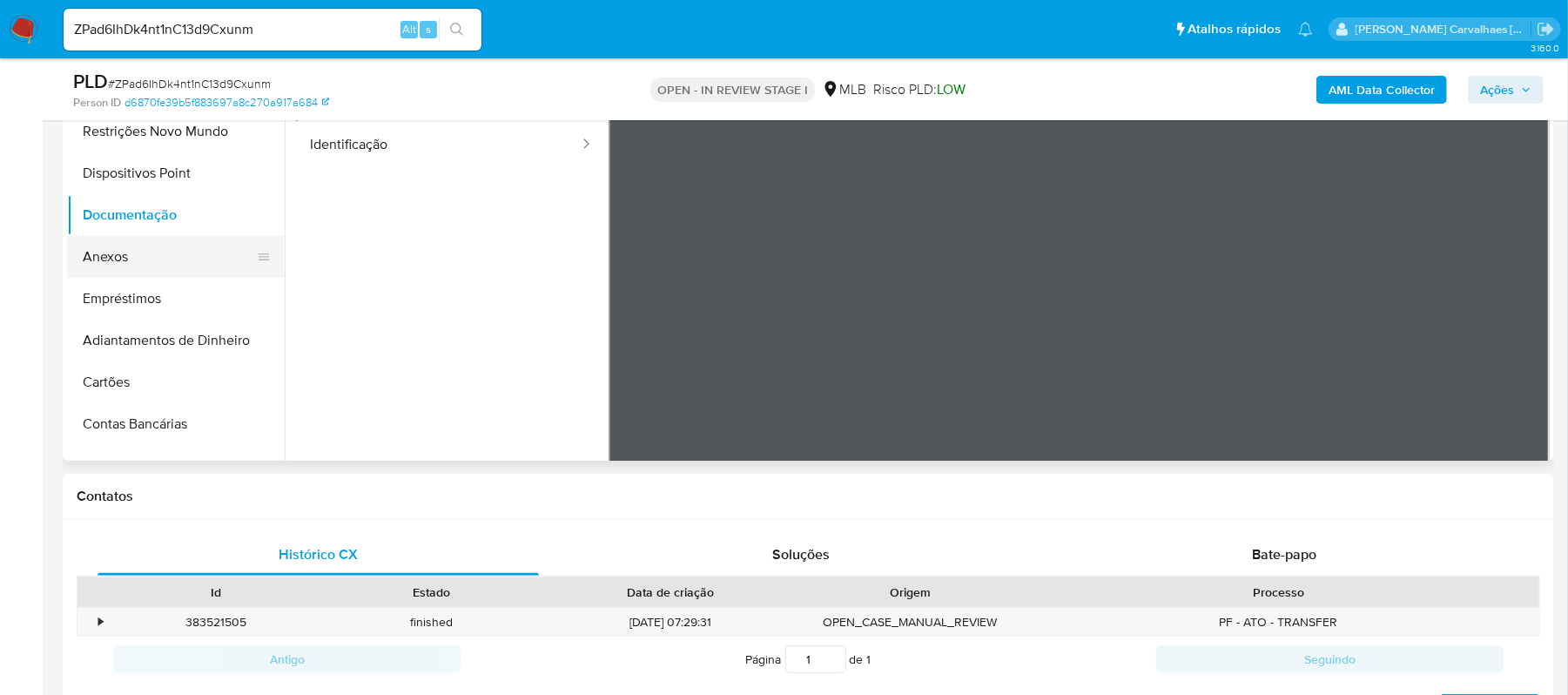
click at [150, 248] on button "Anexos" at bounding box center [168, 256] width 204 height 42
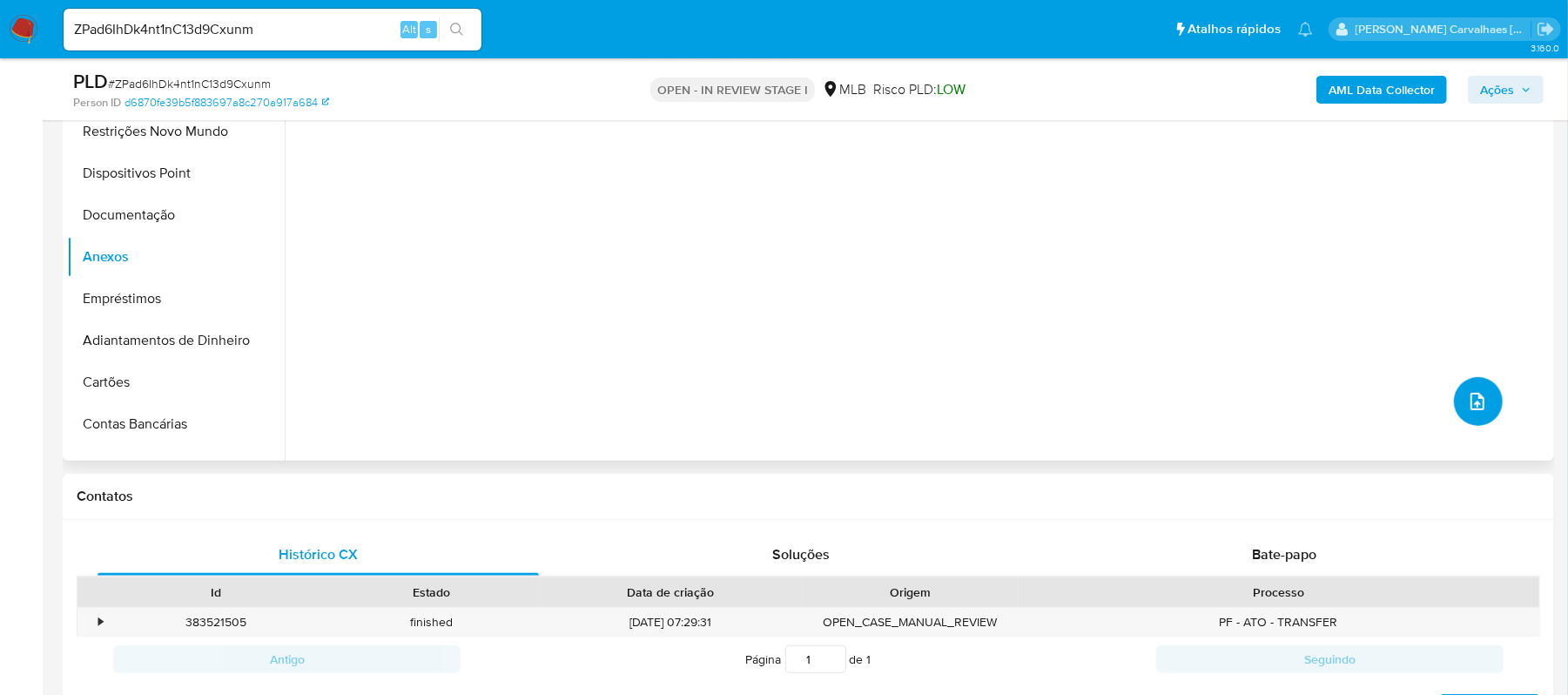
click at [1470, 401] on icon "upload-file" at bounding box center [1477, 401] width 14 height 17
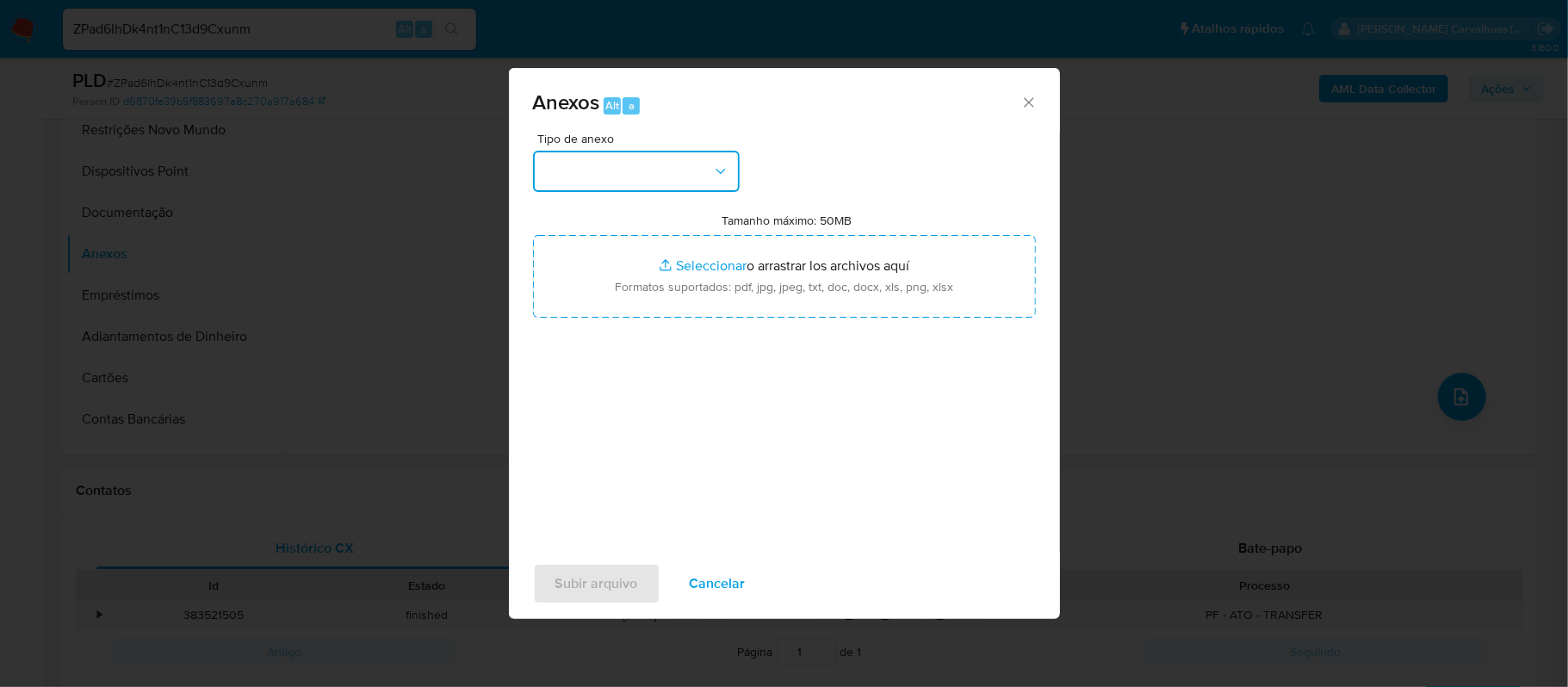
click at [661, 168] on button "button" at bounding box center [636, 171] width 207 height 41
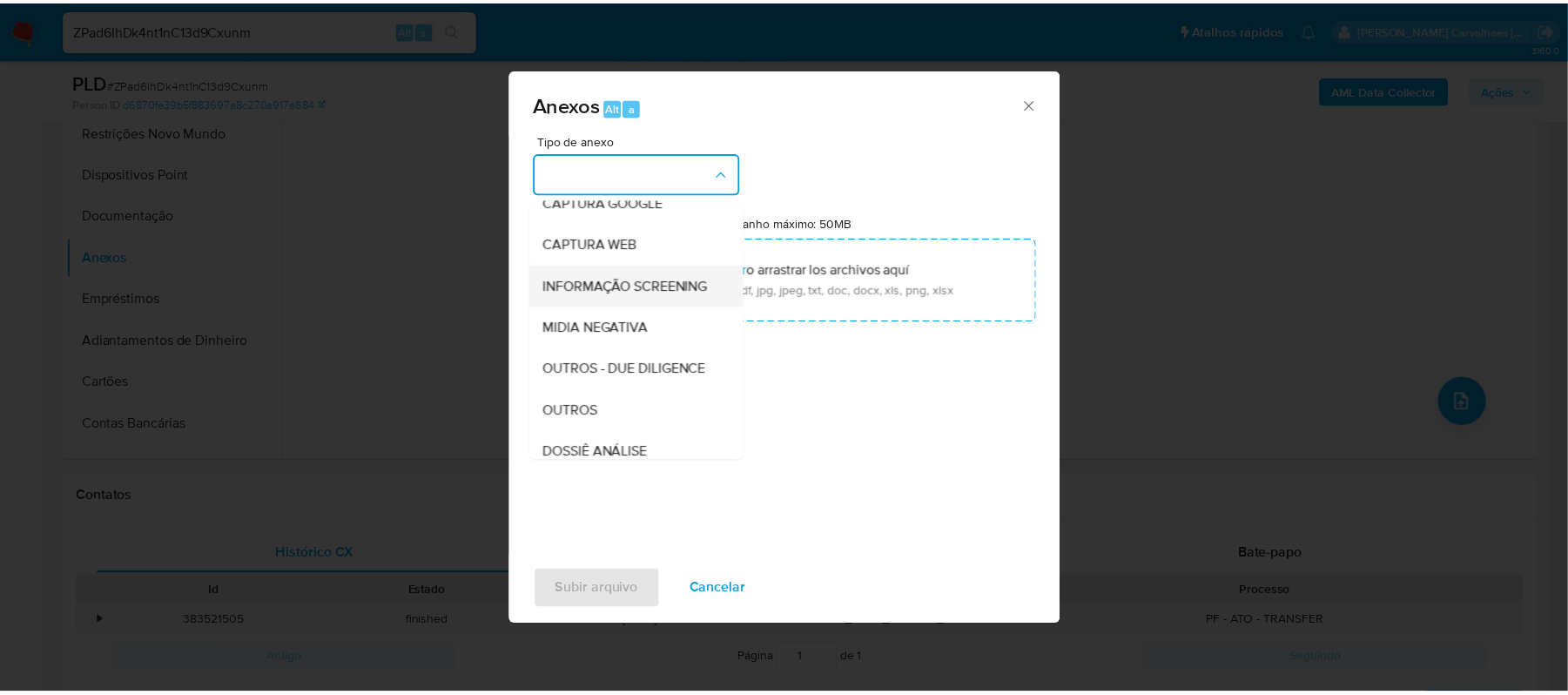
scroll to position [268, 0]
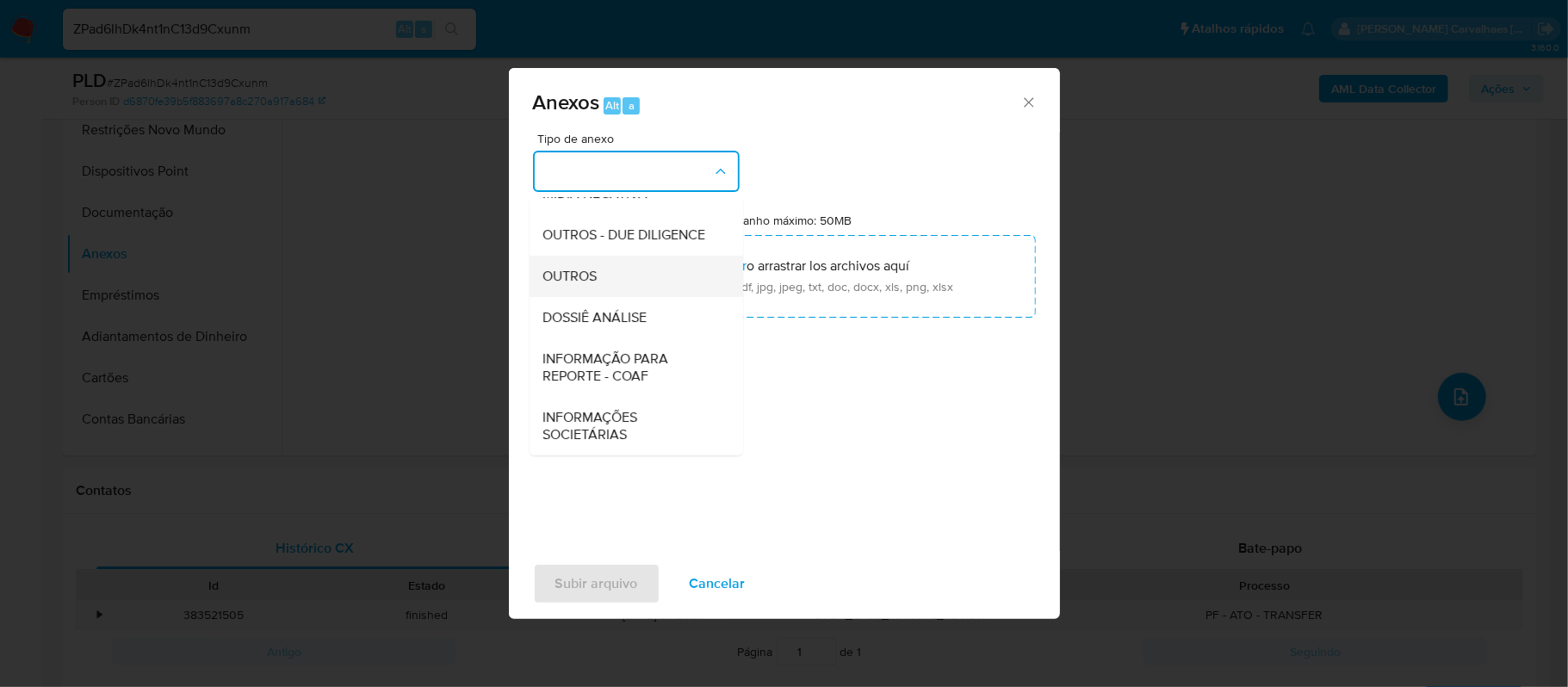
click at [598, 266] on div "OUTROS" at bounding box center [631, 276] width 176 height 41
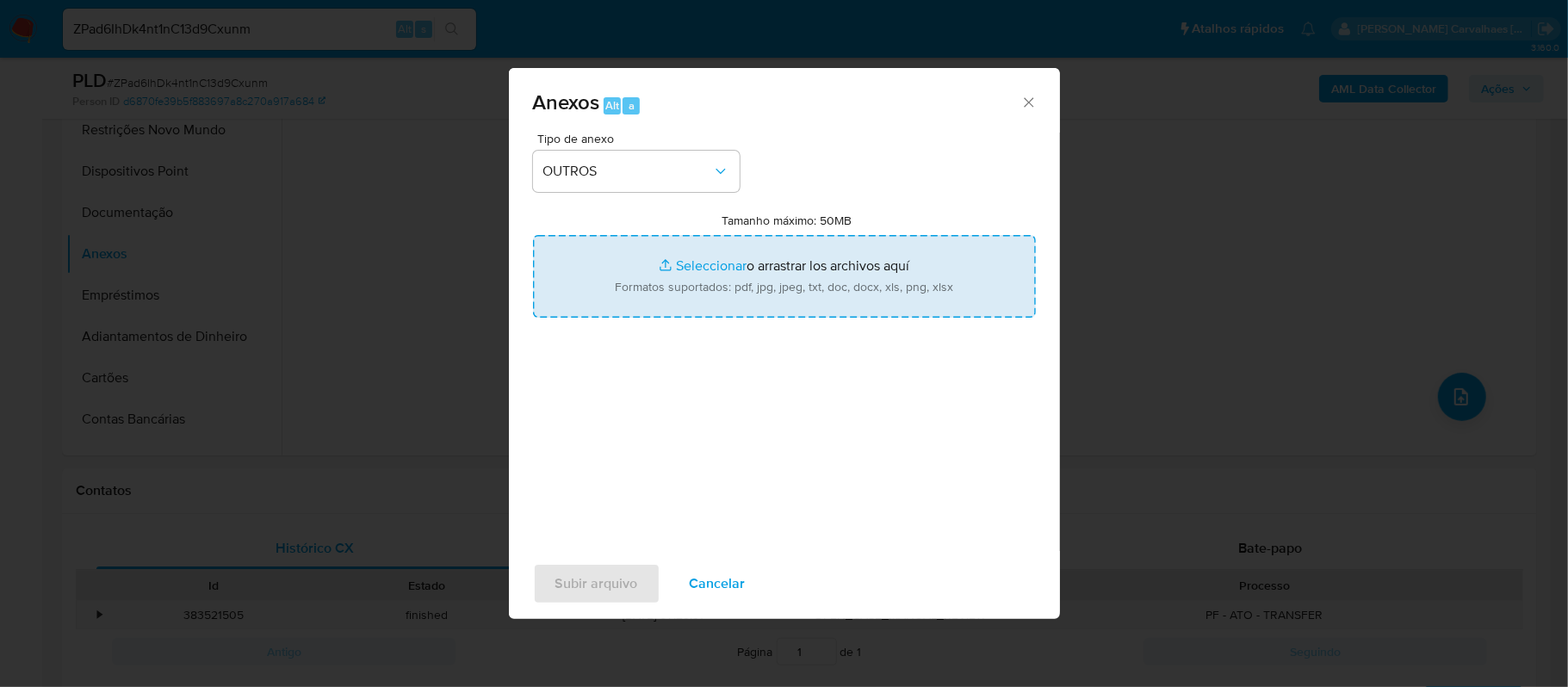
click at [703, 263] on input "Tamanho máximo: 50MB Seleccionar archivos" at bounding box center [784, 276] width 503 height 82
type input "C:\fakepath\SAR - xxxx - CPF 61215509375 - JAINAN TEIXEIRA ALVES.pdf"
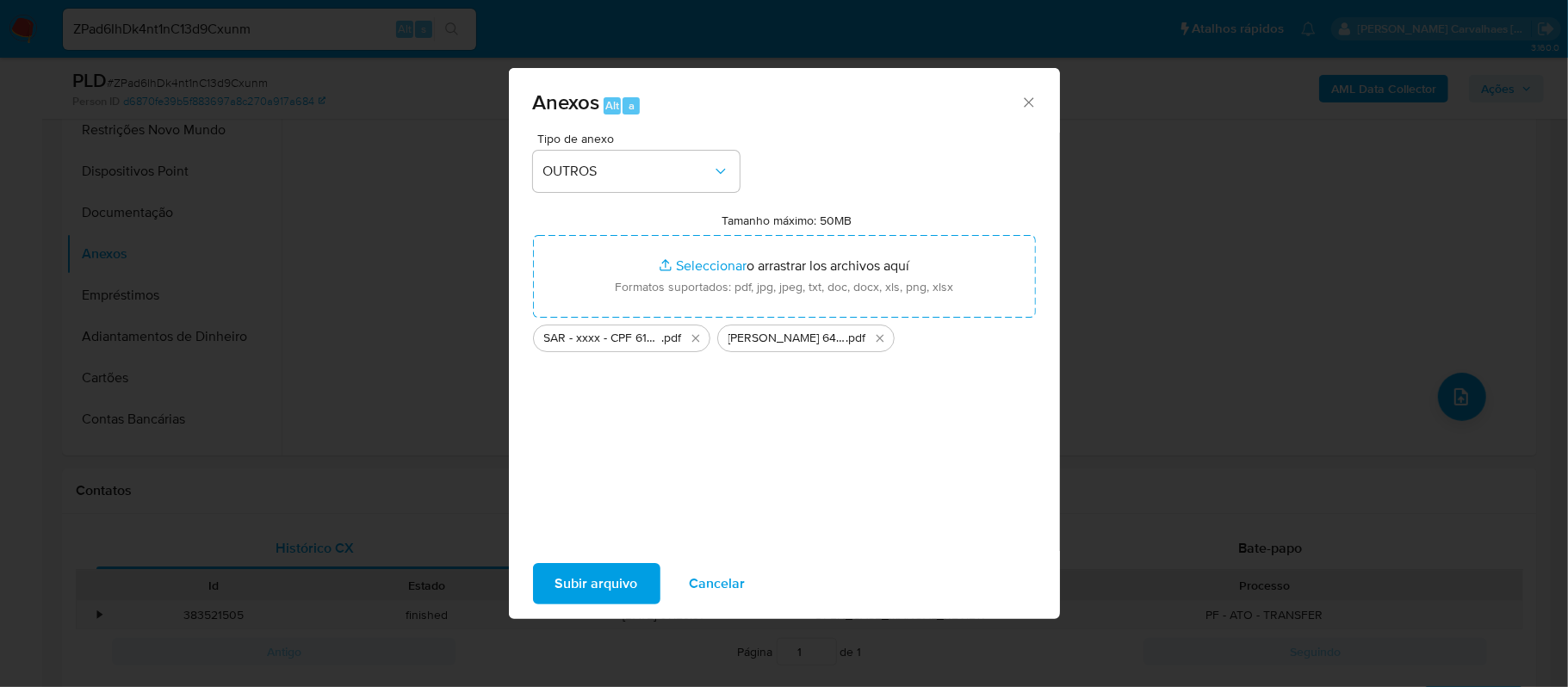
click at [617, 582] on span "Subir arquivo" at bounding box center [597, 583] width 82 height 38
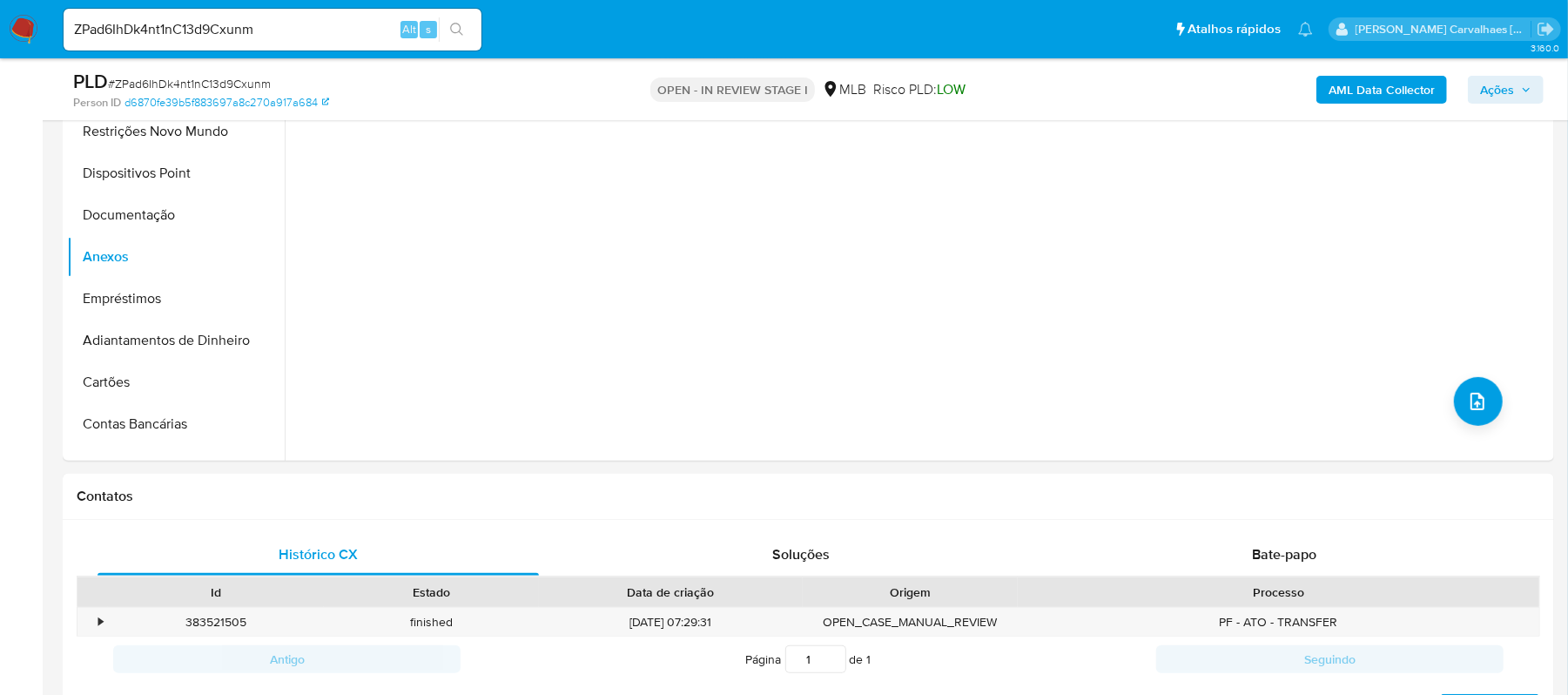
click at [1482, 92] on span "Ações" at bounding box center [1496, 90] width 34 height 28
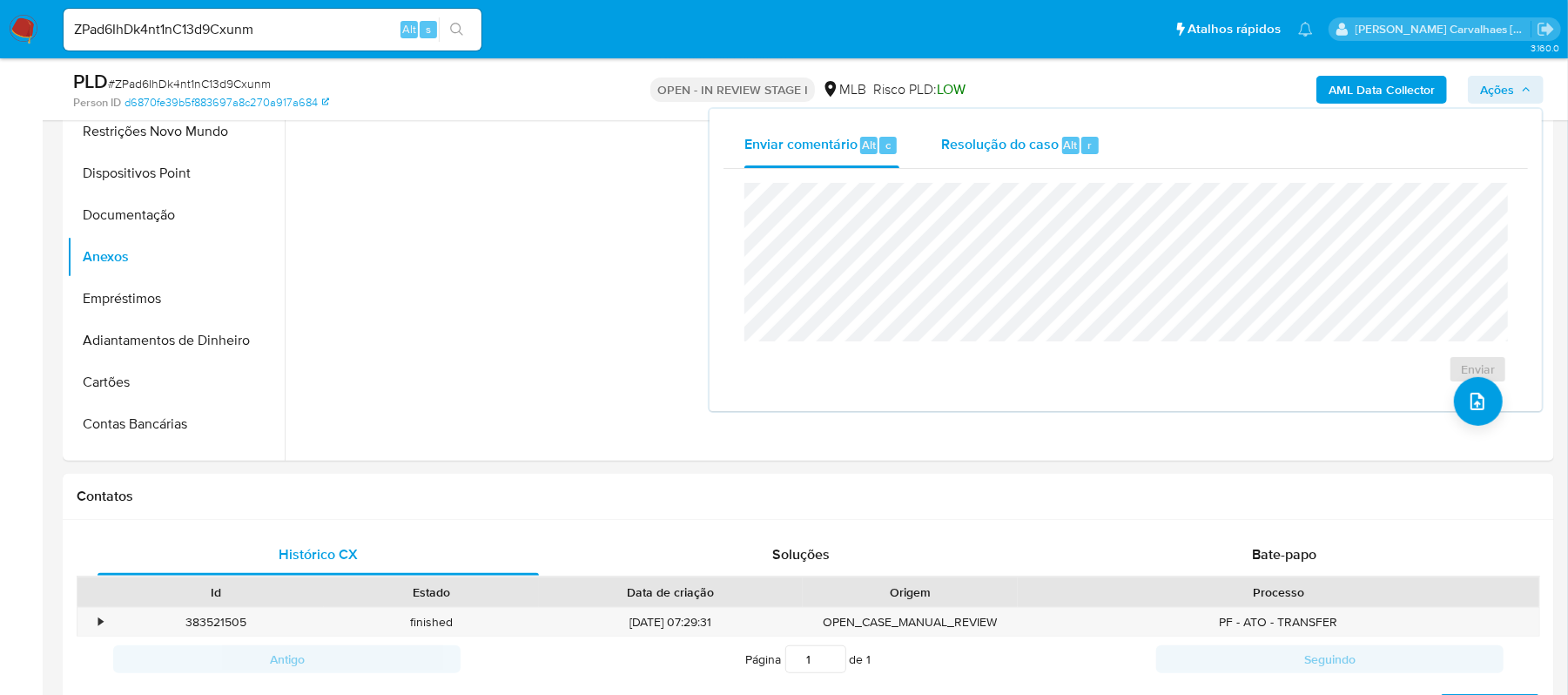
click at [1015, 146] on span "Resolução do caso" at bounding box center [1000, 144] width 118 height 20
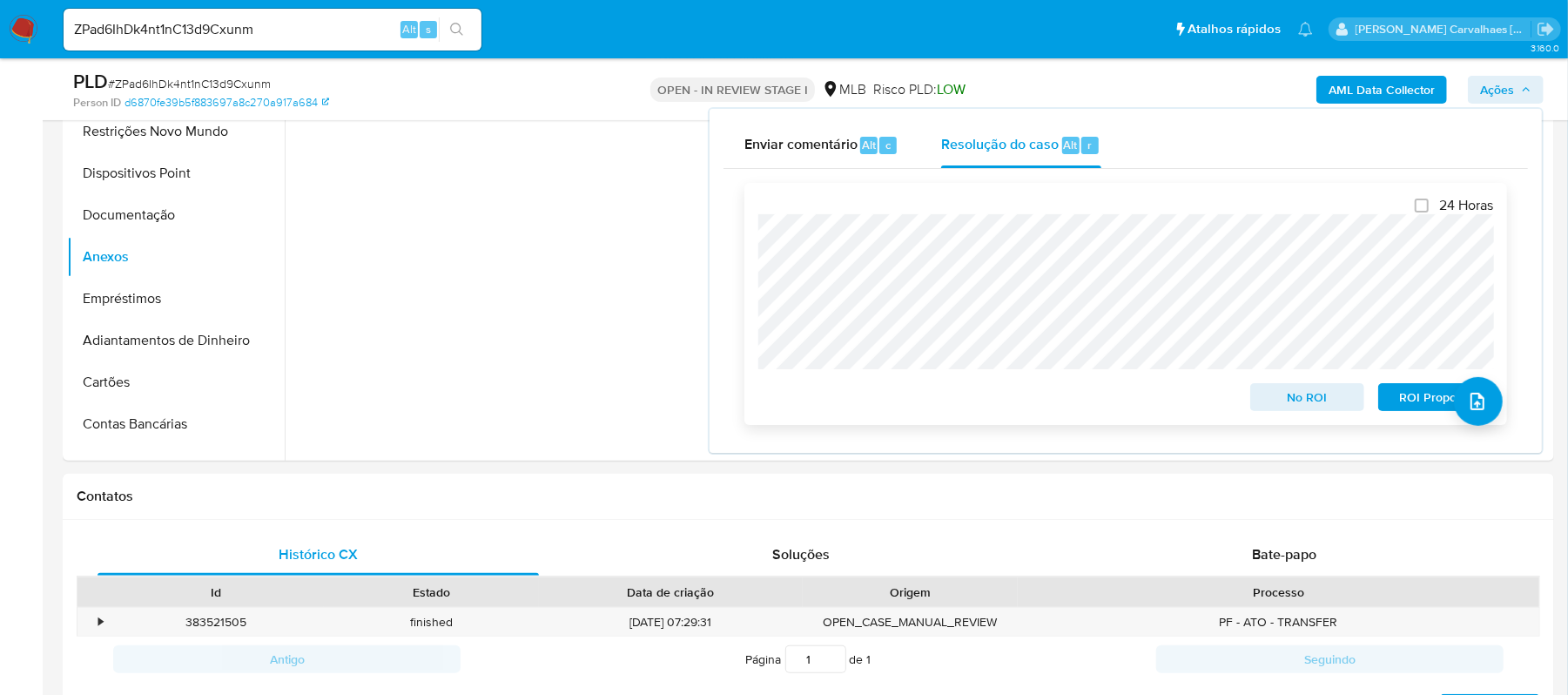
click at [1410, 394] on span "ROI Proposal" at bounding box center [1436, 397] width 91 height 24
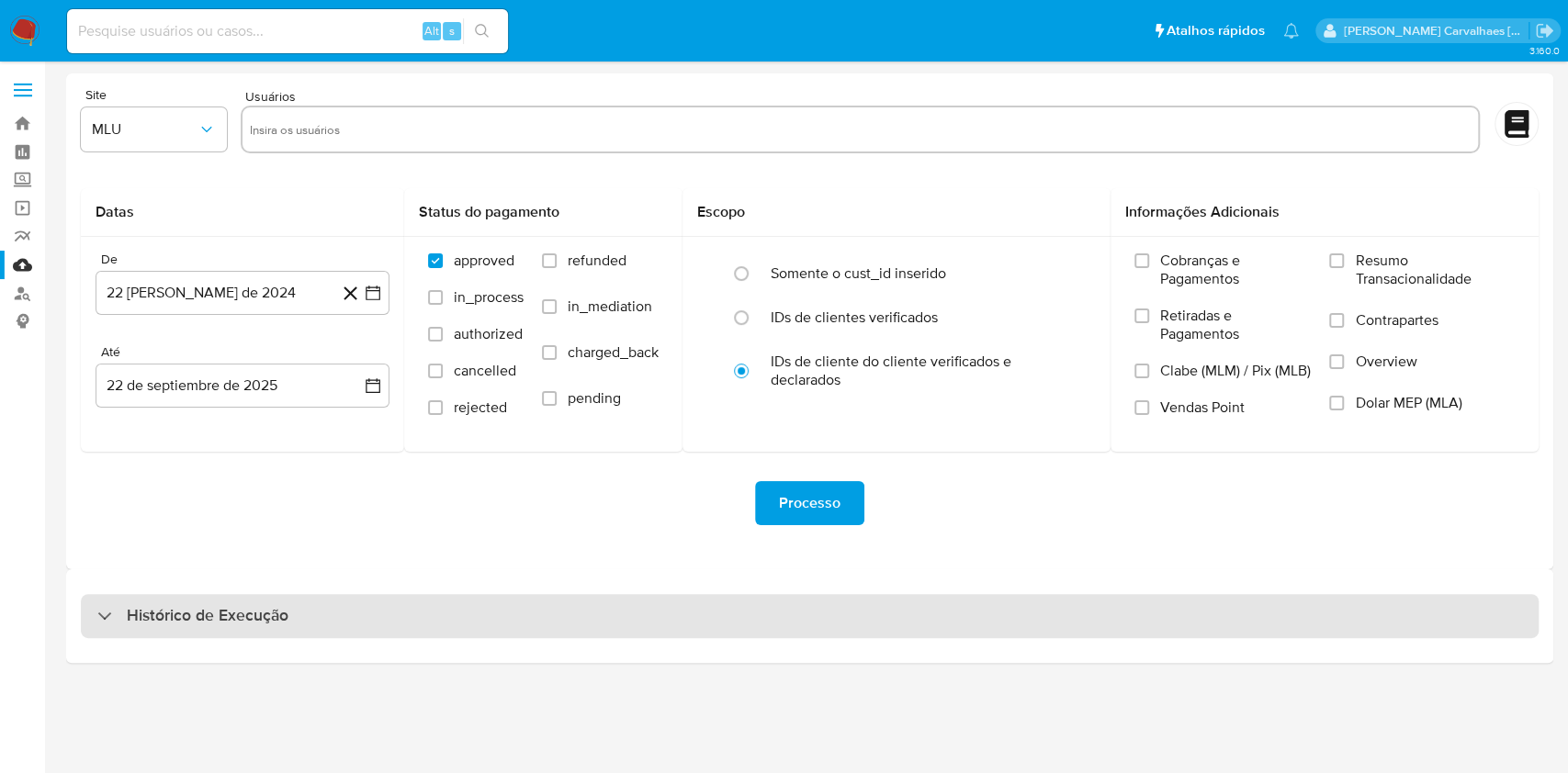
click at [434, 624] on div "Histórico de Execução" at bounding box center [810, 616] width 1458 height 44
select select "10"
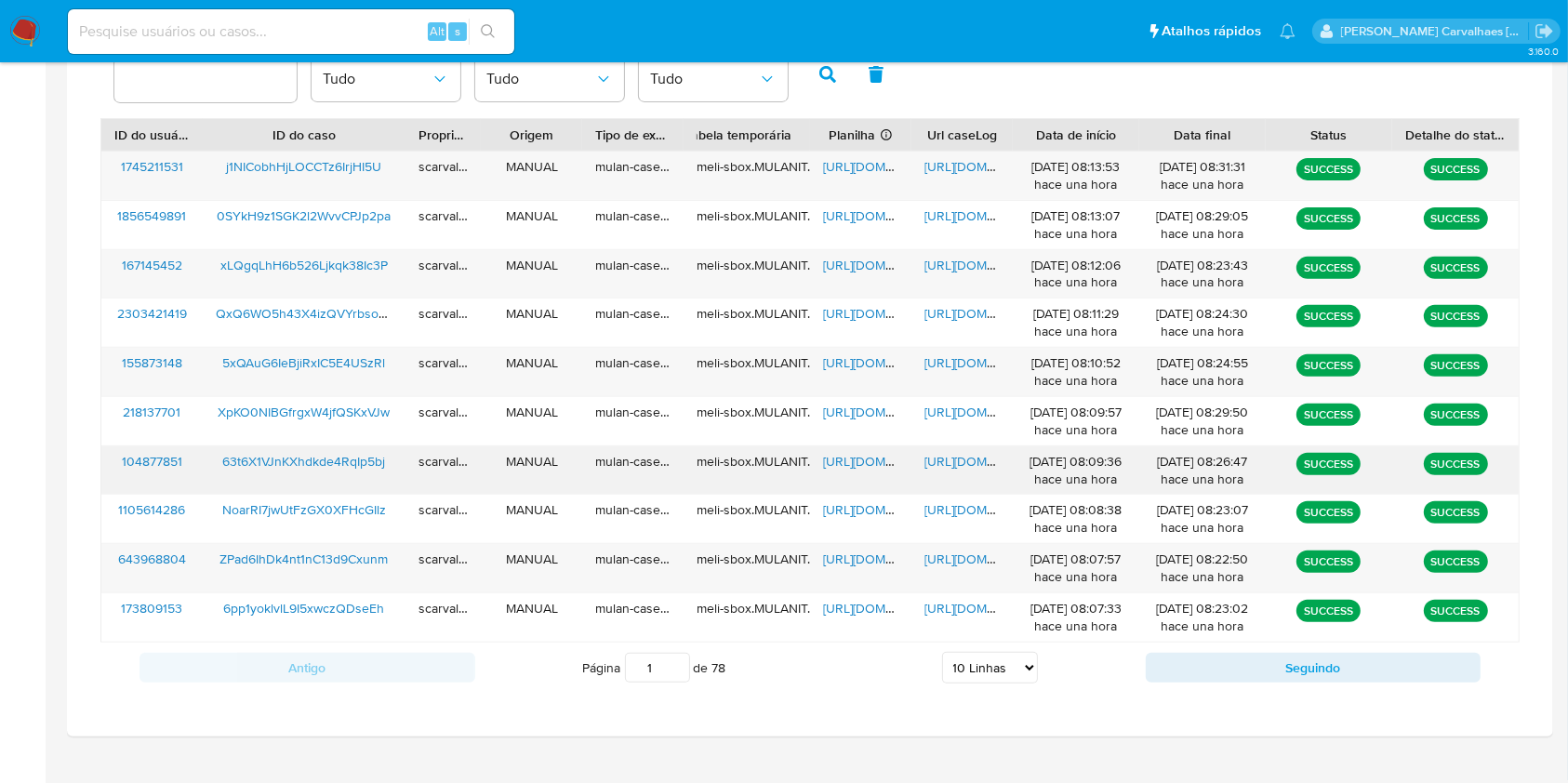
scroll to position [670, 0]
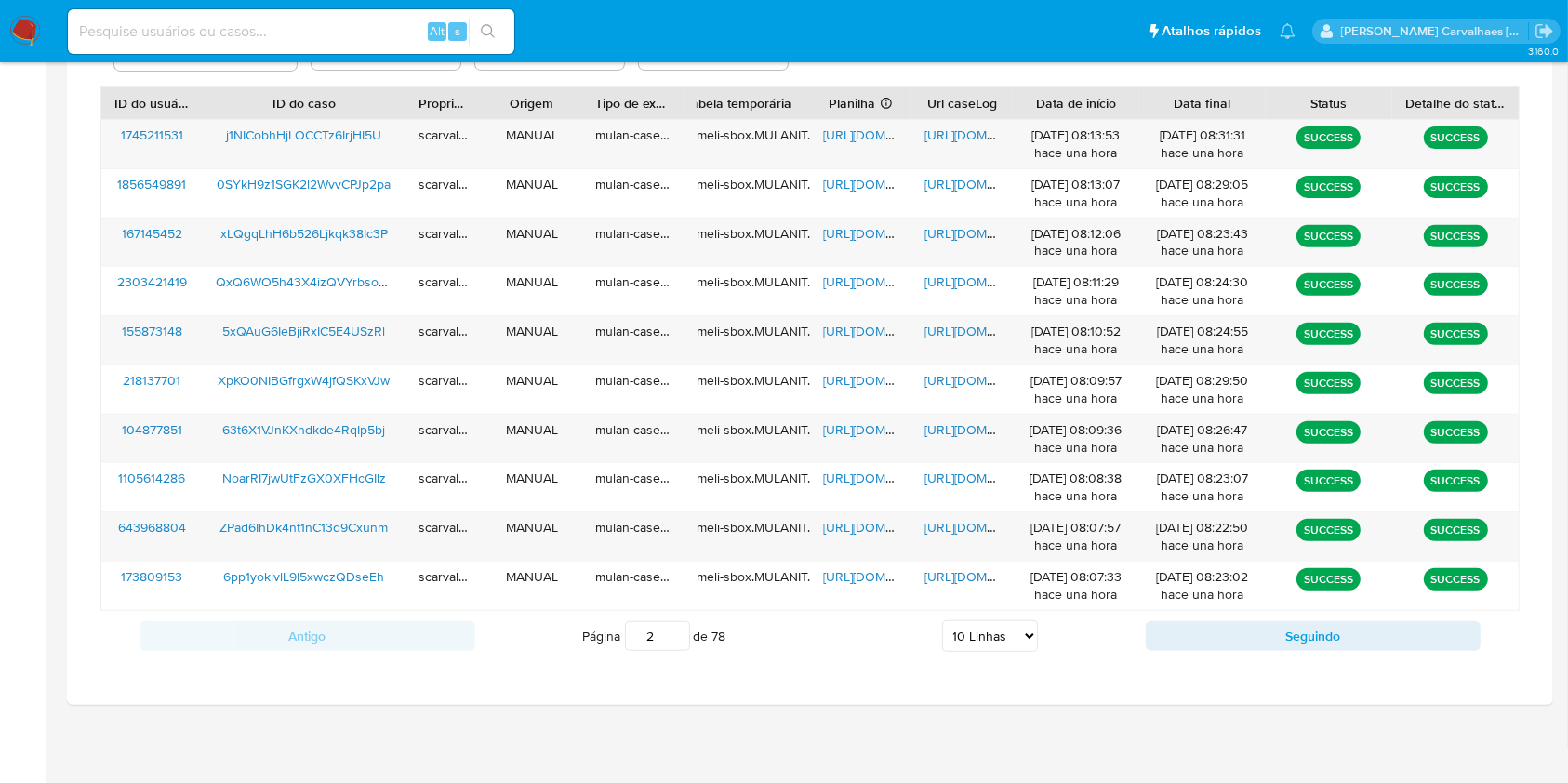
click at [673, 629] on input "2" at bounding box center [657, 636] width 65 height 30
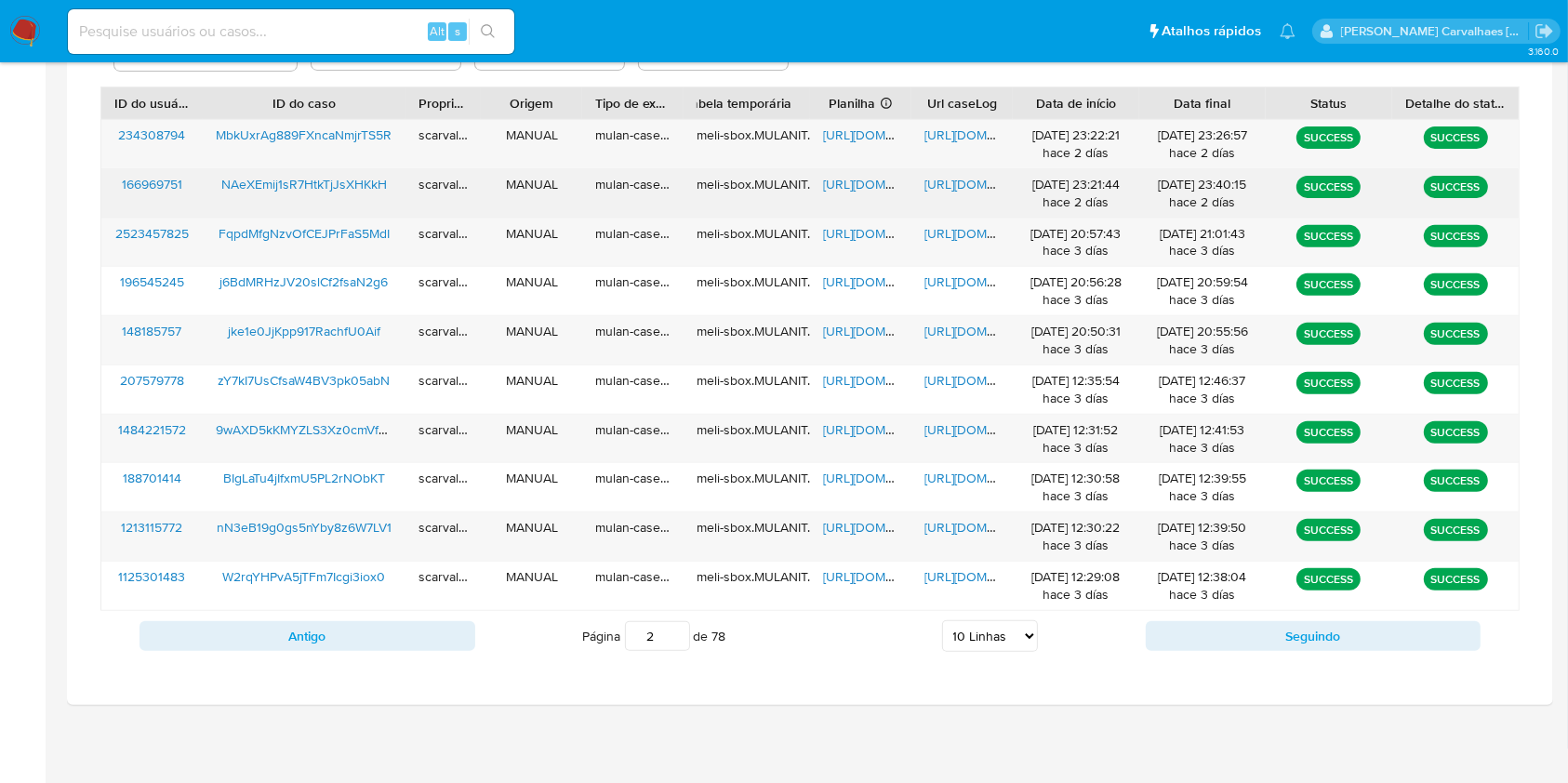
click at [978, 184] on span "https://docs.google.com/document/d/17ACj5h_CifDODVKeFh30RqOvE-WGK4wf16AONSpJZ_Q…" at bounding box center [988, 184] width 129 height 18
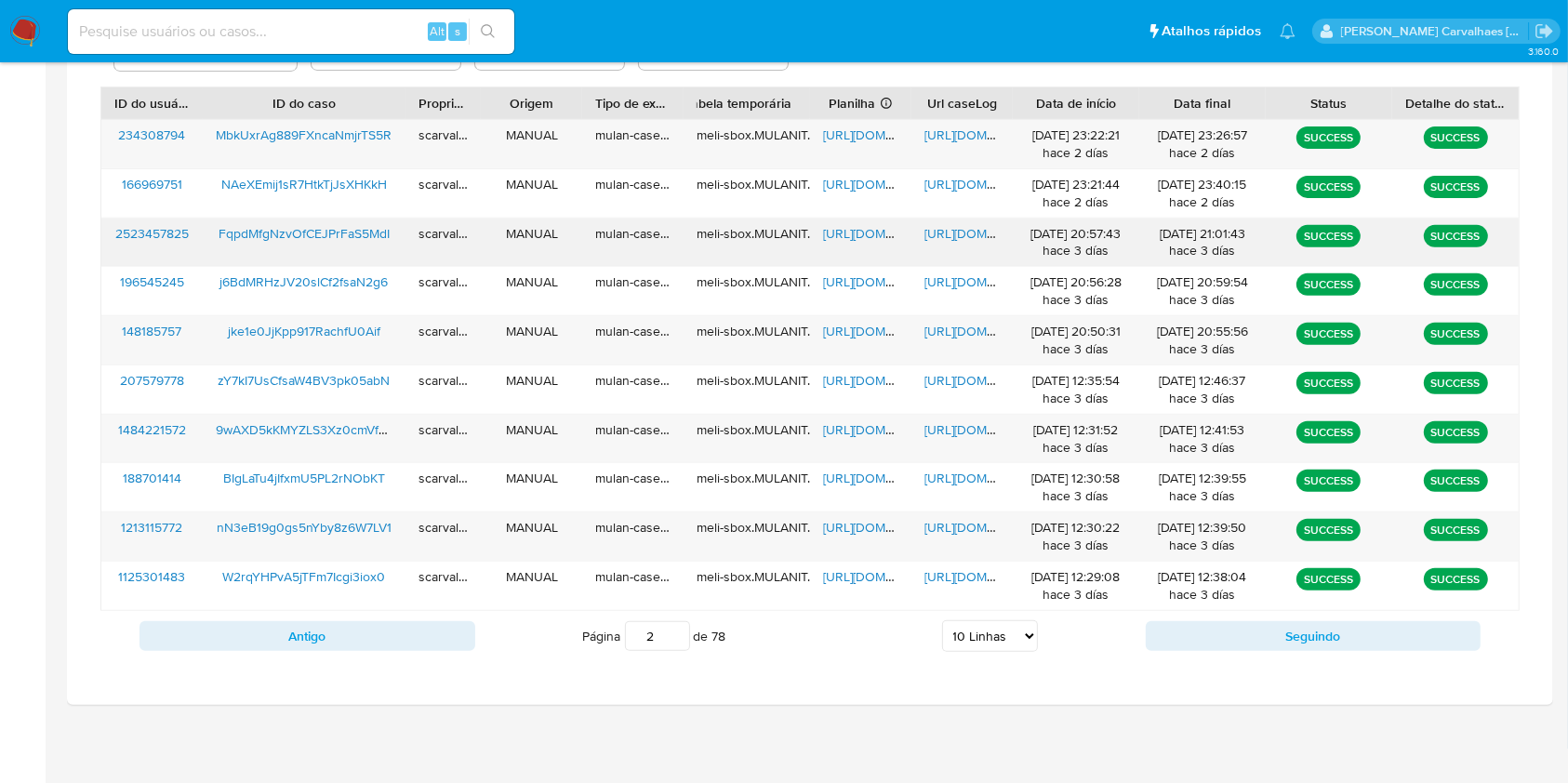
click at [976, 226] on span "https://docs.google.com/document/d/16uaYQjT4mVh9szqfgh-nYbIwy76kvolf5bEVHB-dwhg…" at bounding box center [988, 233] width 129 height 18
click at [940, 242] on span "https://docs.google.com/document/d/16uaYQjT4mVh9szqfgh-nYbIwy76kvolf5bEVHB-dwhg…" at bounding box center [988, 233] width 129 height 18
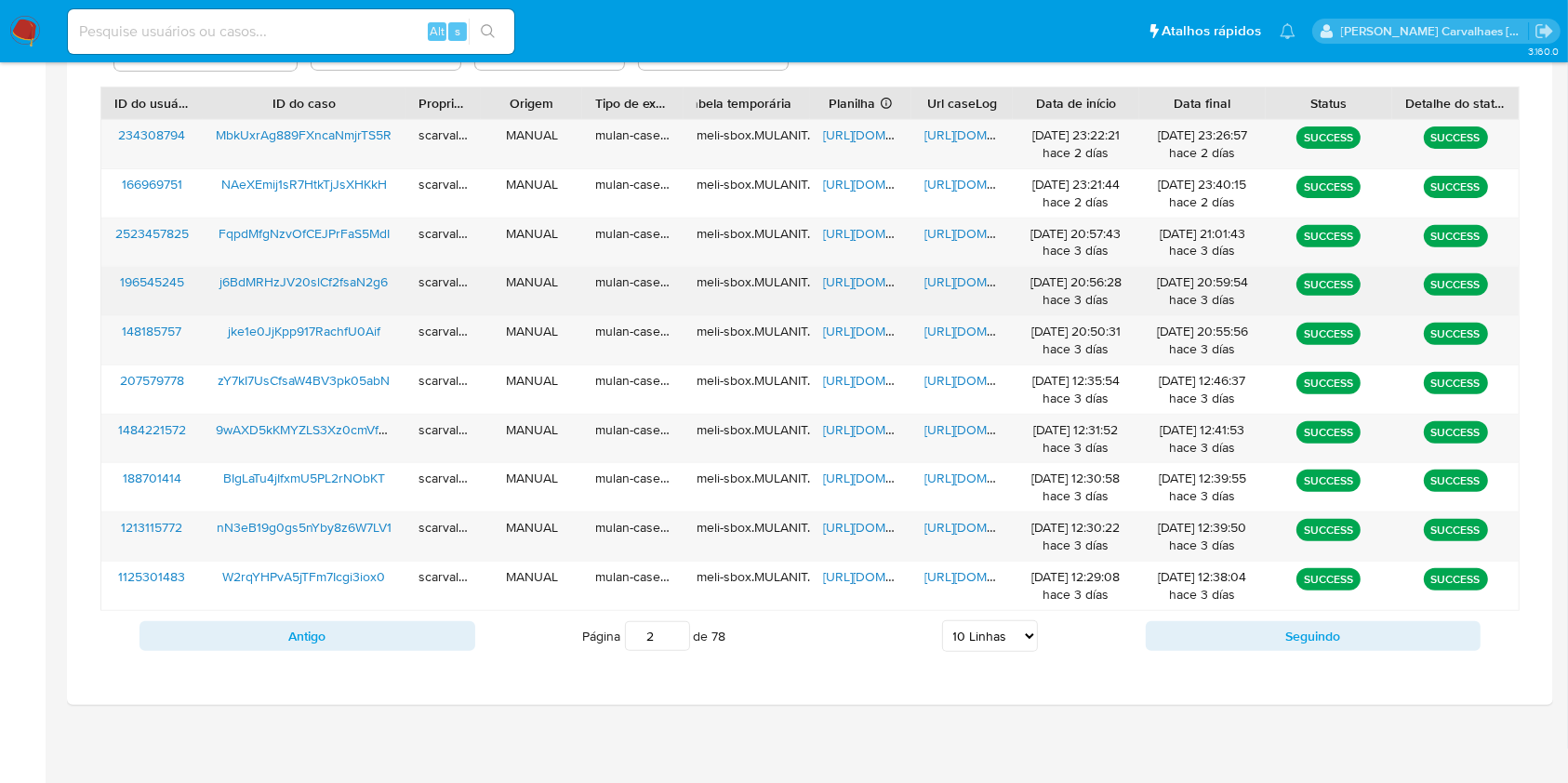
click at [939, 283] on span "https://docs.google.com/document/d/166ZHZWyGUnckd1WeP5wnhFun2J04Xw4QqvqWK0amkgA…" at bounding box center [988, 282] width 129 height 18
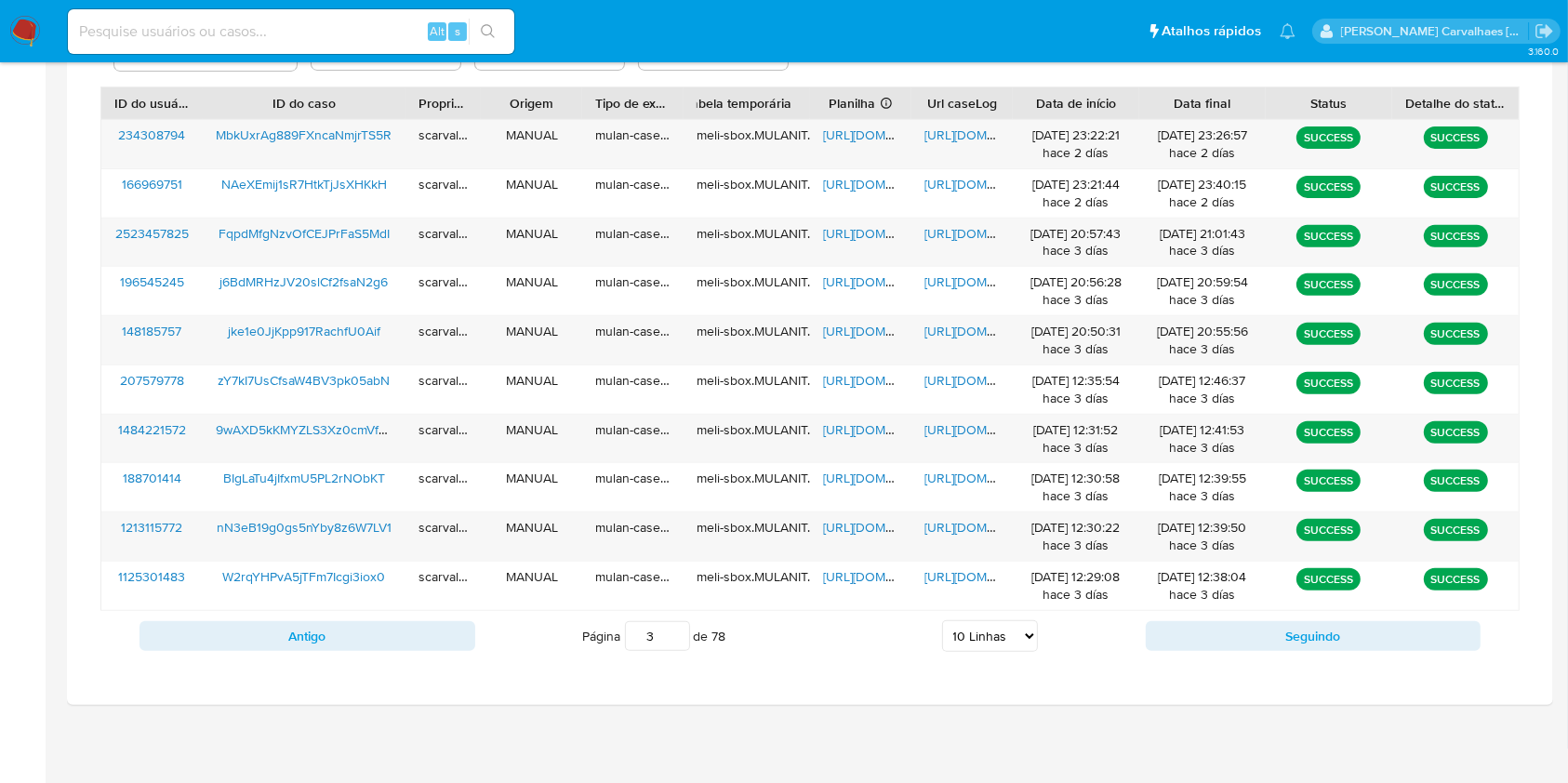
click at [673, 629] on input "3" at bounding box center [657, 636] width 65 height 30
click at [676, 638] on input "2" at bounding box center [657, 636] width 65 height 30
click at [676, 638] on input "1" at bounding box center [657, 636] width 65 height 30
type input "1"
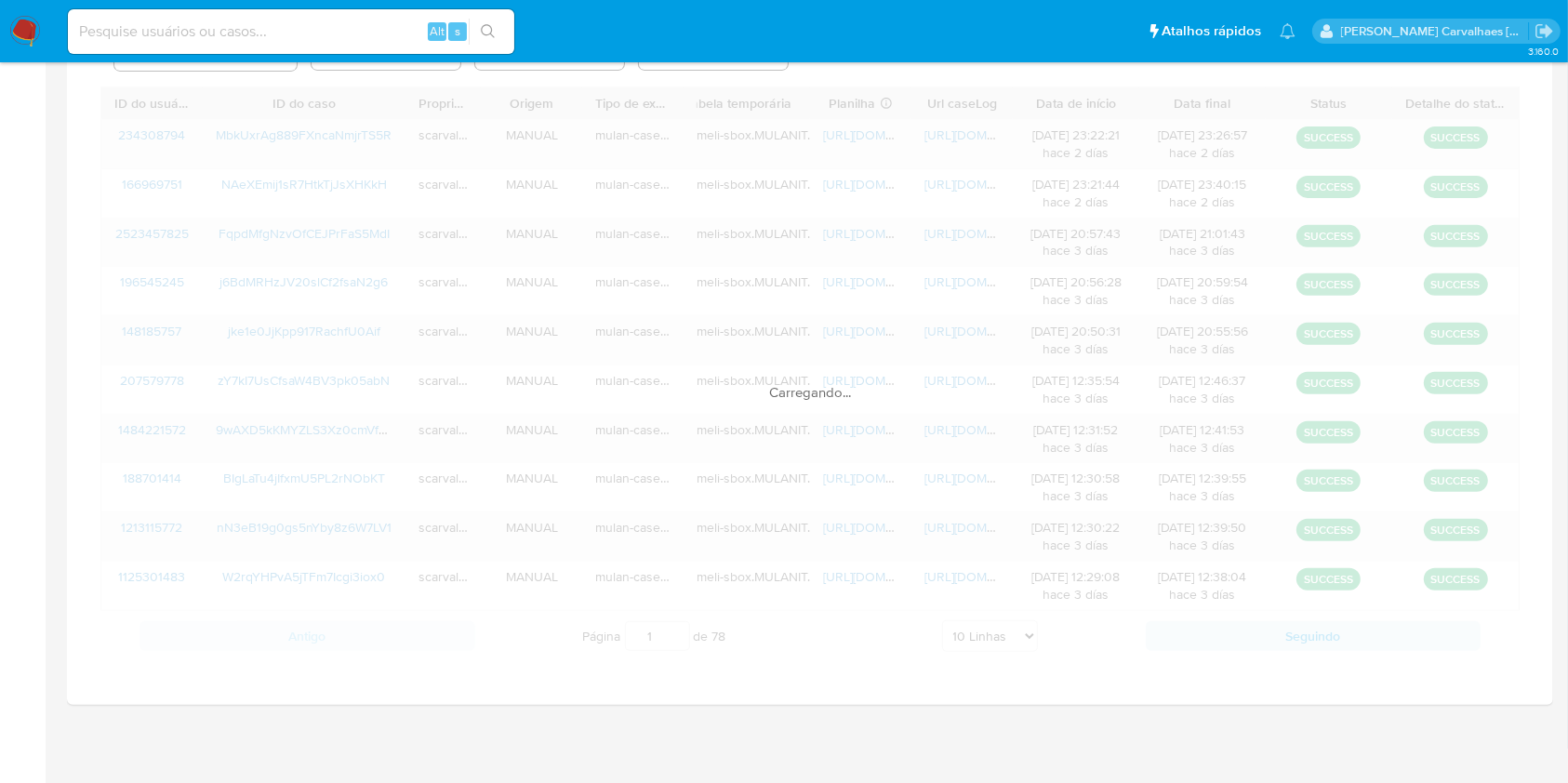
scroll to position [661, 0]
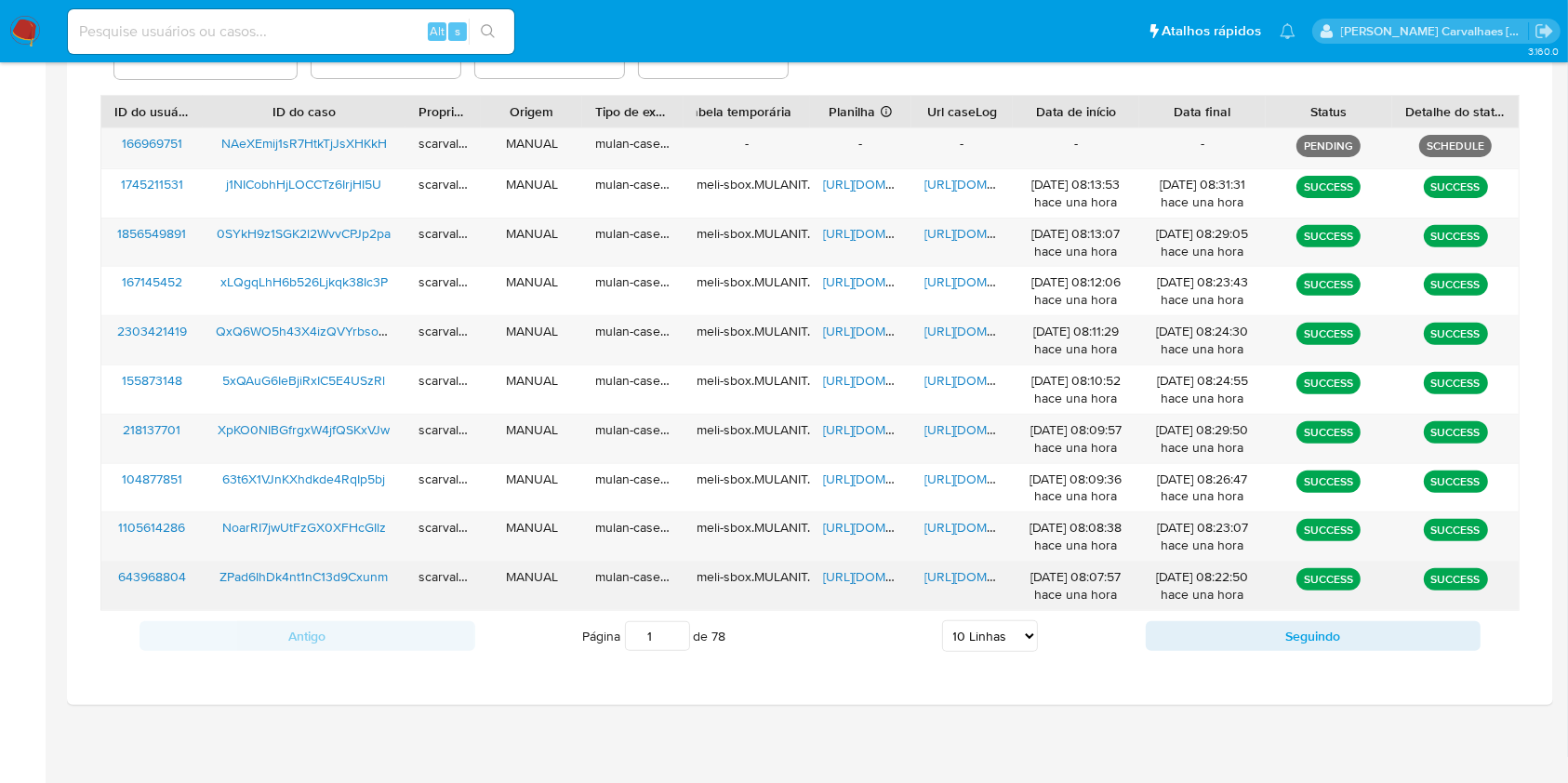
click at [936, 567] on span "https://docs.google.com/document/d/1wbJy5NH3p8ZZGf_ifnyuj_Mu-DbLheeK6MV5JbLnWB4…" at bounding box center [988, 576] width 129 height 18
click at [869, 574] on span "https://docs.google.com/spreadsheets/d/1Tcri7vedEia8FrlG4-UoOvzLUNVe6T-ZBZZgjuz…" at bounding box center [887, 576] width 129 height 18
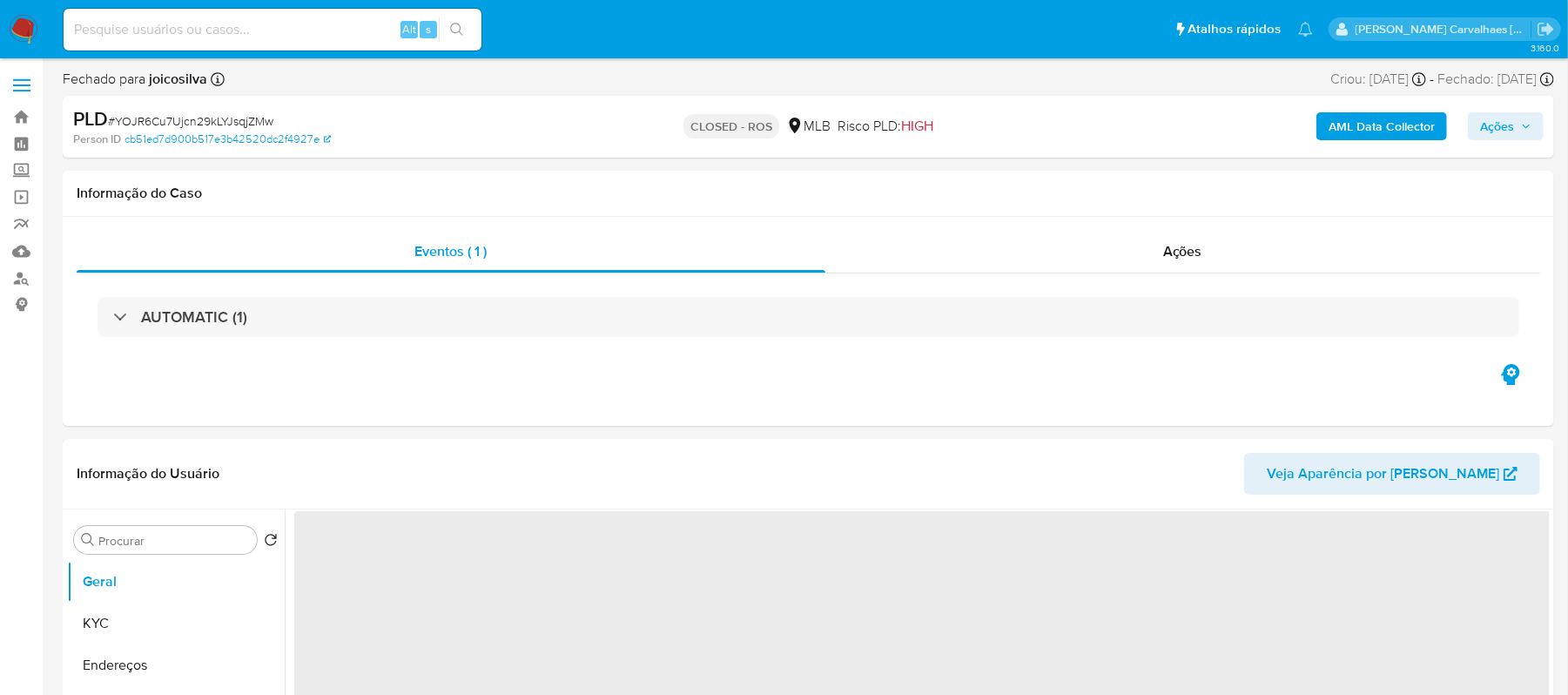
select select "10"
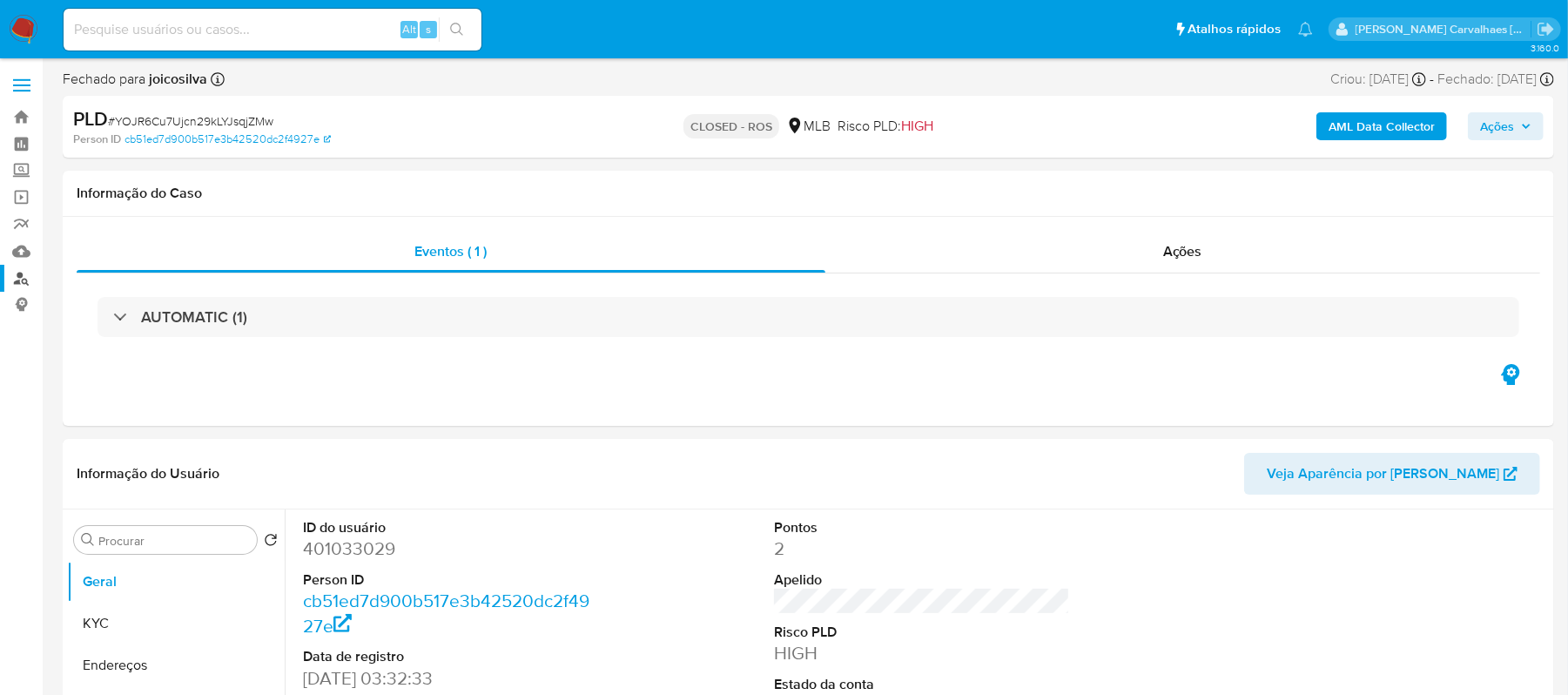
click at [21, 280] on link "Localizador de pessoas" at bounding box center [103, 278] width 207 height 27
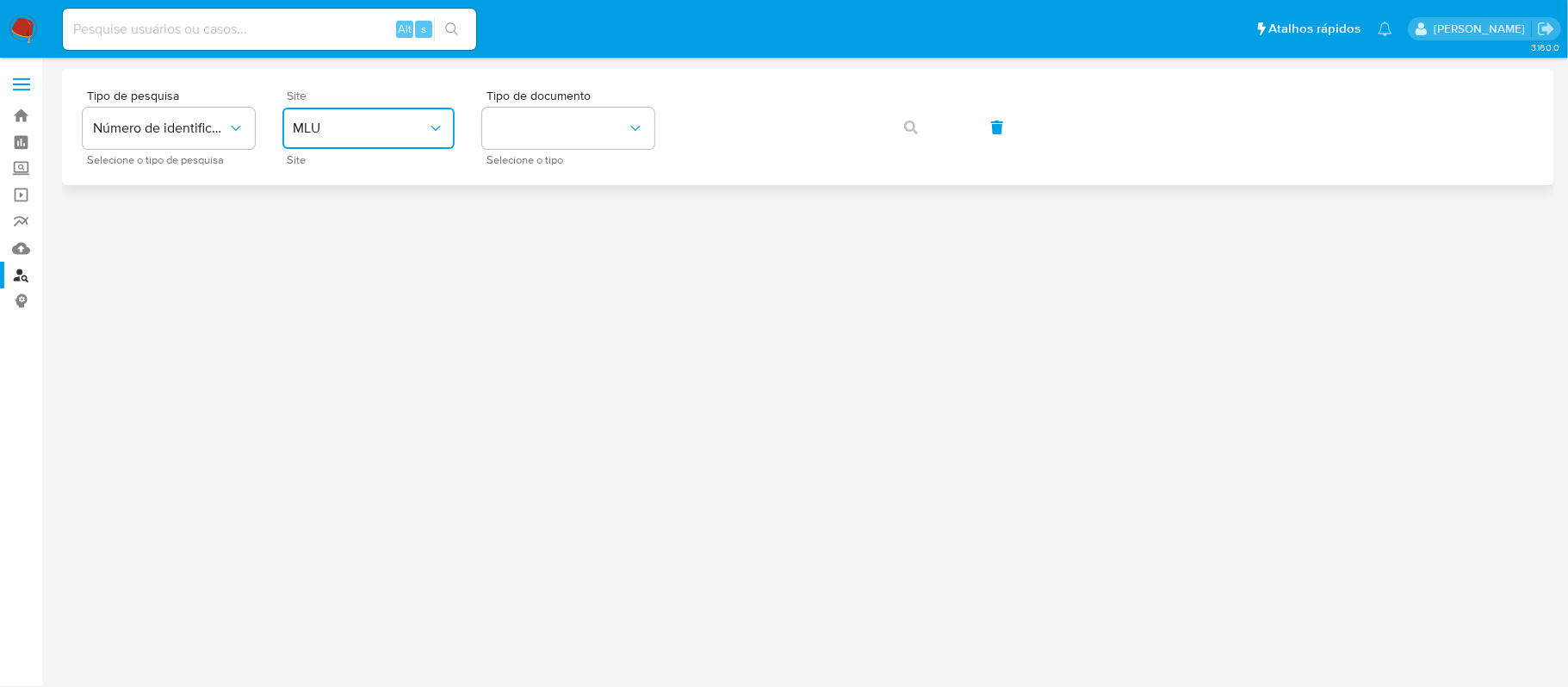
click at [439, 124] on icon "site_id" at bounding box center [435, 128] width 17 height 17
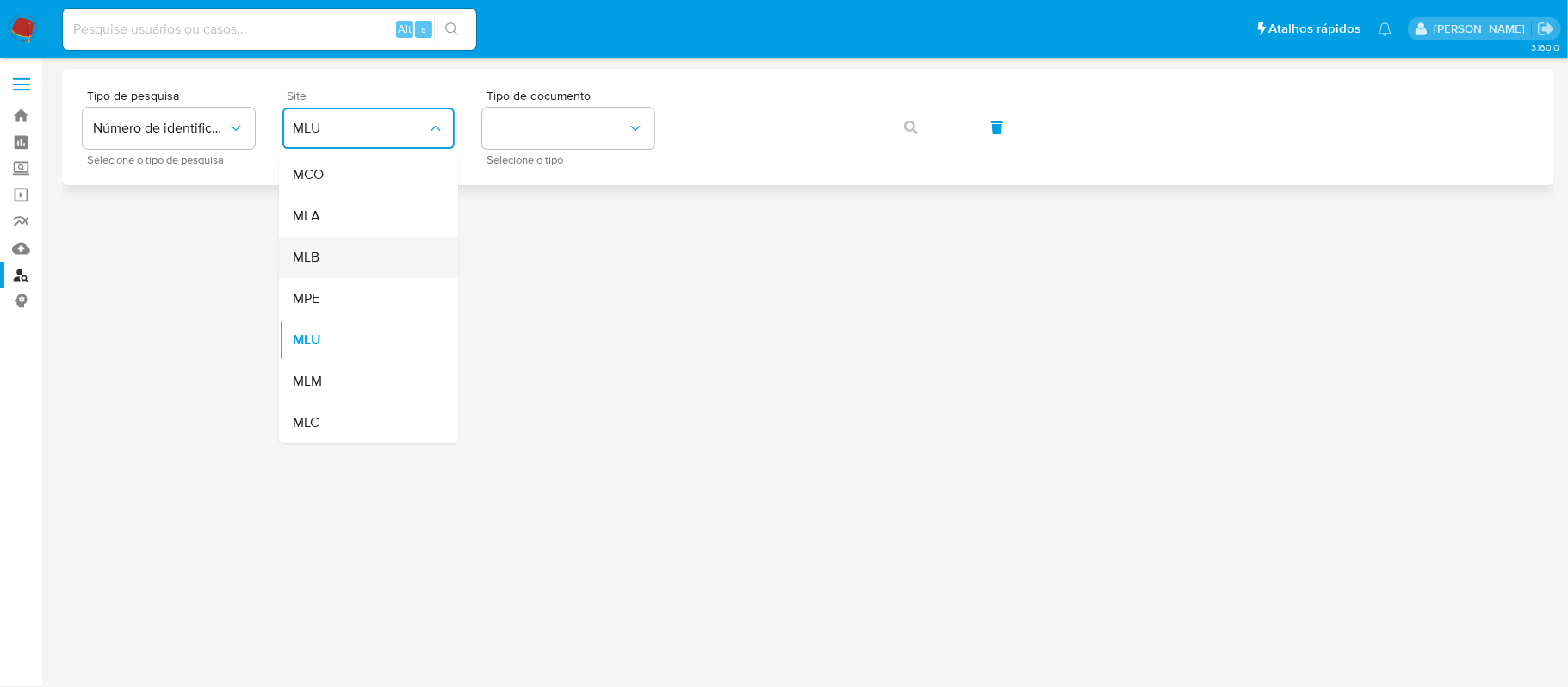
click at [374, 255] on div "MLB" at bounding box center [364, 257] width 142 height 41
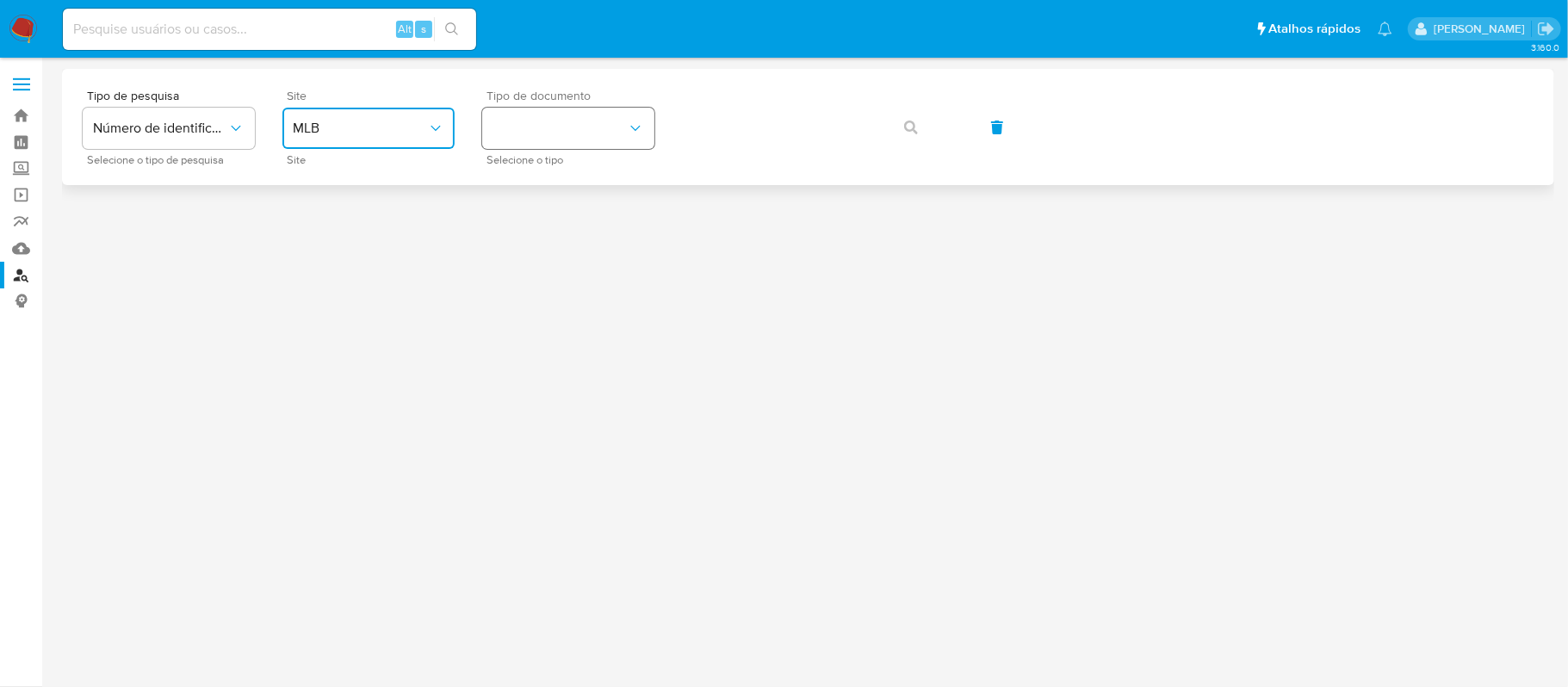
click at [544, 134] on button "identificationType" at bounding box center [568, 128] width 172 height 41
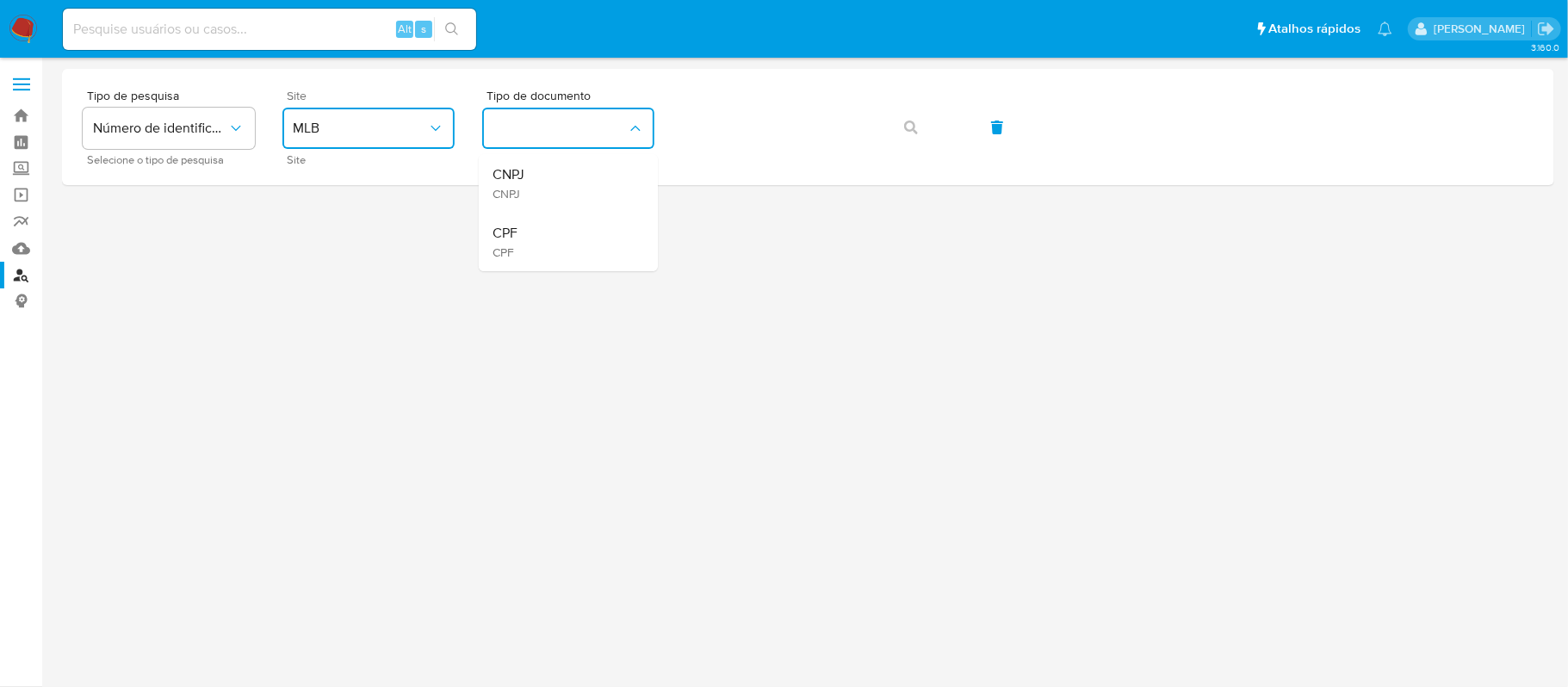
drag, startPoint x: 558, startPoint y: 237, endPoint x: 576, endPoint y: 214, distance: 29.2
click at [560, 237] on div "CPF CPF" at bounding box center [564, 241] width 142 height 58
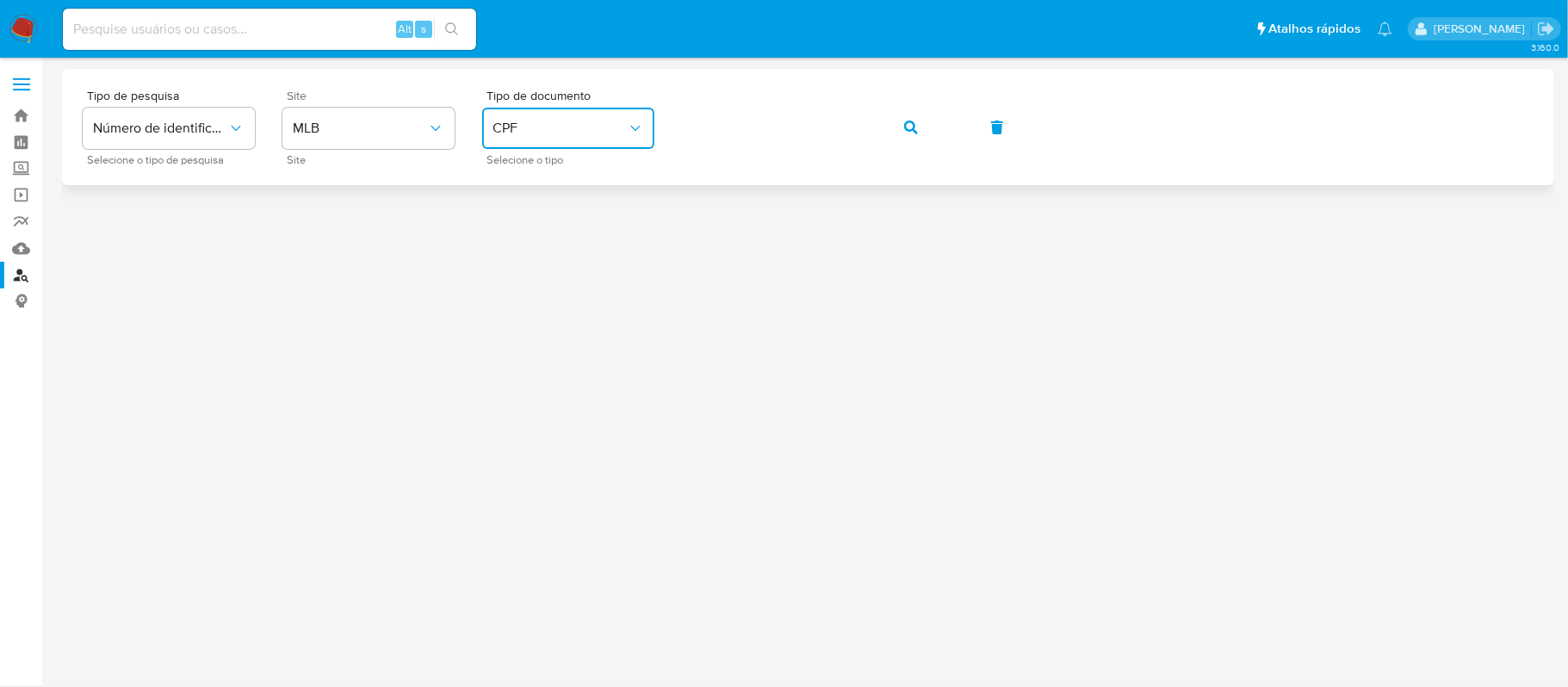
click at [906, 138] on span "button" at bounding box center [910, 127] width 13 height 38
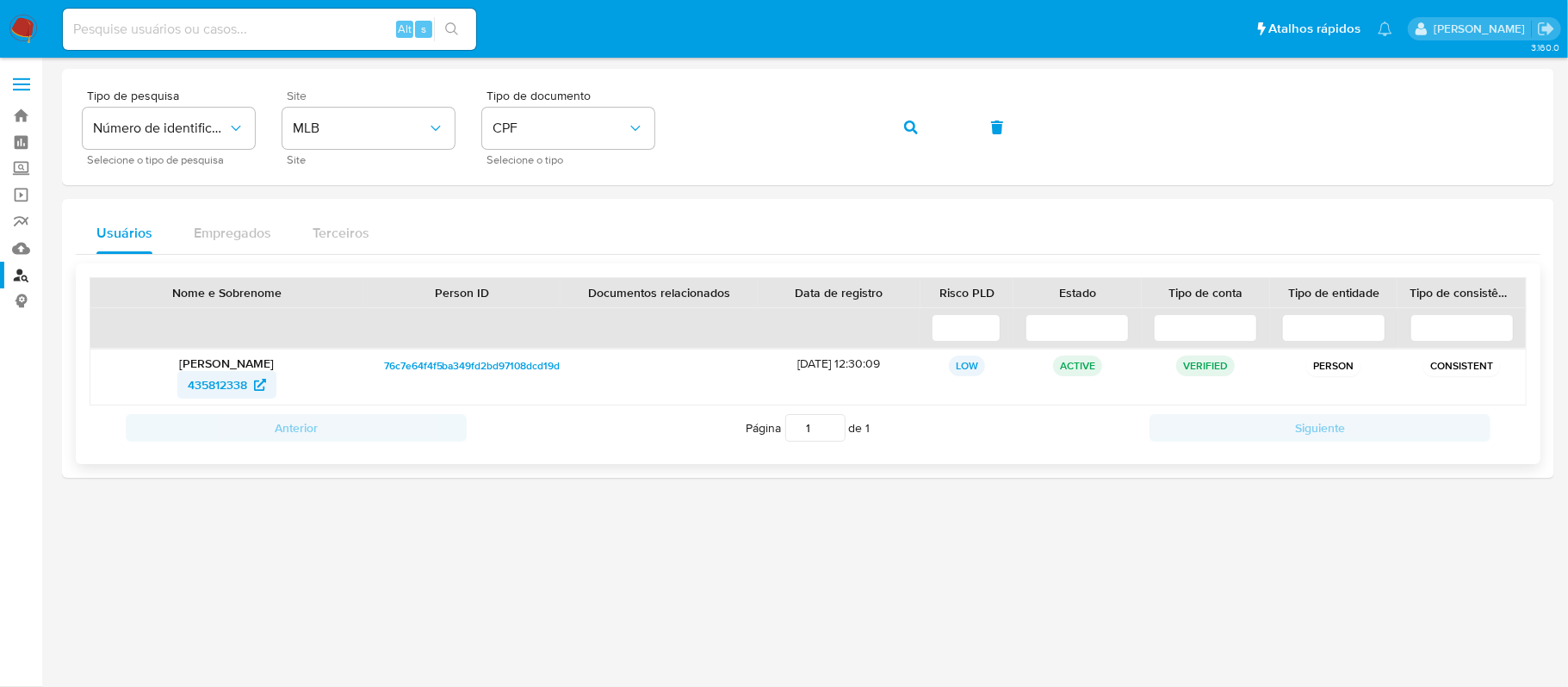
click at [215, 379] on span "435812338" at bounding box center [217, 384] width 59 height 28
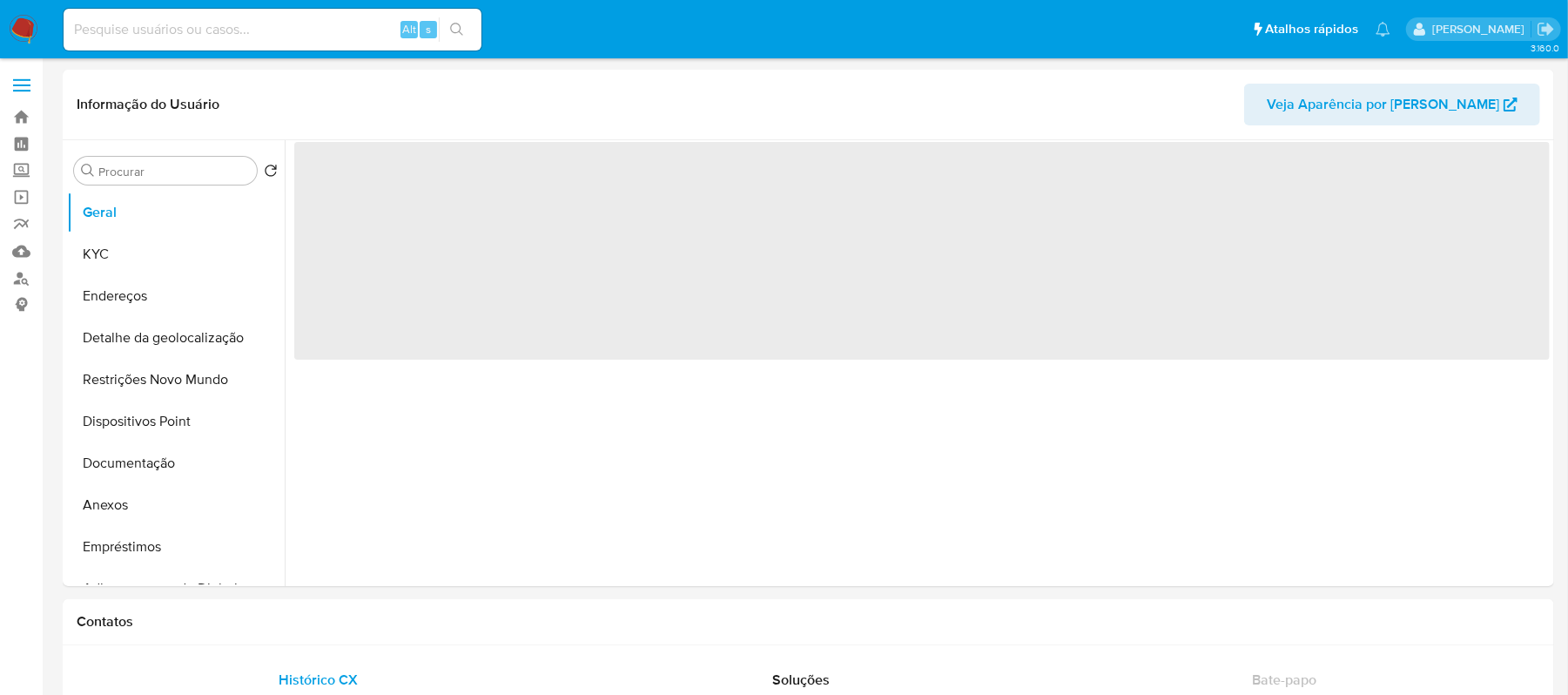
select select "10"
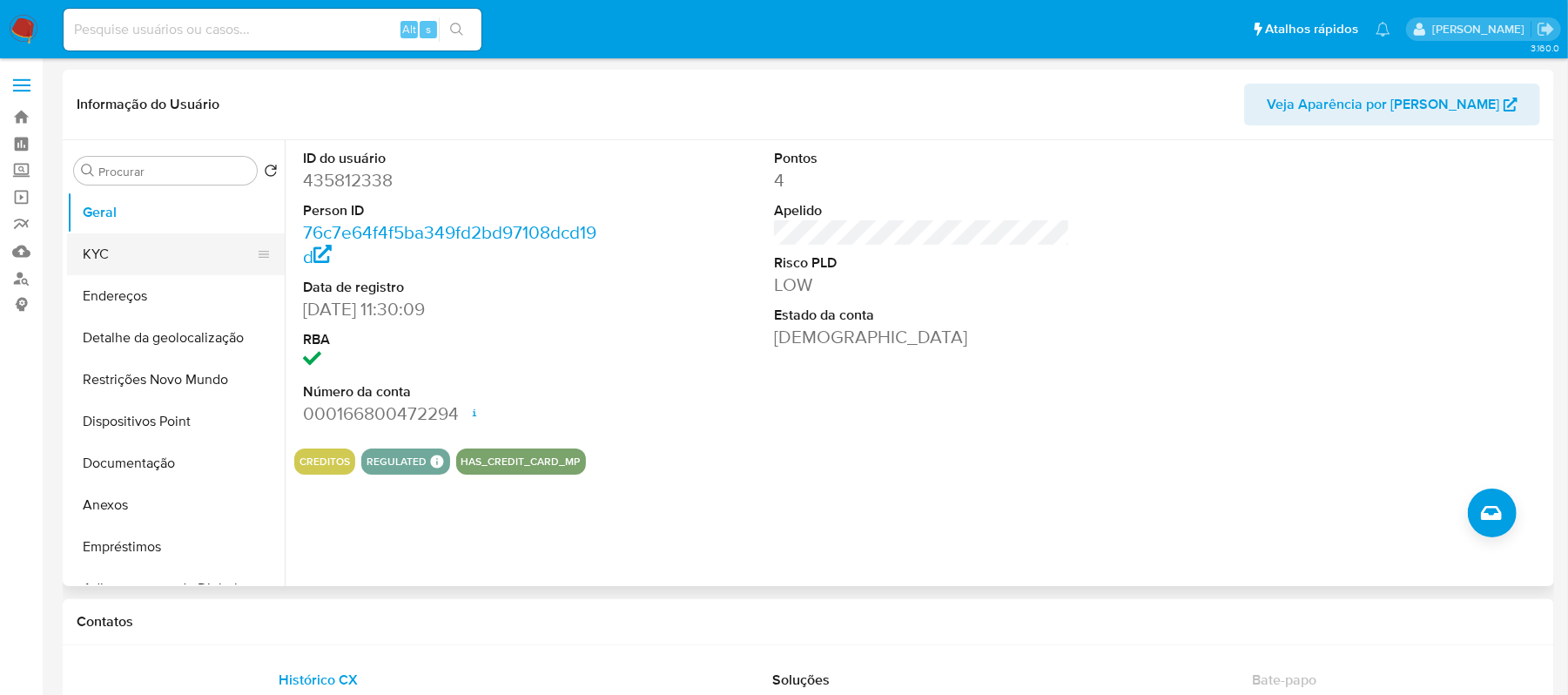
click at [117, 256] on button "KYC" at bounding box center [168, 255] width 204 height 42
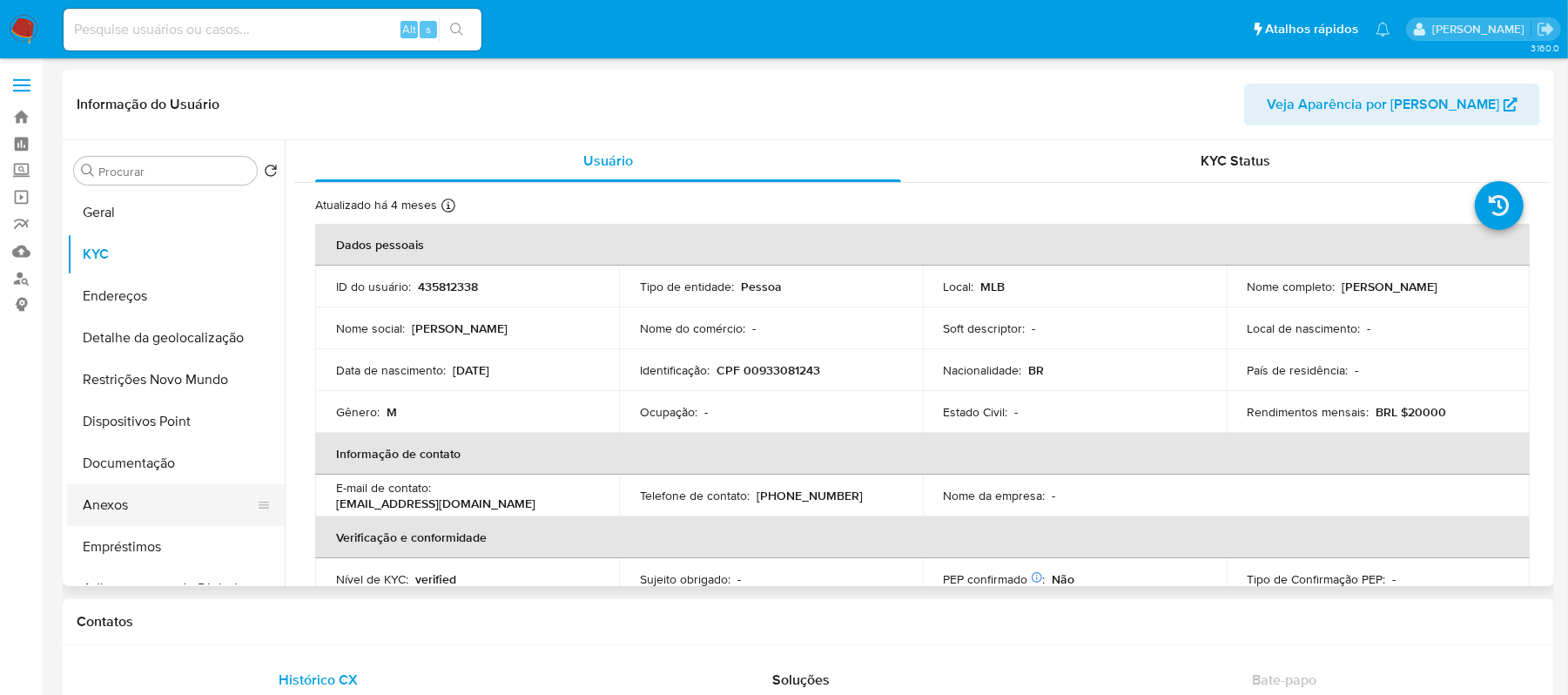
click at [141, 508] on button "Anexos" at bounding box center [168, 505] width 204 height 42
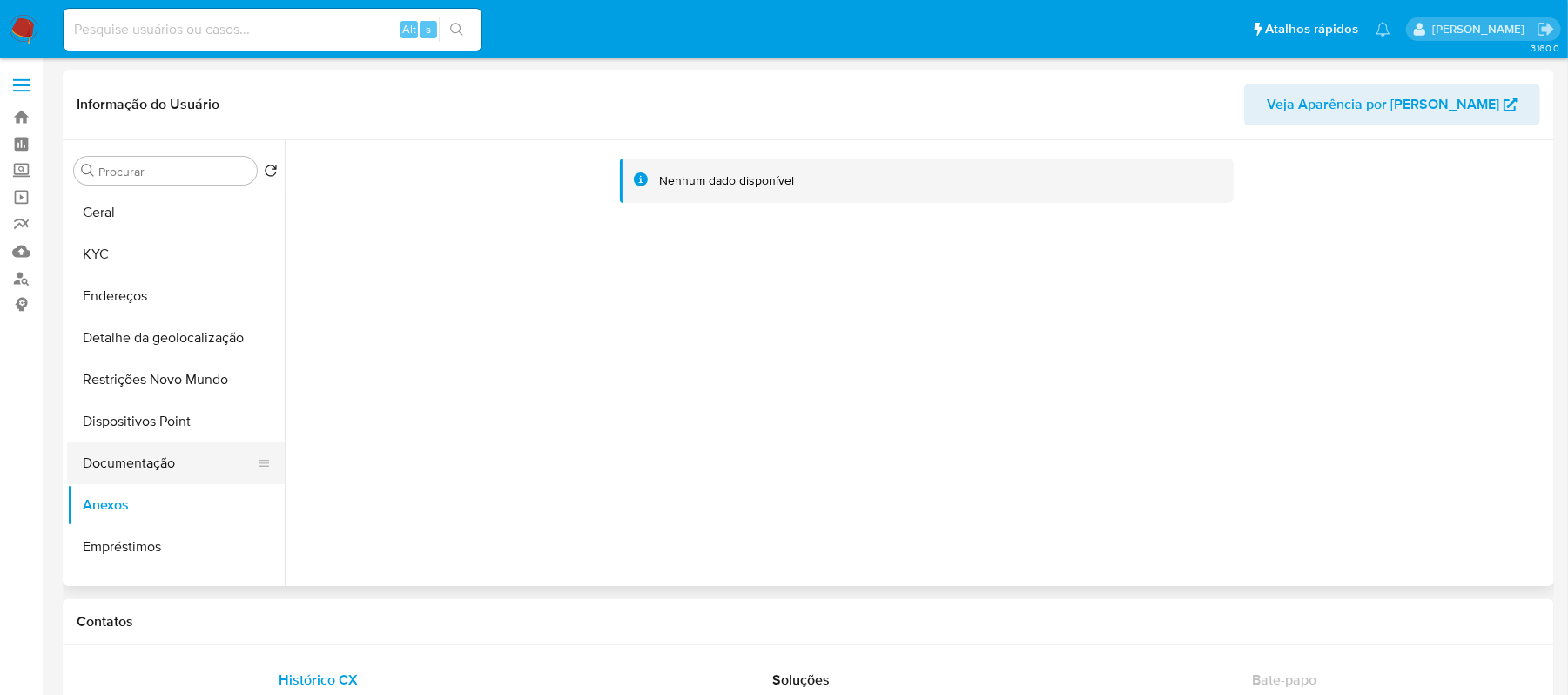
click at [157, 471] on button "Documentação" at bounding box center [168, 463] width 204 height 42
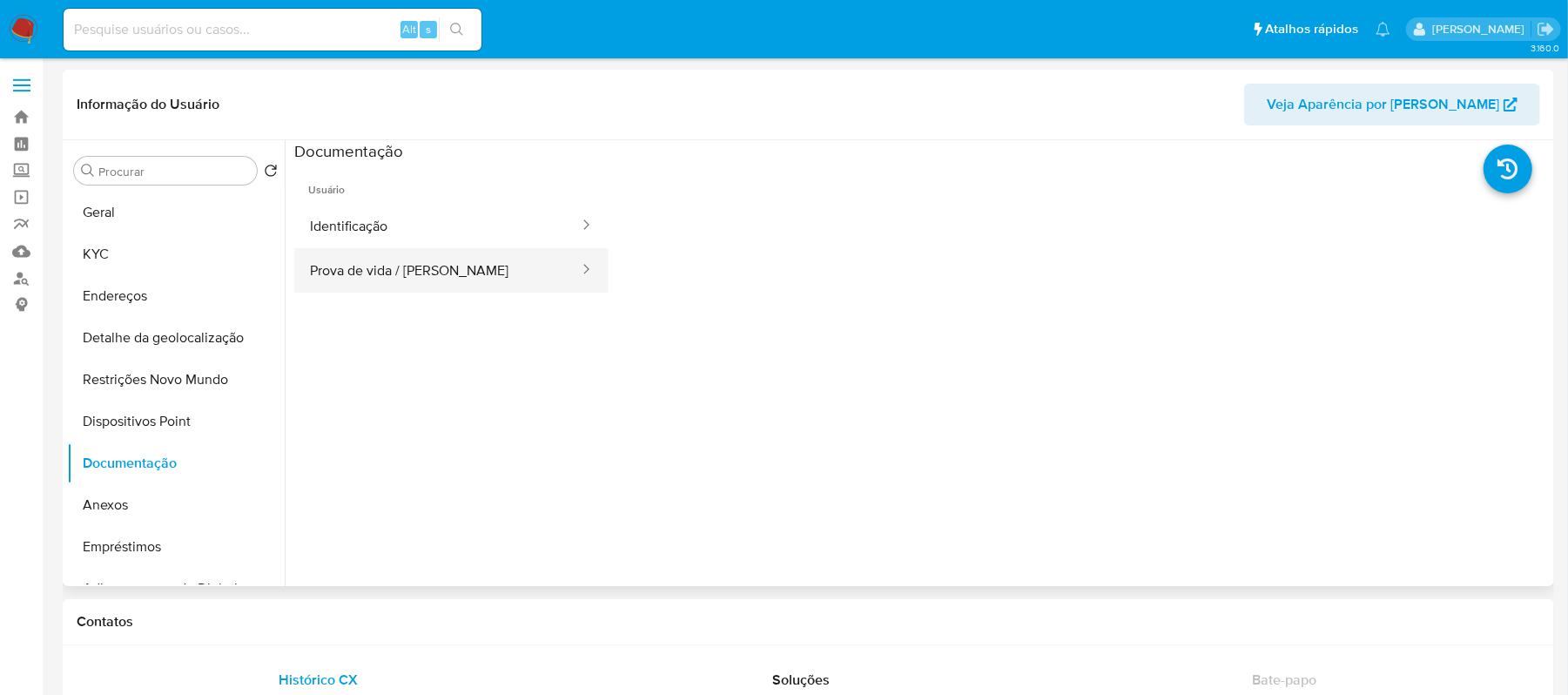
click at [385, 248] on button "Prova de vida / Selfie" at bounding box center [438, 270] width 286 height 44
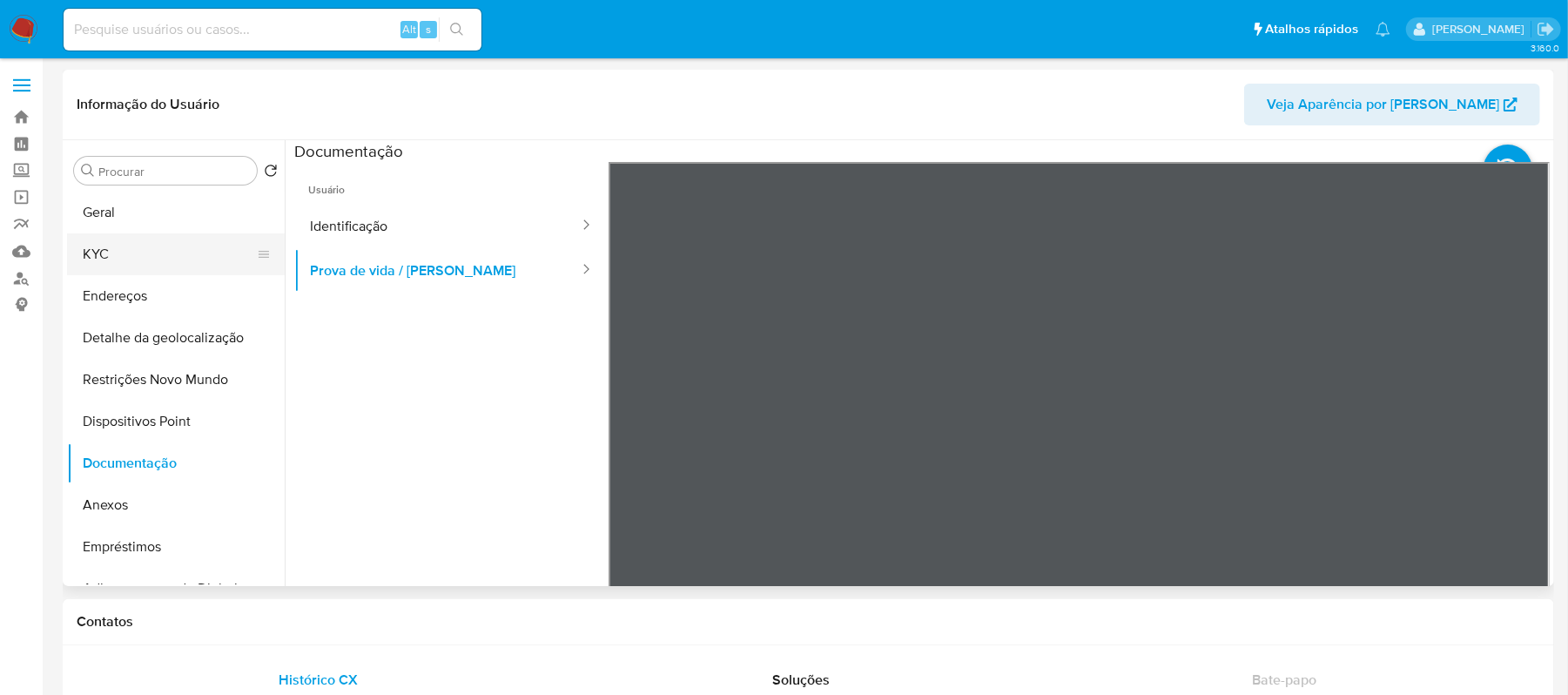
click at [91, 263] on button "KYC" at bounding box center [168, 255] width 204 height 42
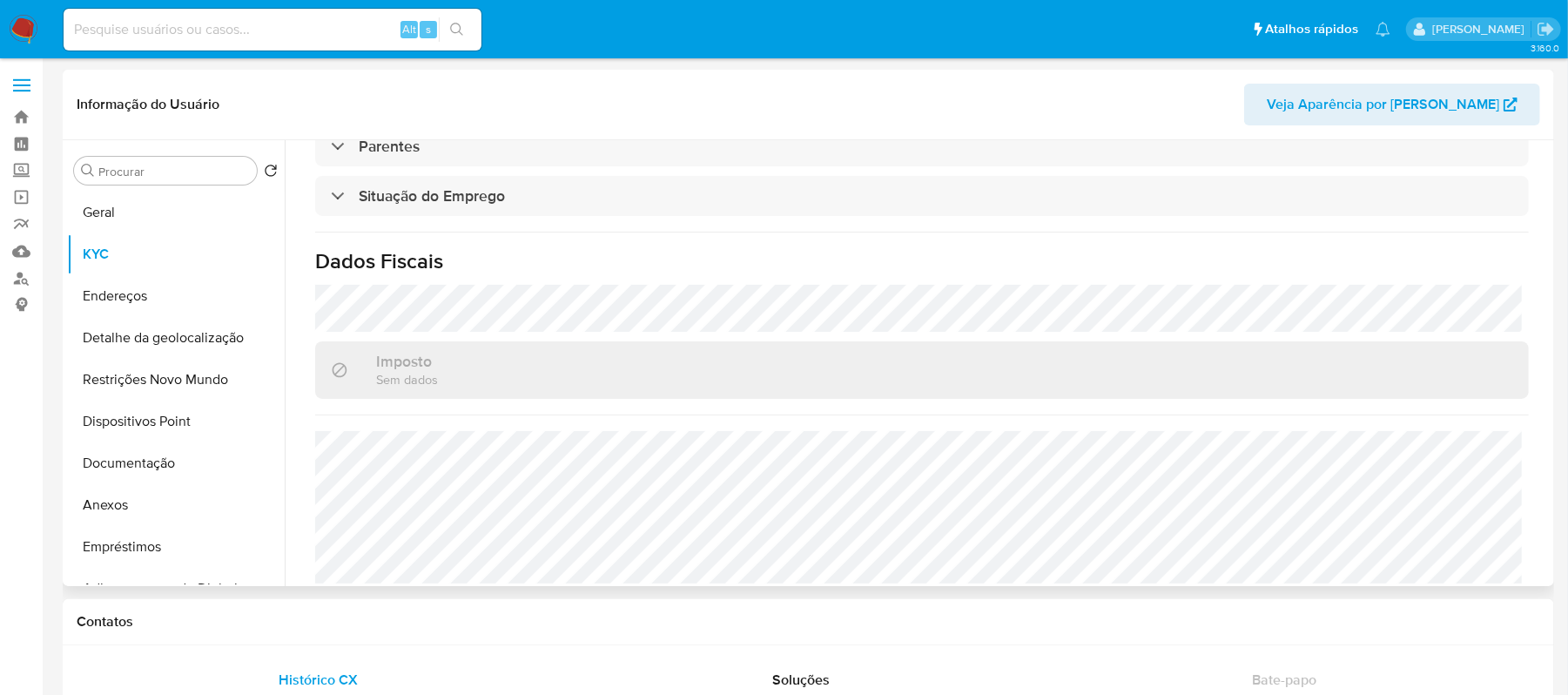
scroll to position [758, 0]
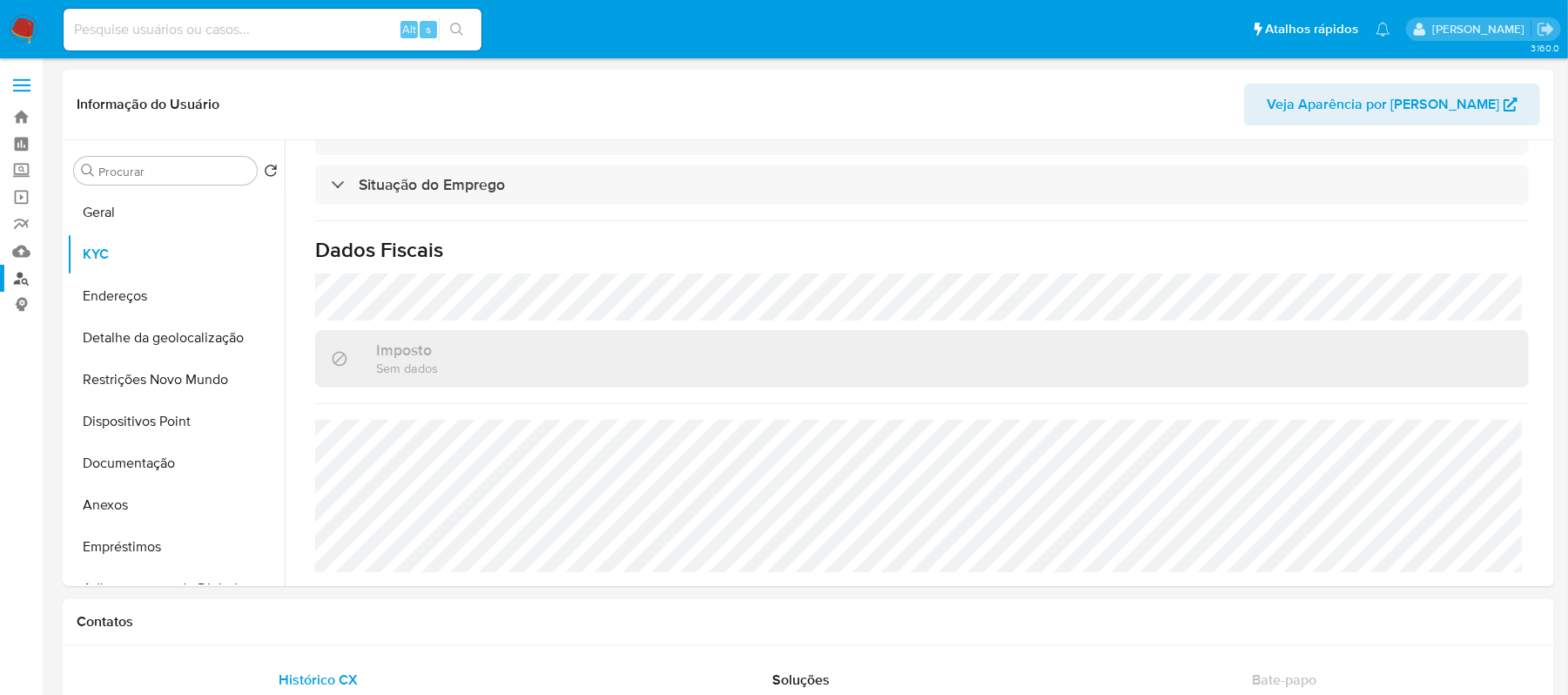
click at [23, 279] on link "Localizador de pessoas" at bounding box center [103, 278] width 207 height 27
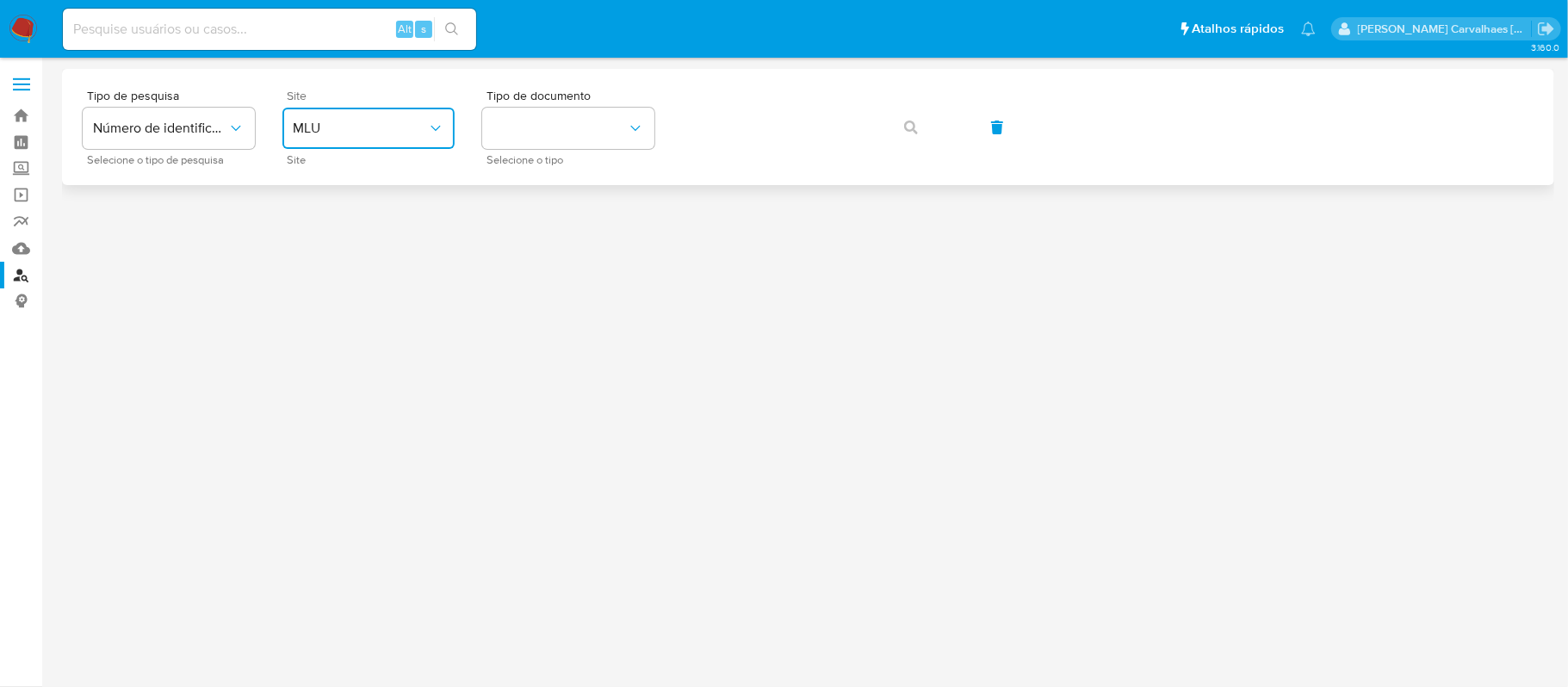
click at [432, 127] on icon "site_id" at bounding box center [435, 128] width 17 height 17
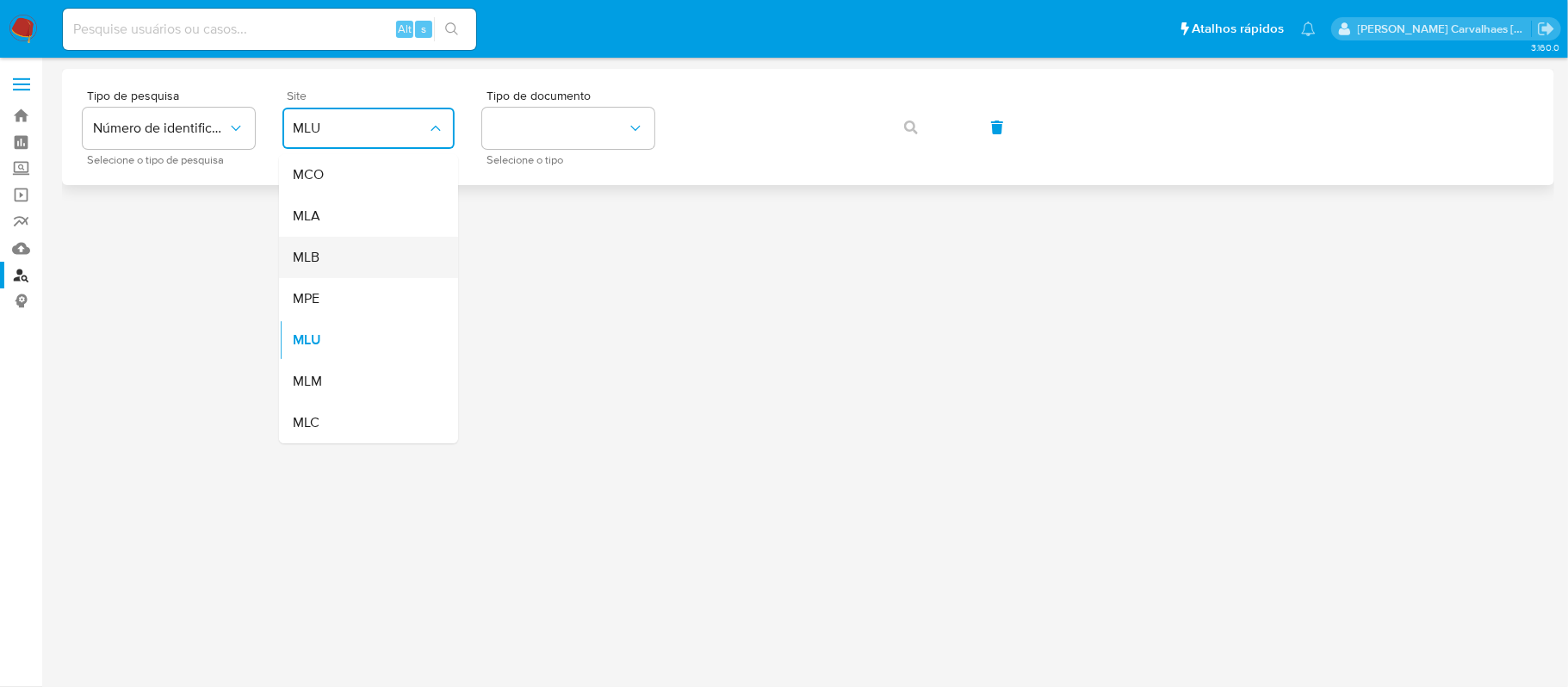
click at [376, 248] on div "MLB" at bounding box center [364, 257] width 142 height 41
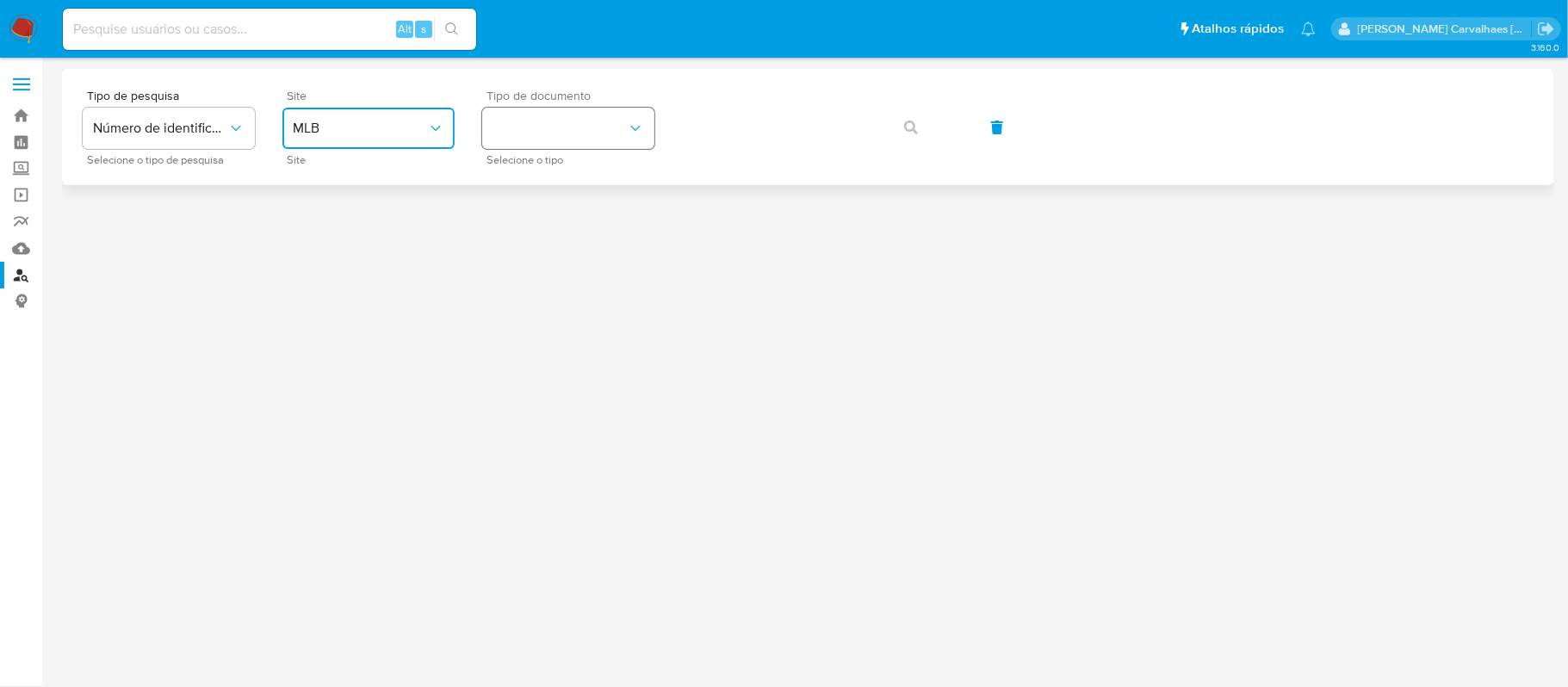
click at [596, 112] on button "identificationType" at bounding box center [568, 128] width 172 height 41
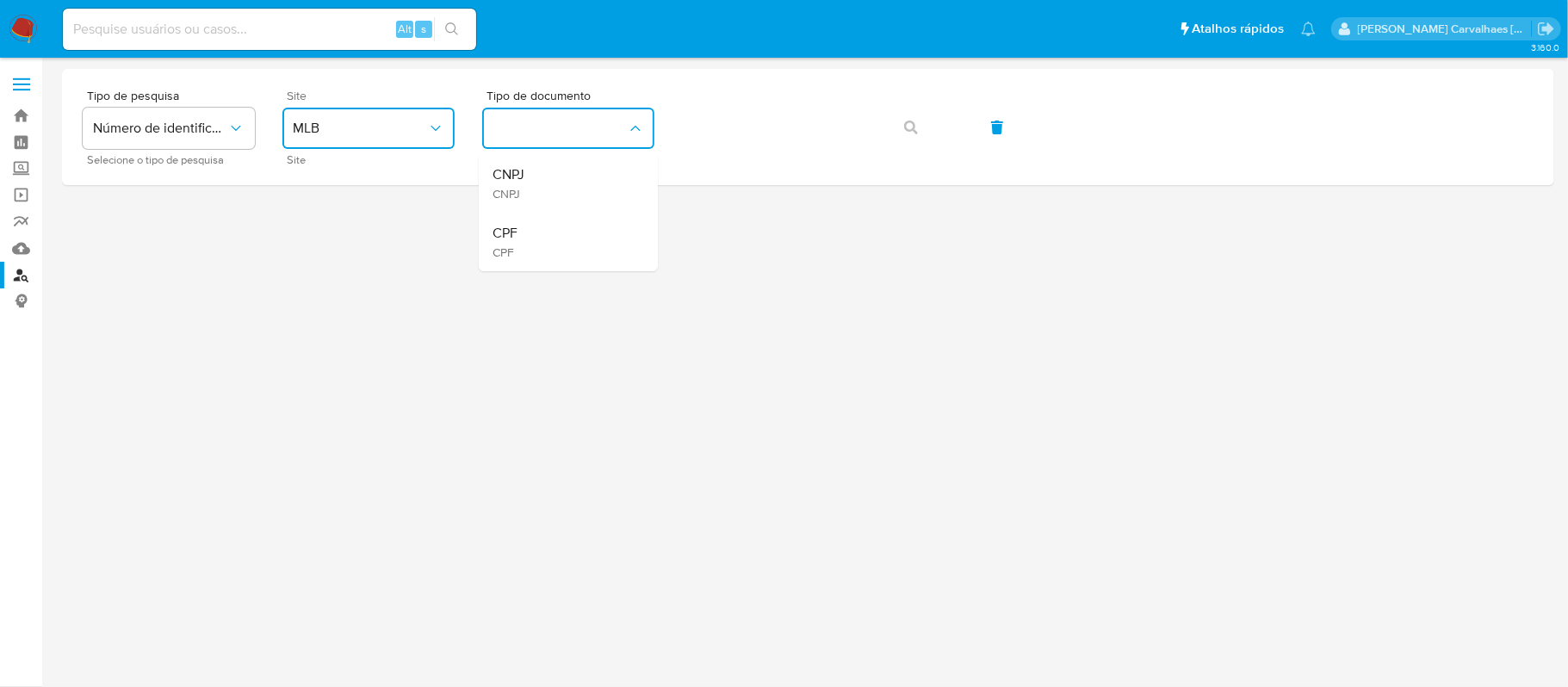
drag, startPoint x: 600, startPoint y: 236, endPoint x: 650, endPoint y: 203, distance: 59.9
click at [600, 234] on div "CPF CPF" at bounding box center [564, 241] width 142 height 58
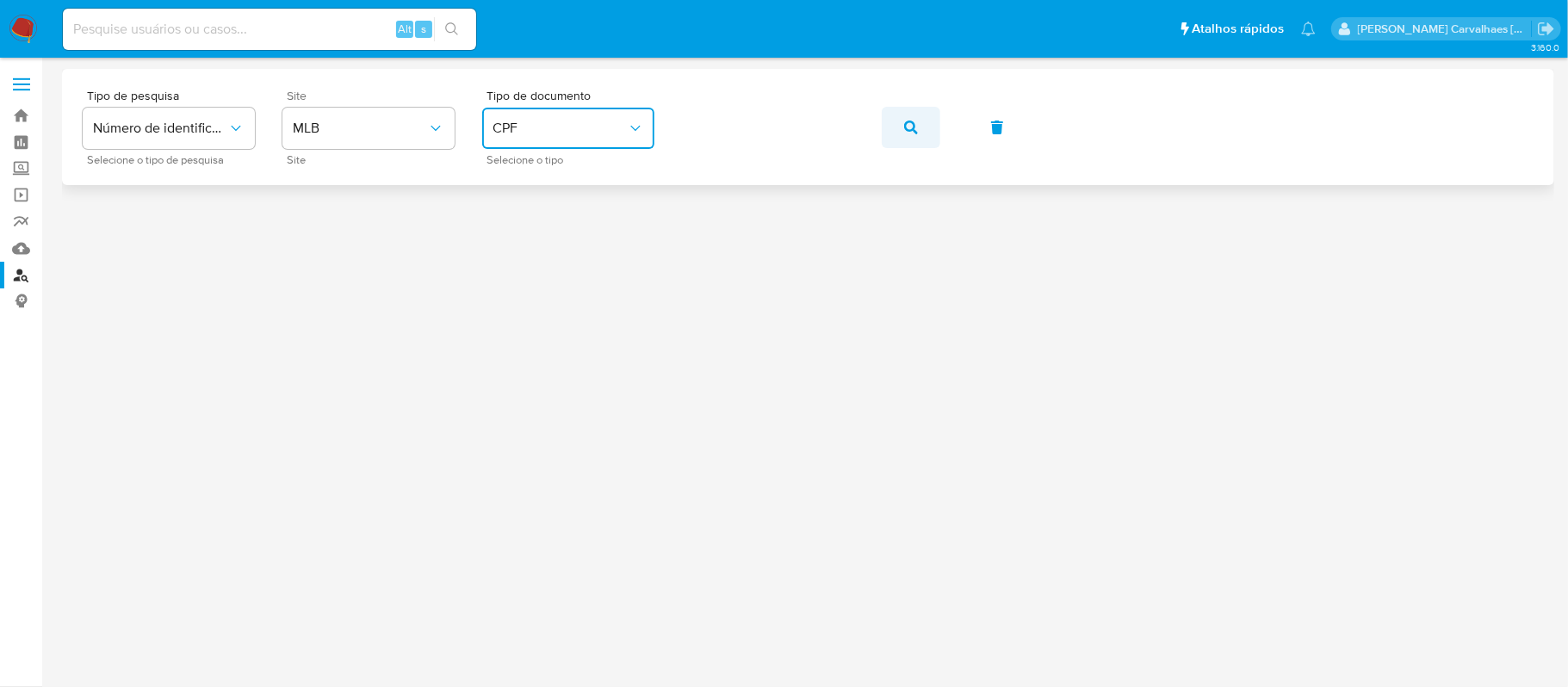
click at [904, 124] on icon "button" at bounding box center [910, 127] width 13 height 13
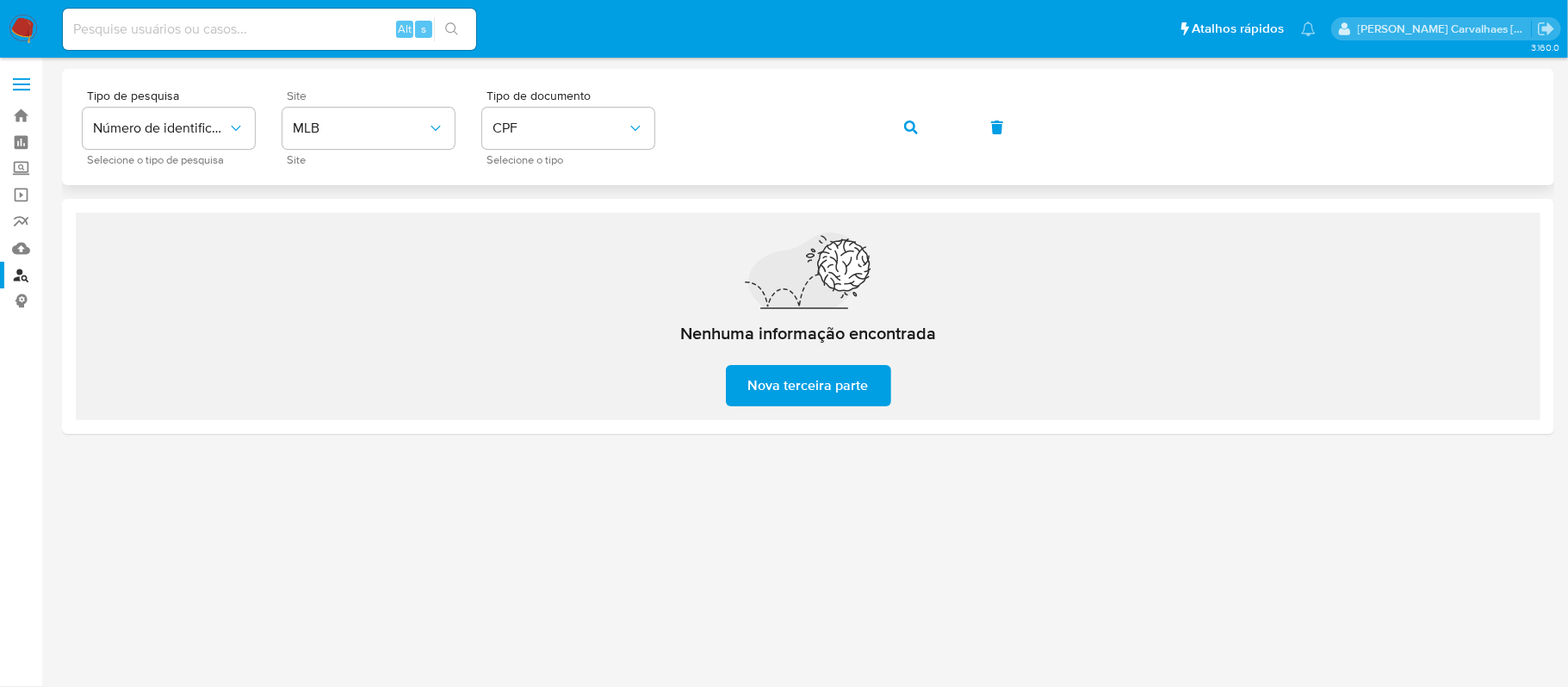
click at [666, 121] on div "Tipo de pesquisa Número de identificação Selecione o tipo de pesquisa Site MLB …" at bounding box center [807, 127] width 1451 height 75
click at [911, 121] on icon "button" at bounding box center [910, 127] width 13 height 13
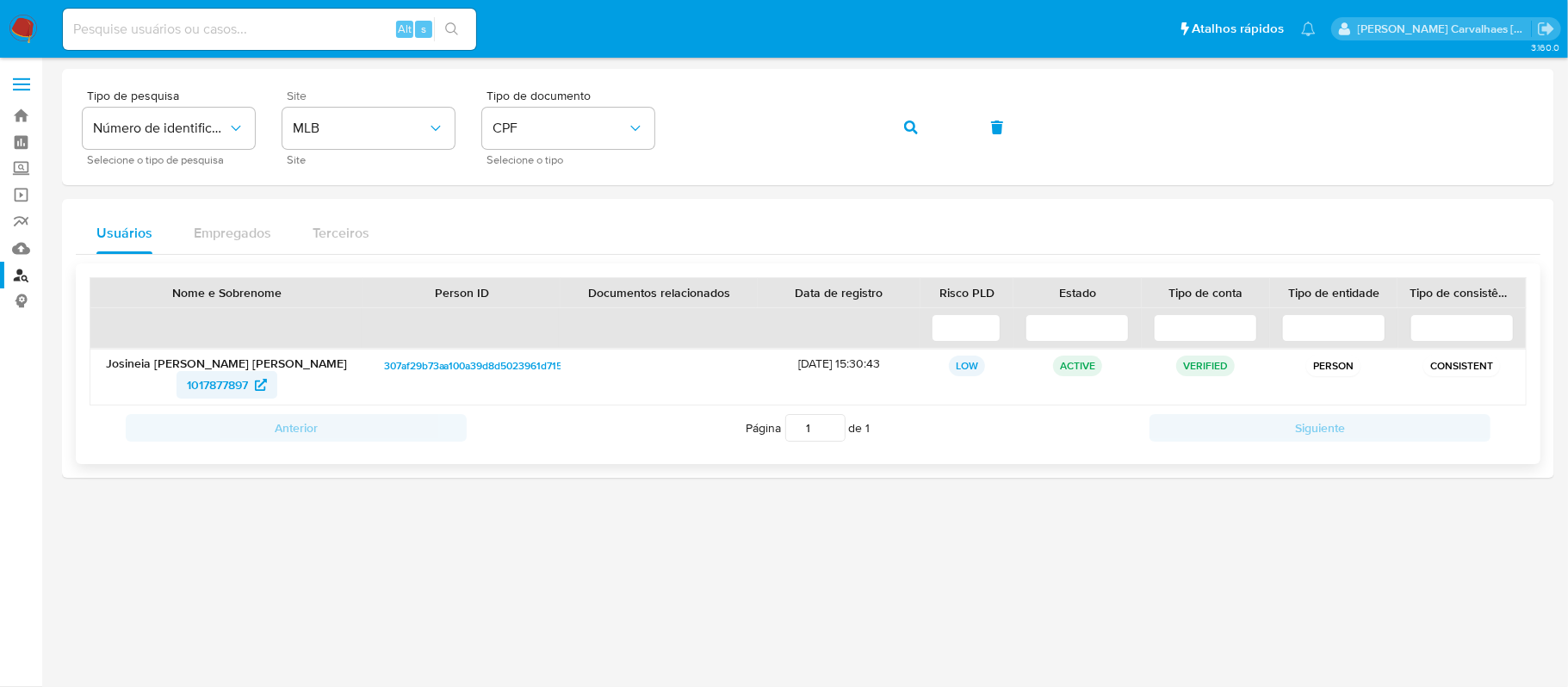
click at [207, 381] on span "1017877897" at bounding box center [218, 384] width 61 height 28
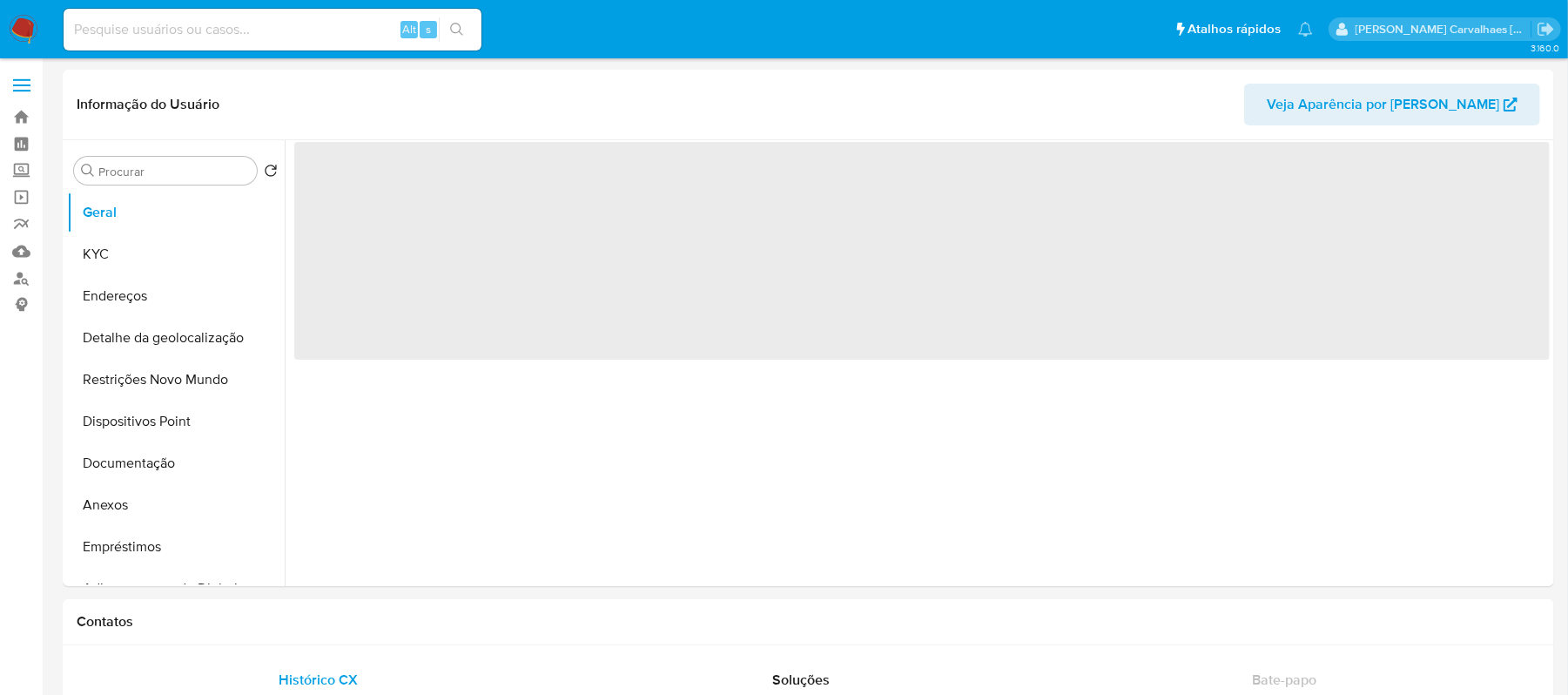
select select "10"
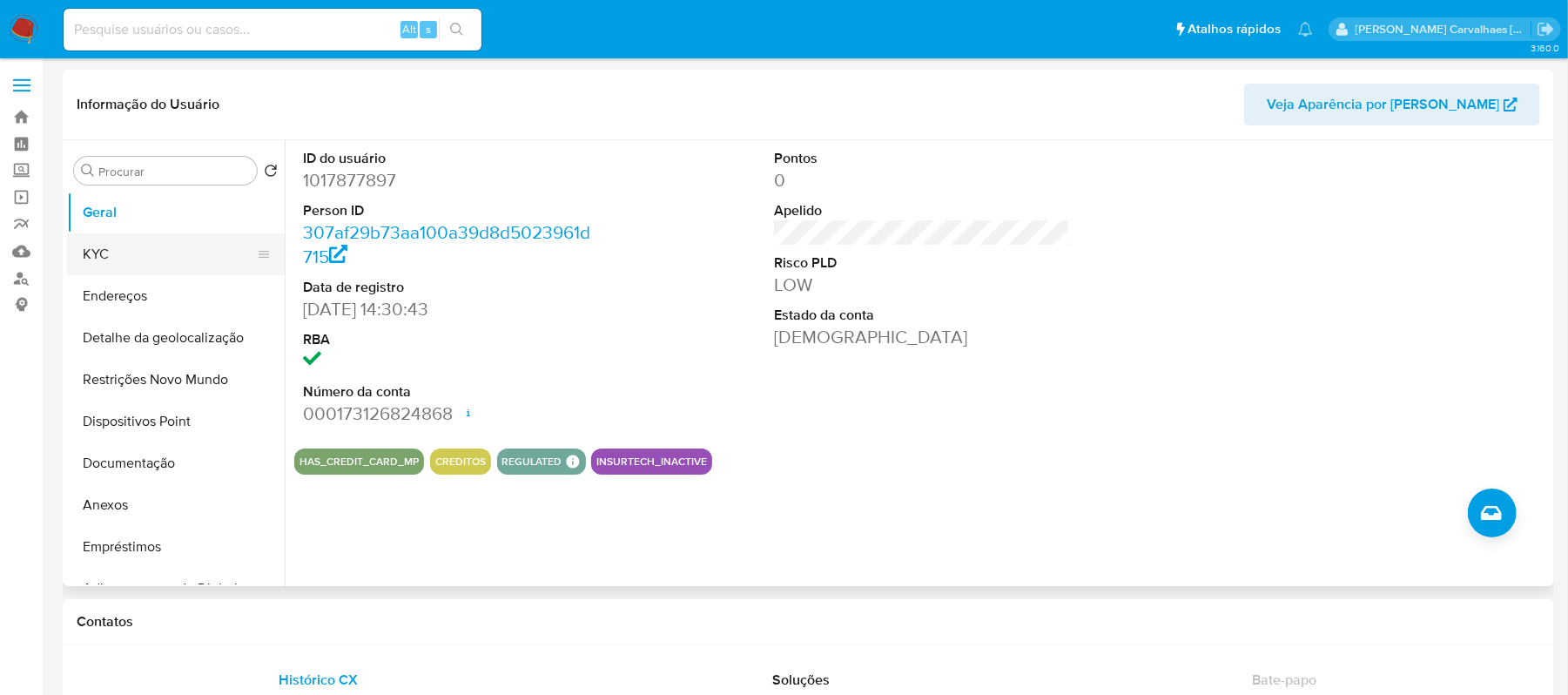
click at [109, 253] on button "KYC" at bounding box center [168, 255] width 204 height 42
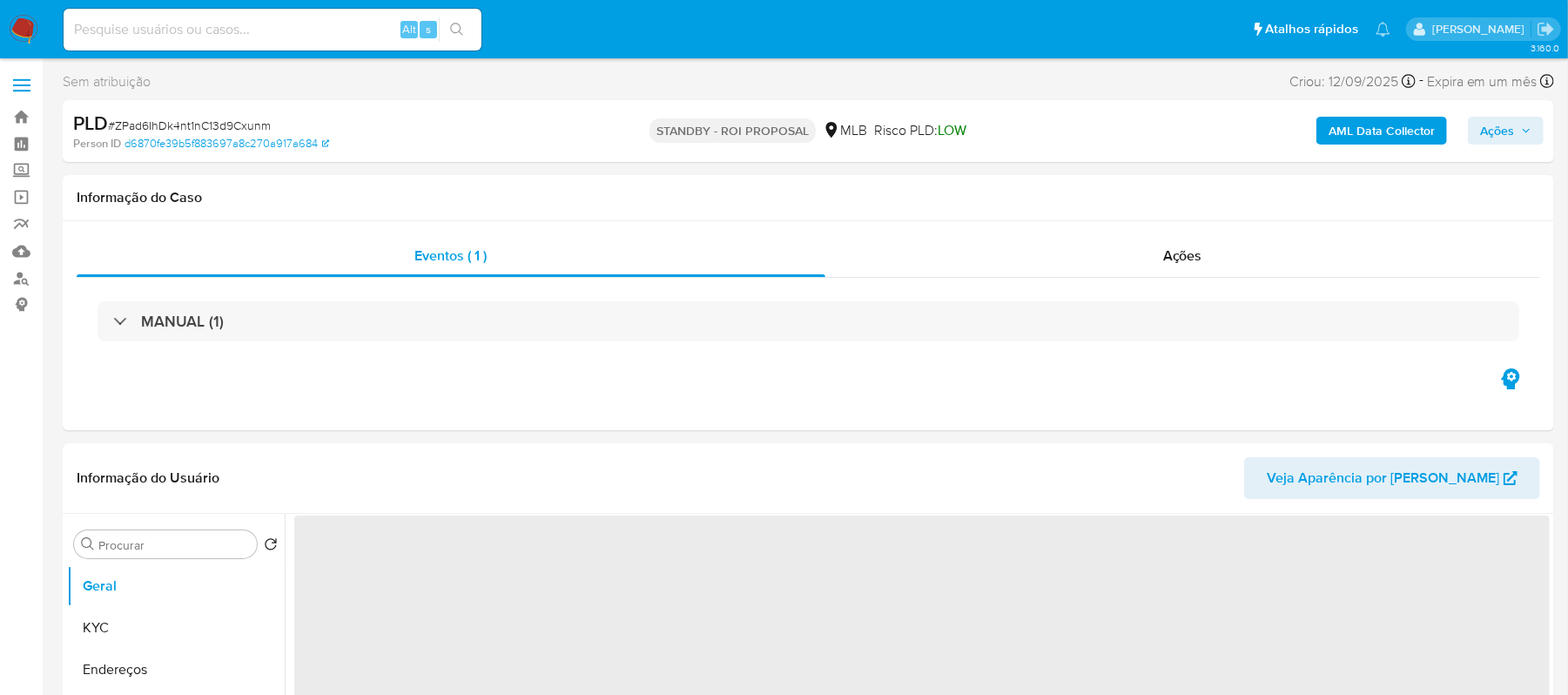
select select "10"
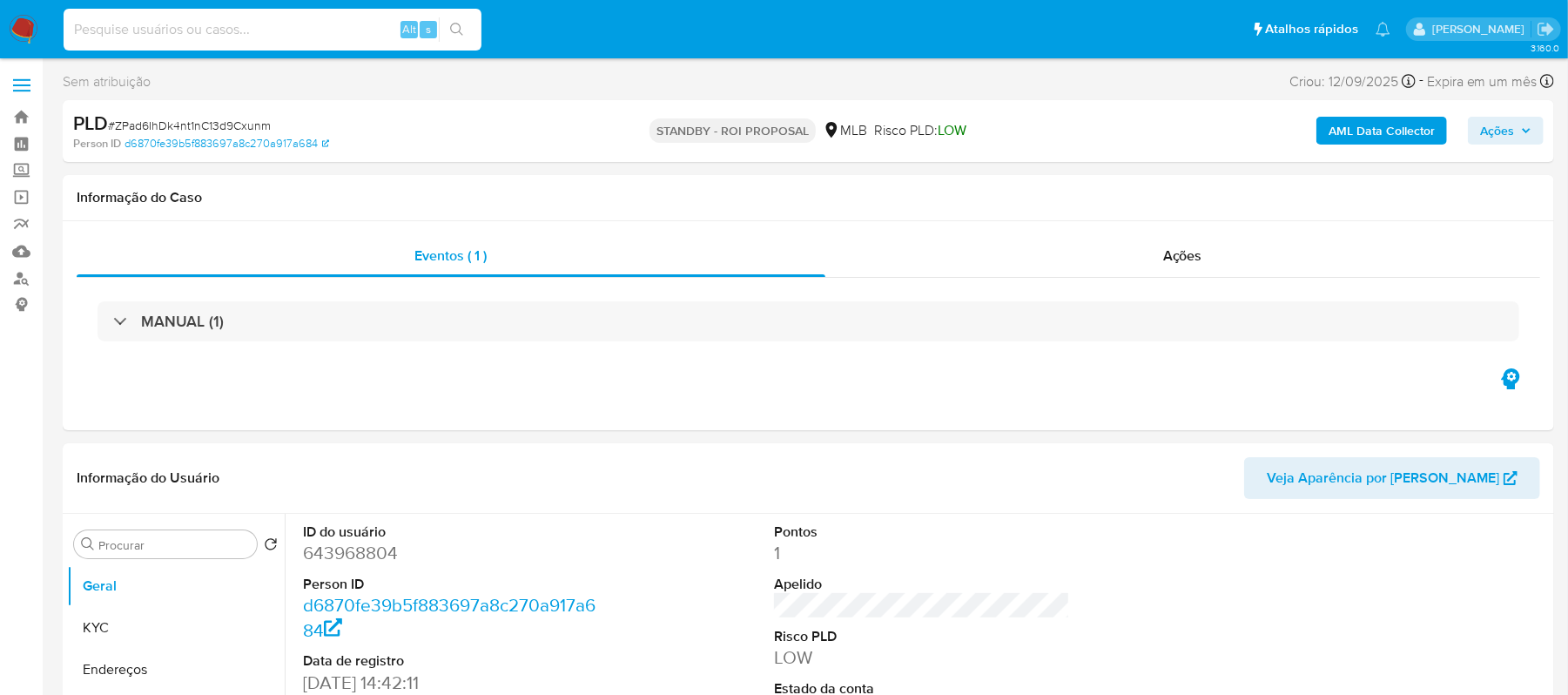
paste input "NoarRI7jwUtFzGX0XFHcGIlz"
type input "NoarRI7jwUtFzGX0XFHcGIlz"
click at [461, 28] on icon "search-icon" at bounding box center [457, 29] width 14 height 14
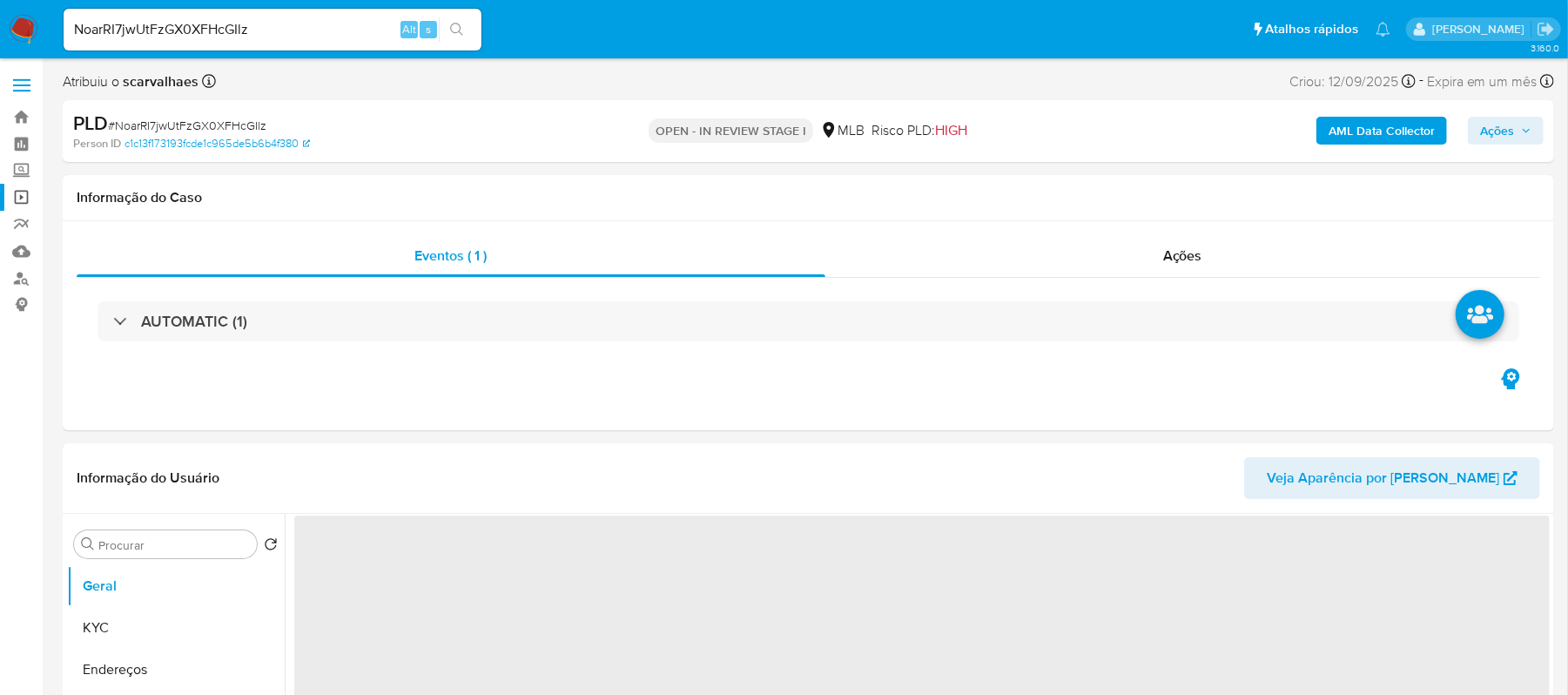
select select "10"
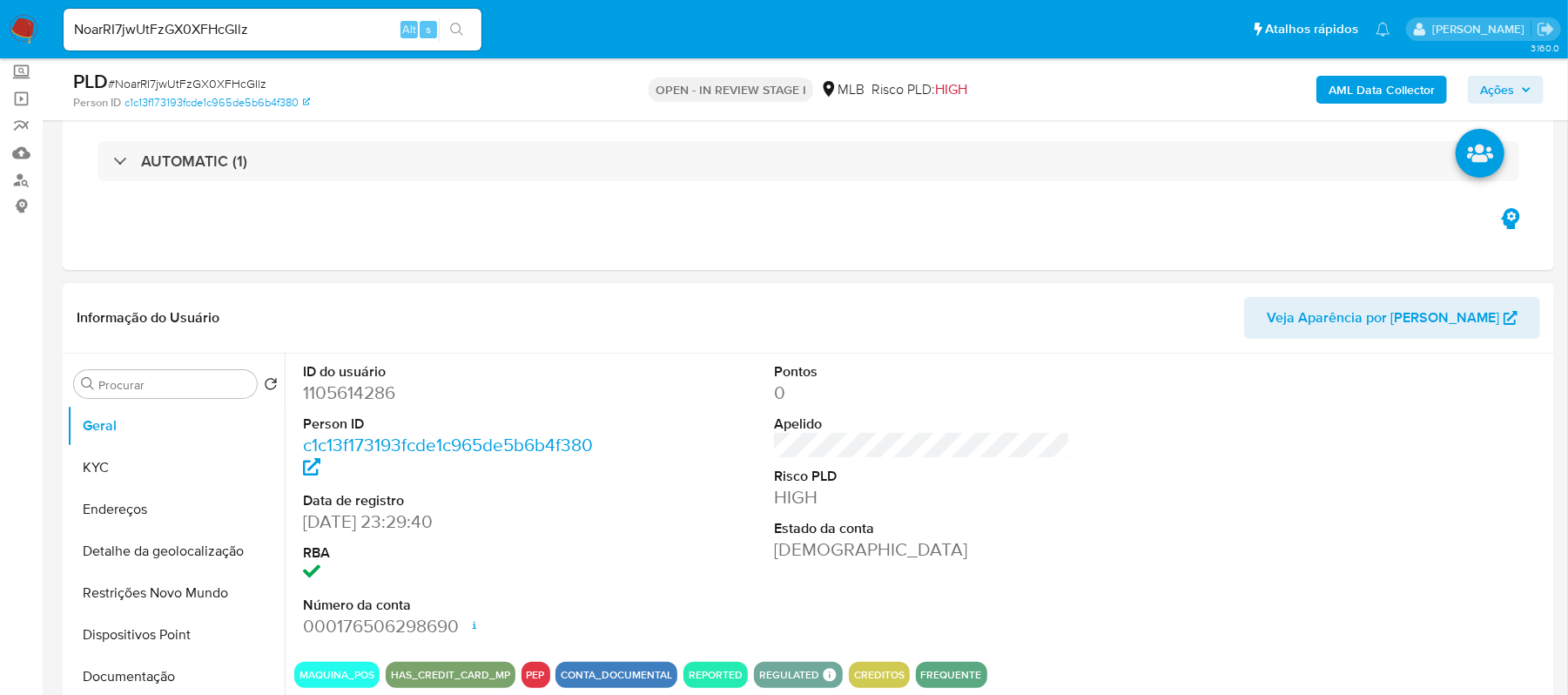
scroll to position [232, 0]
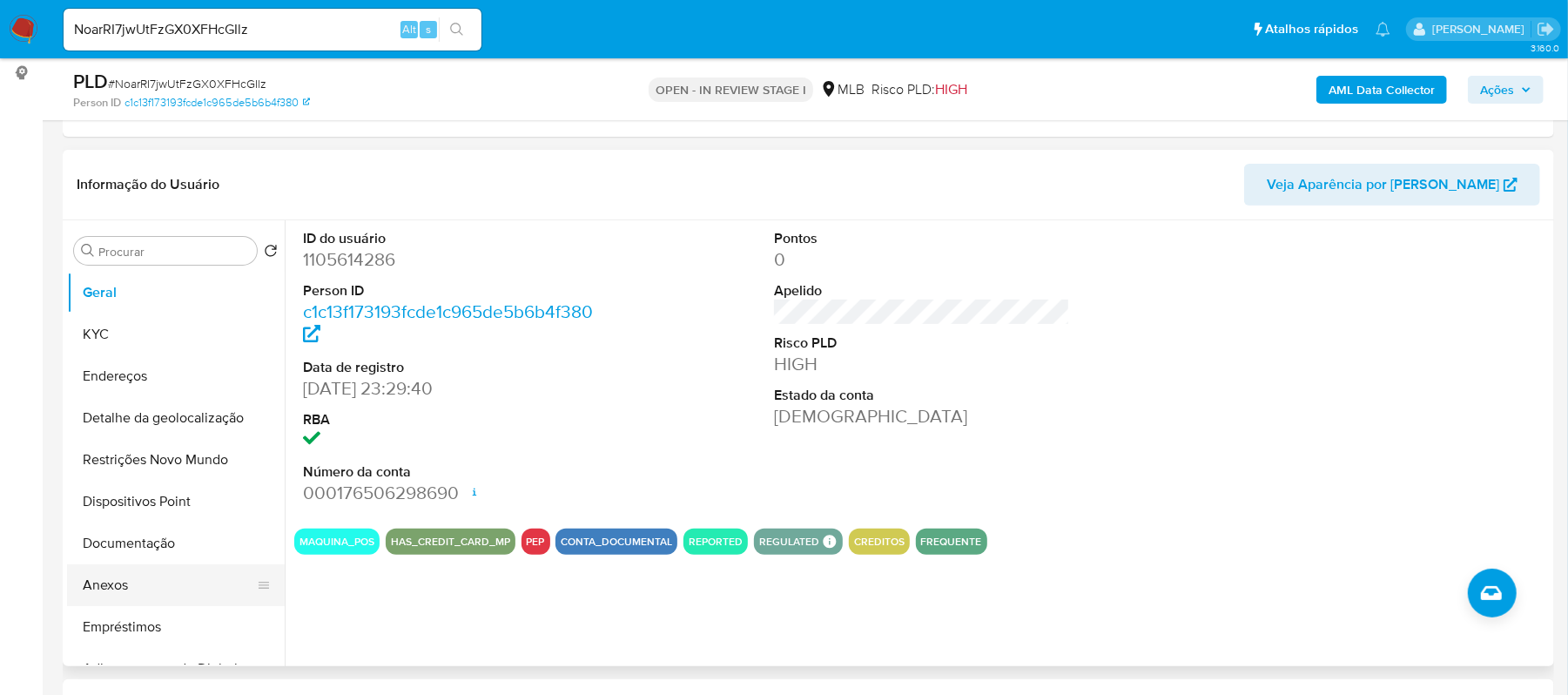
click at [98, 569] on button "Anexos" at bounding box center [168, 585] width 204 height 42
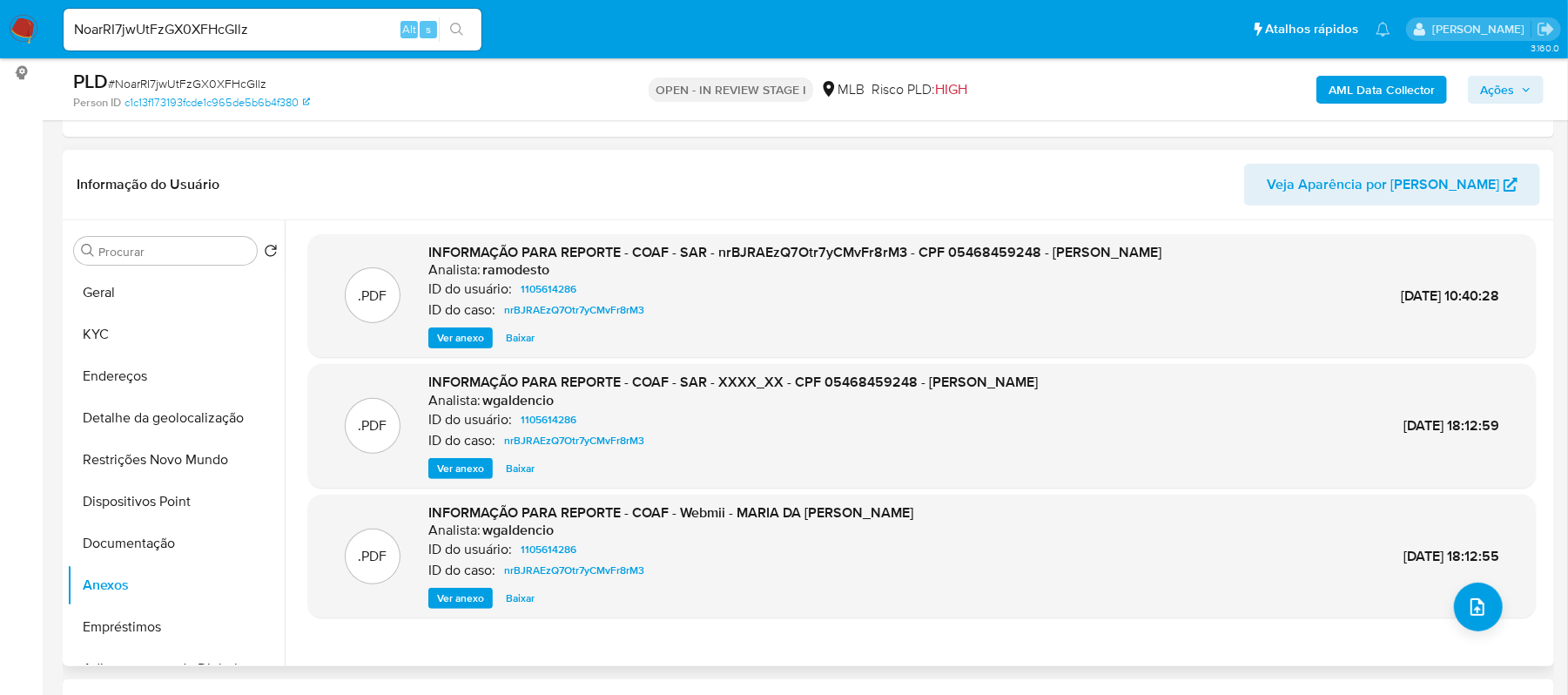
click at [476, 336] on span "Ver anexo" at bounding box center [460, 337] width 47 height 17
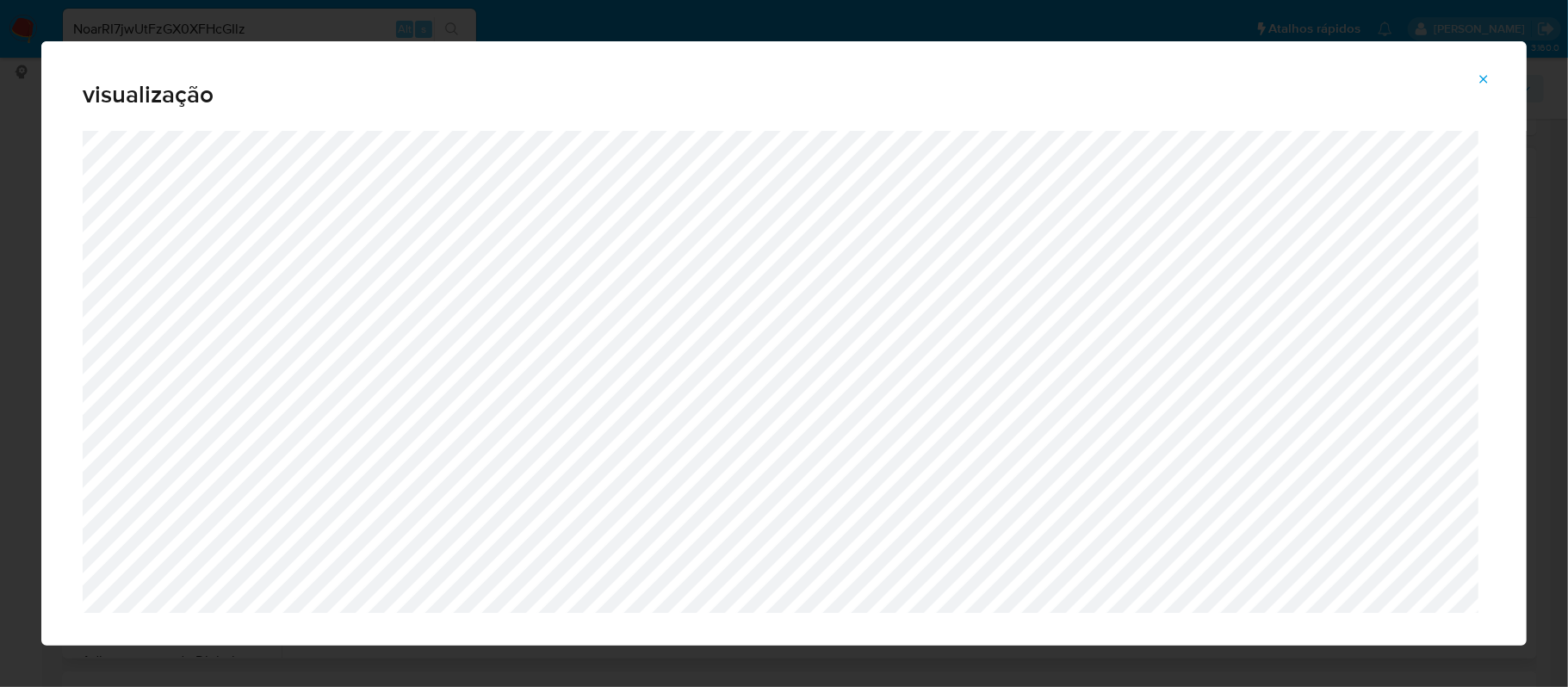
click at [1485, 70] on span "Attachment preview" at bounding box center [1483, 79] width 13 height 24
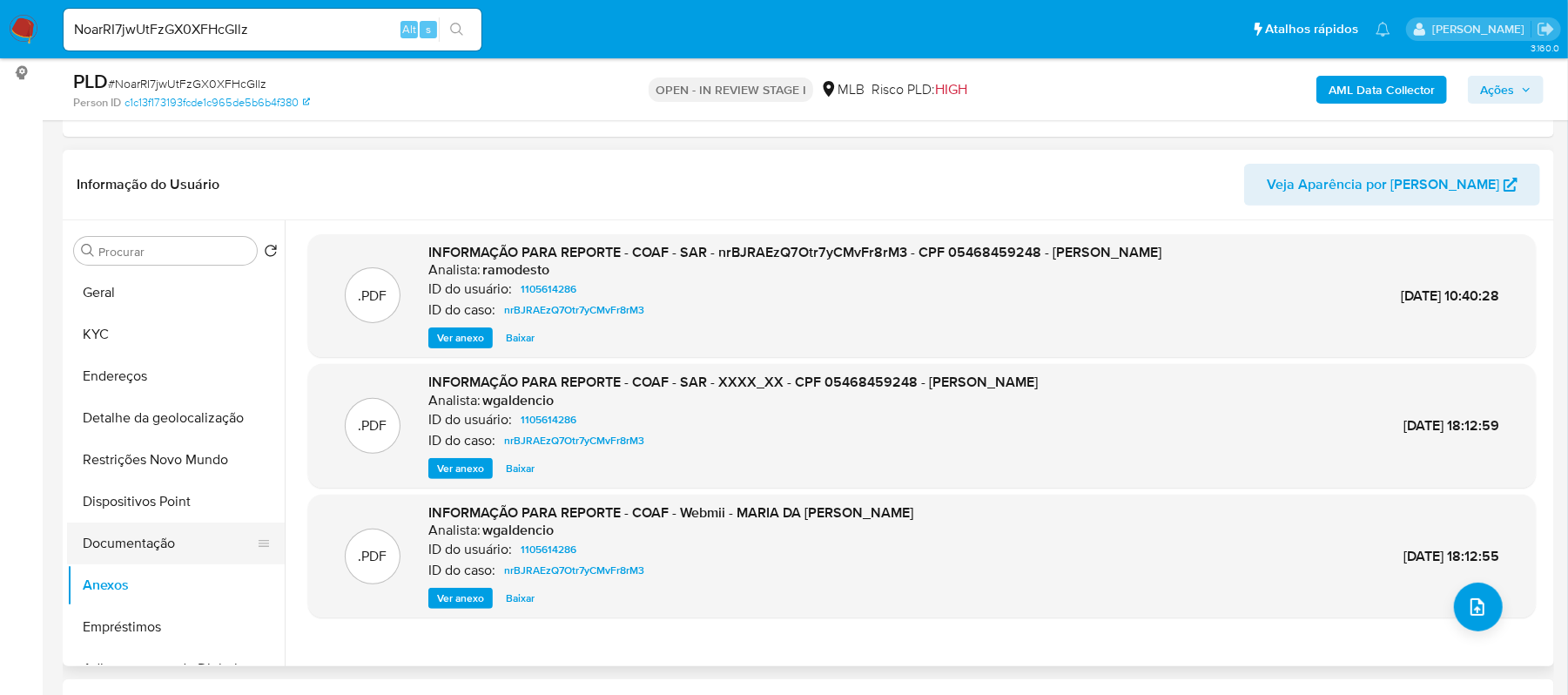
click at [132, 541] on button "Documentação" at bounding box center [168, 544] width 204 height 42
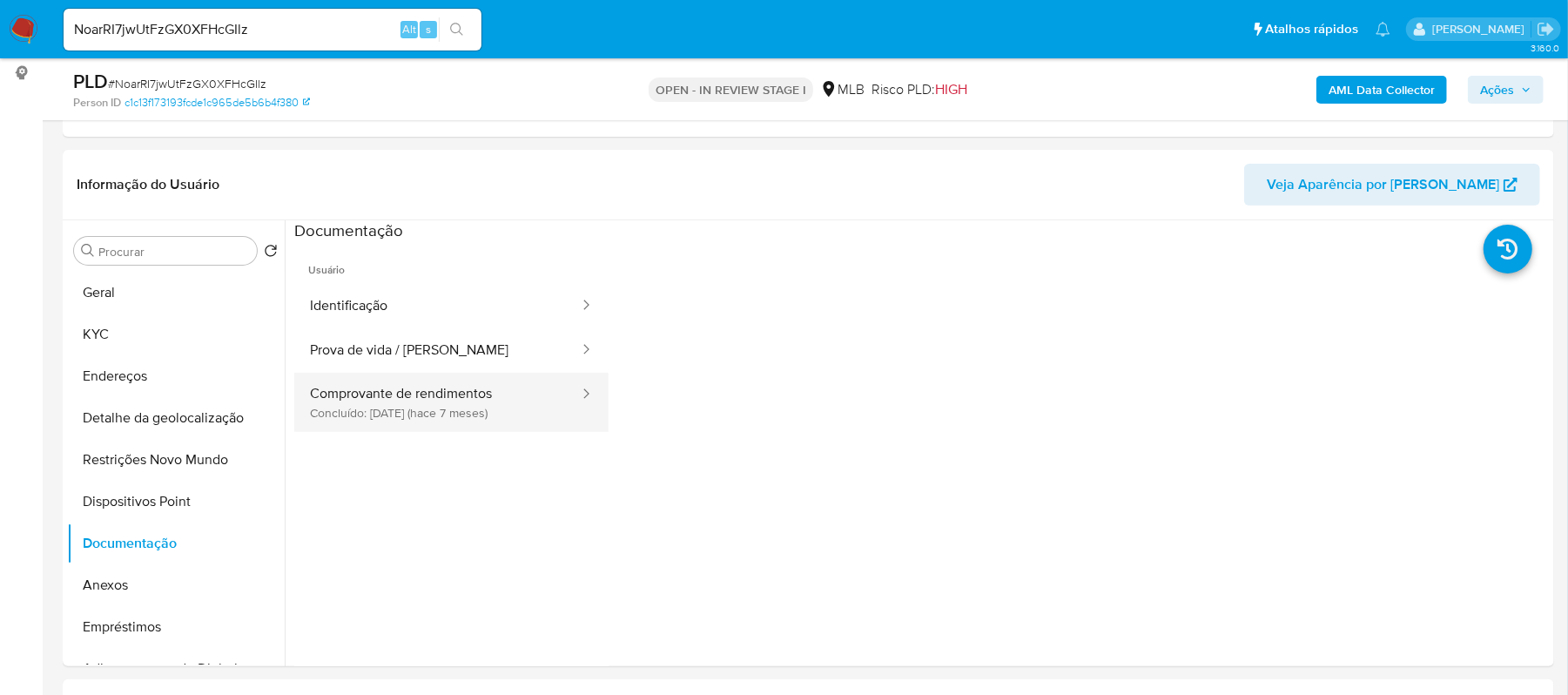
click at [422, 419] on button "Comprovante de rendimentos Concluído: [DATE] (hace 7 meses)" at bounding box center [438, 401] width 286 height 59
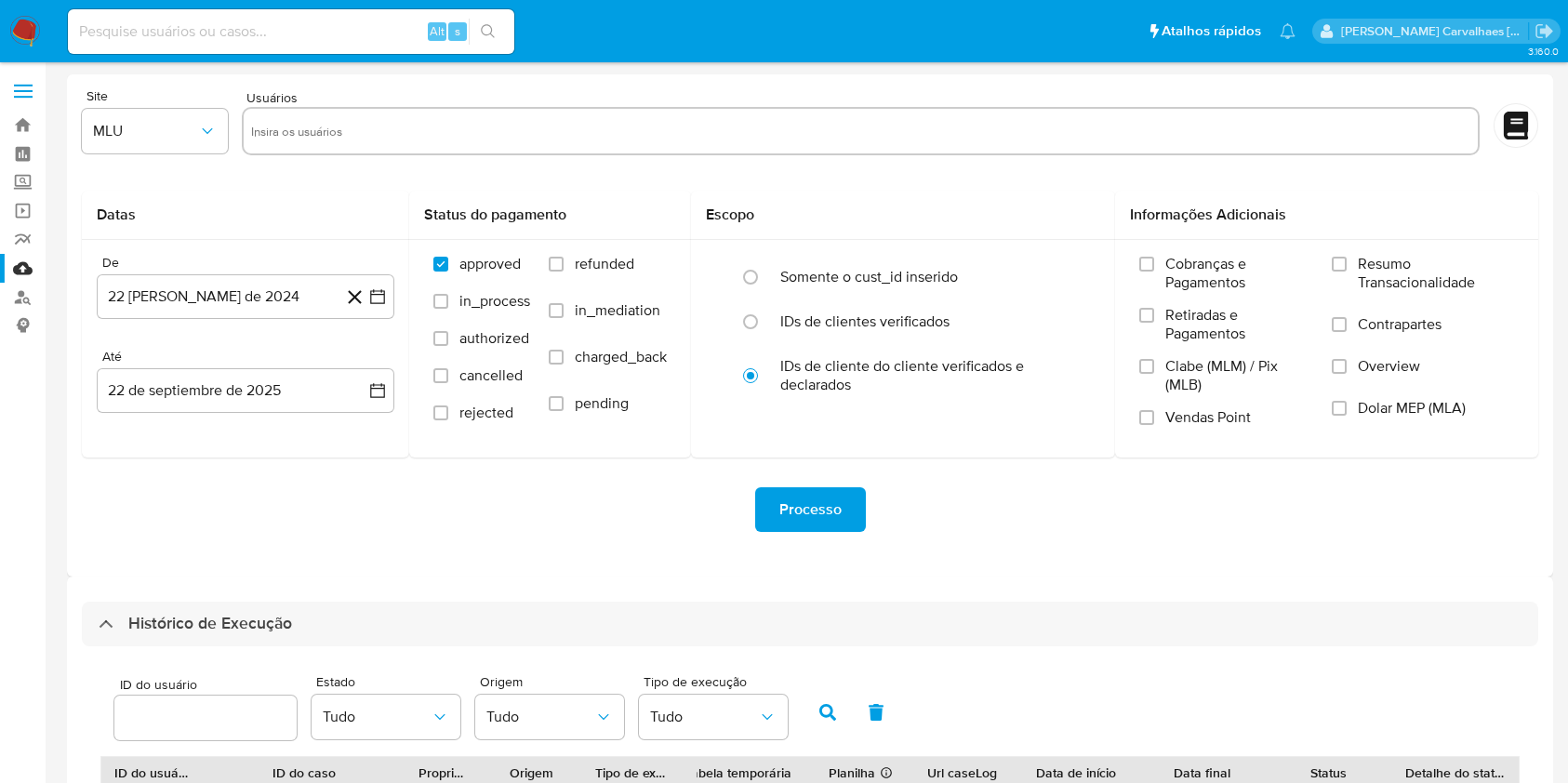
select select "10"
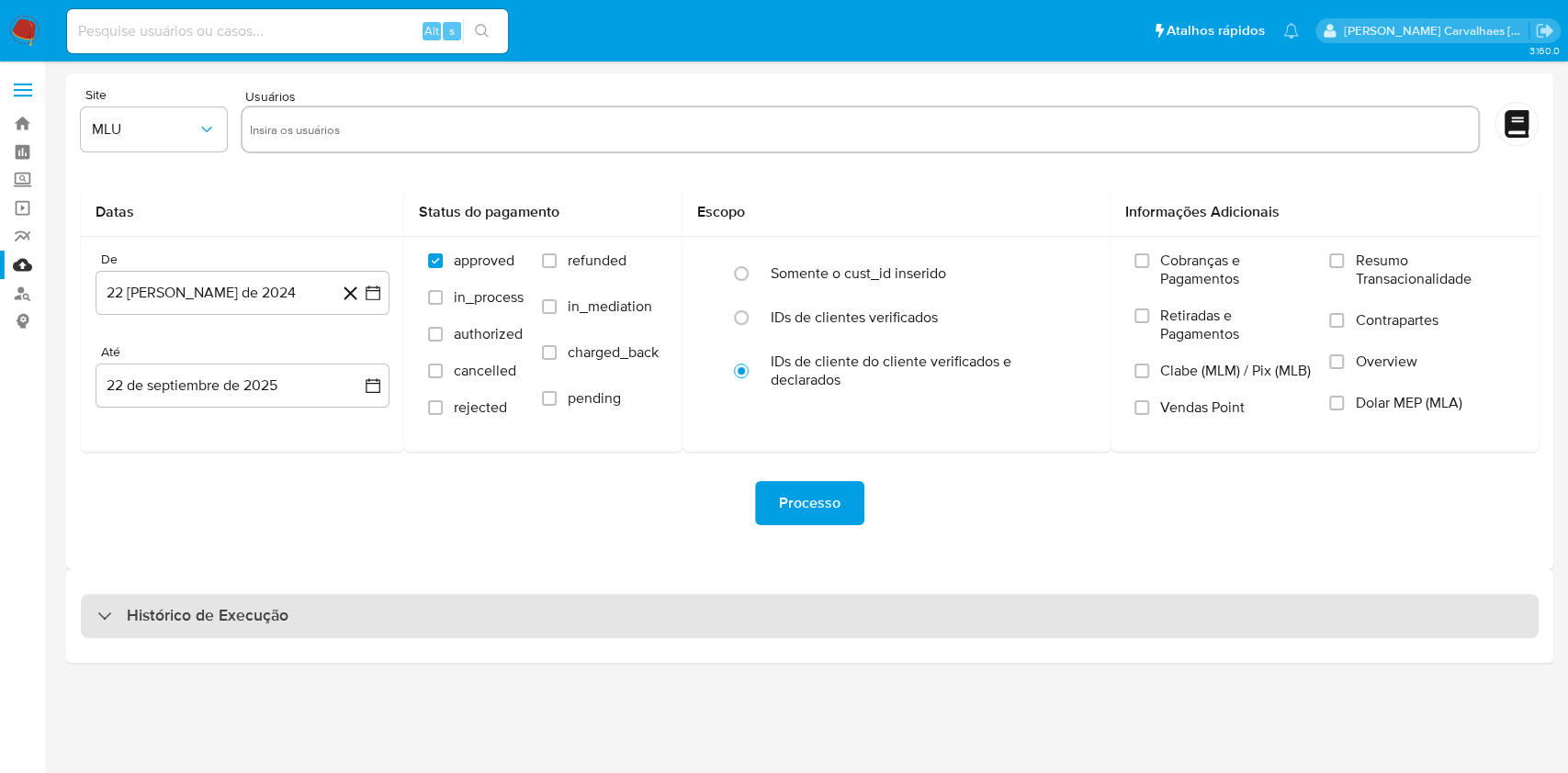
click at [229, 625] on div "Histórico de Execução" at bounding box center [810, 616] width 1458 height 44
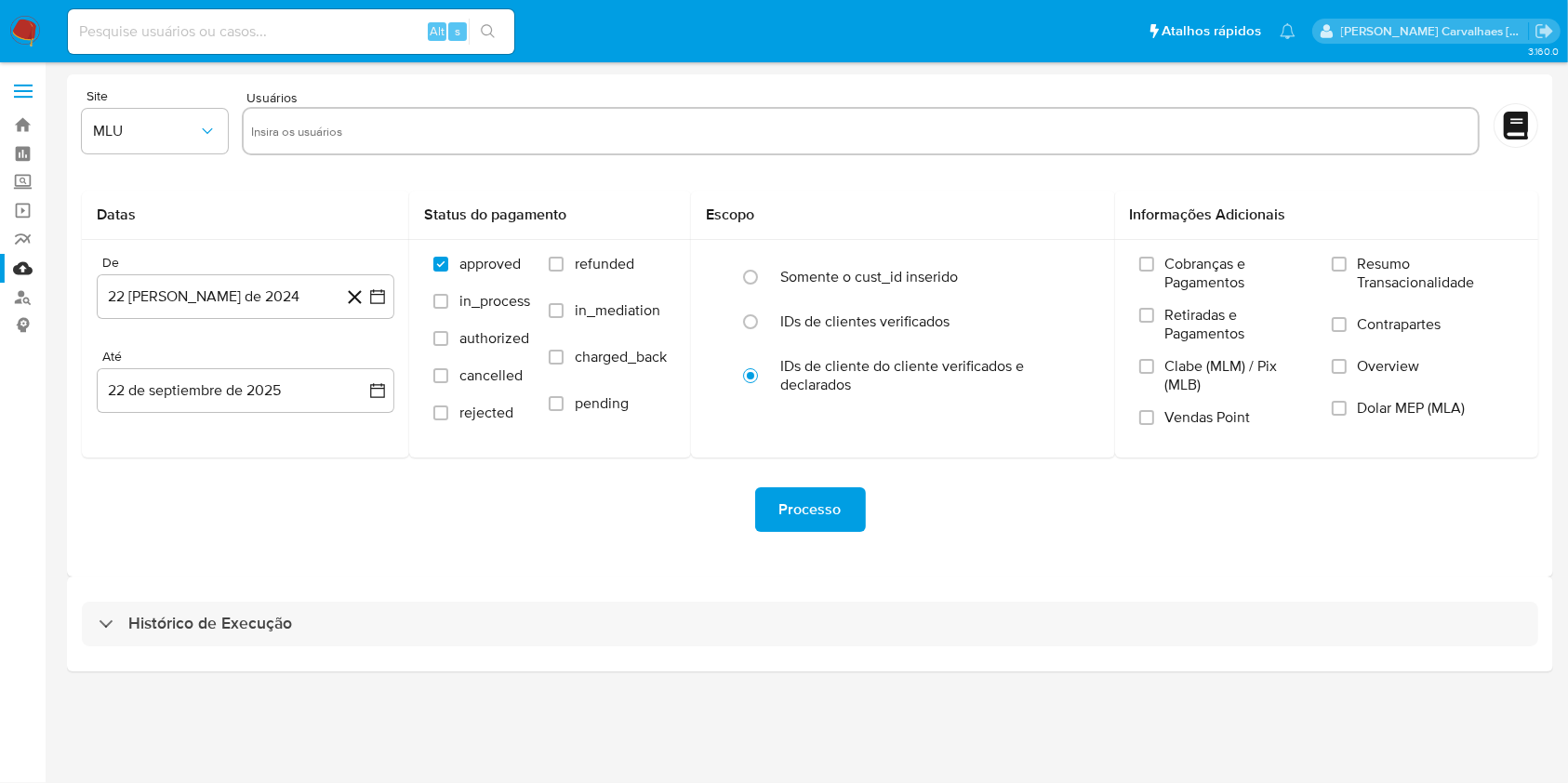
select select "10"
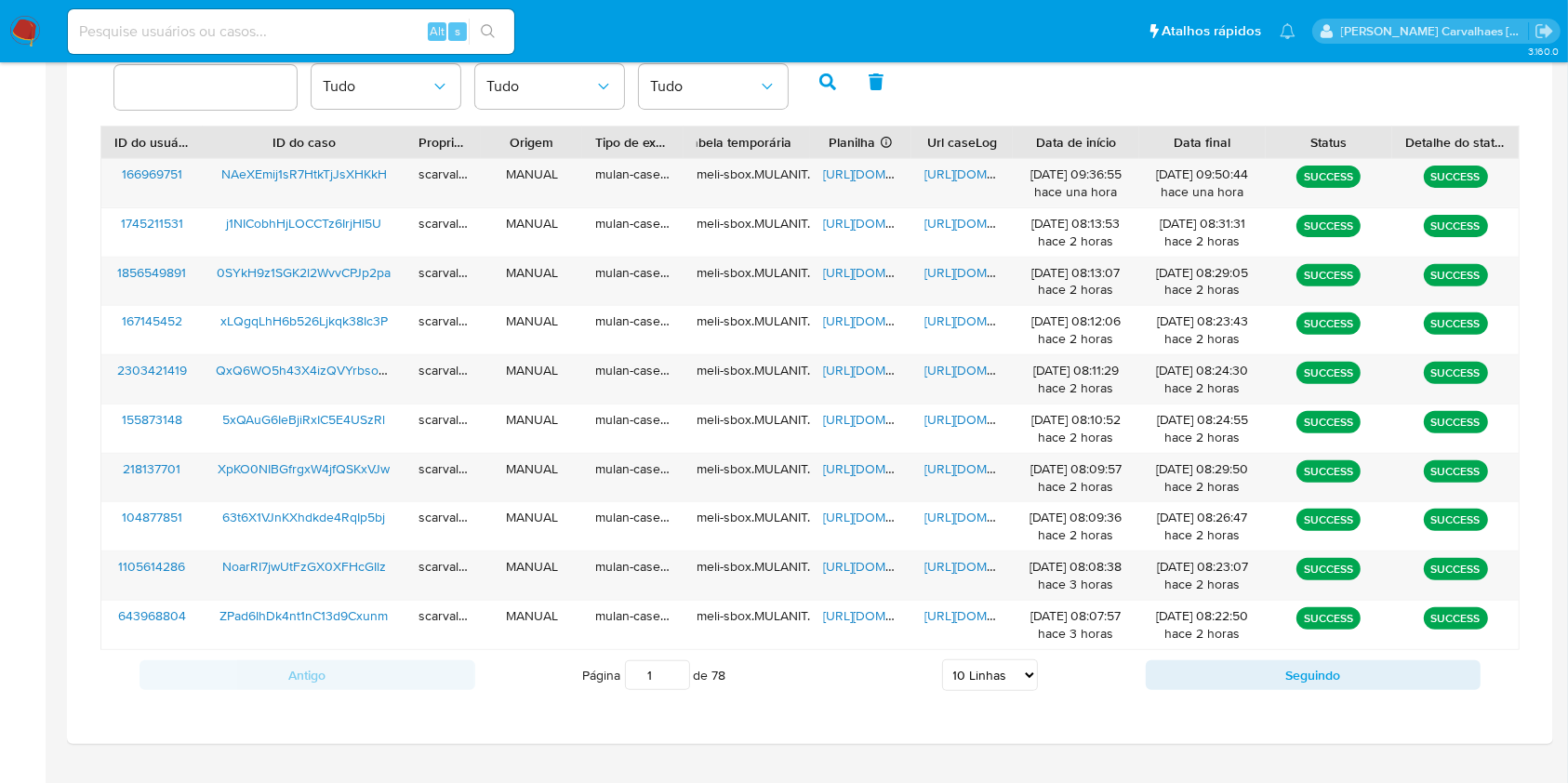
scroll to position [670, 0]
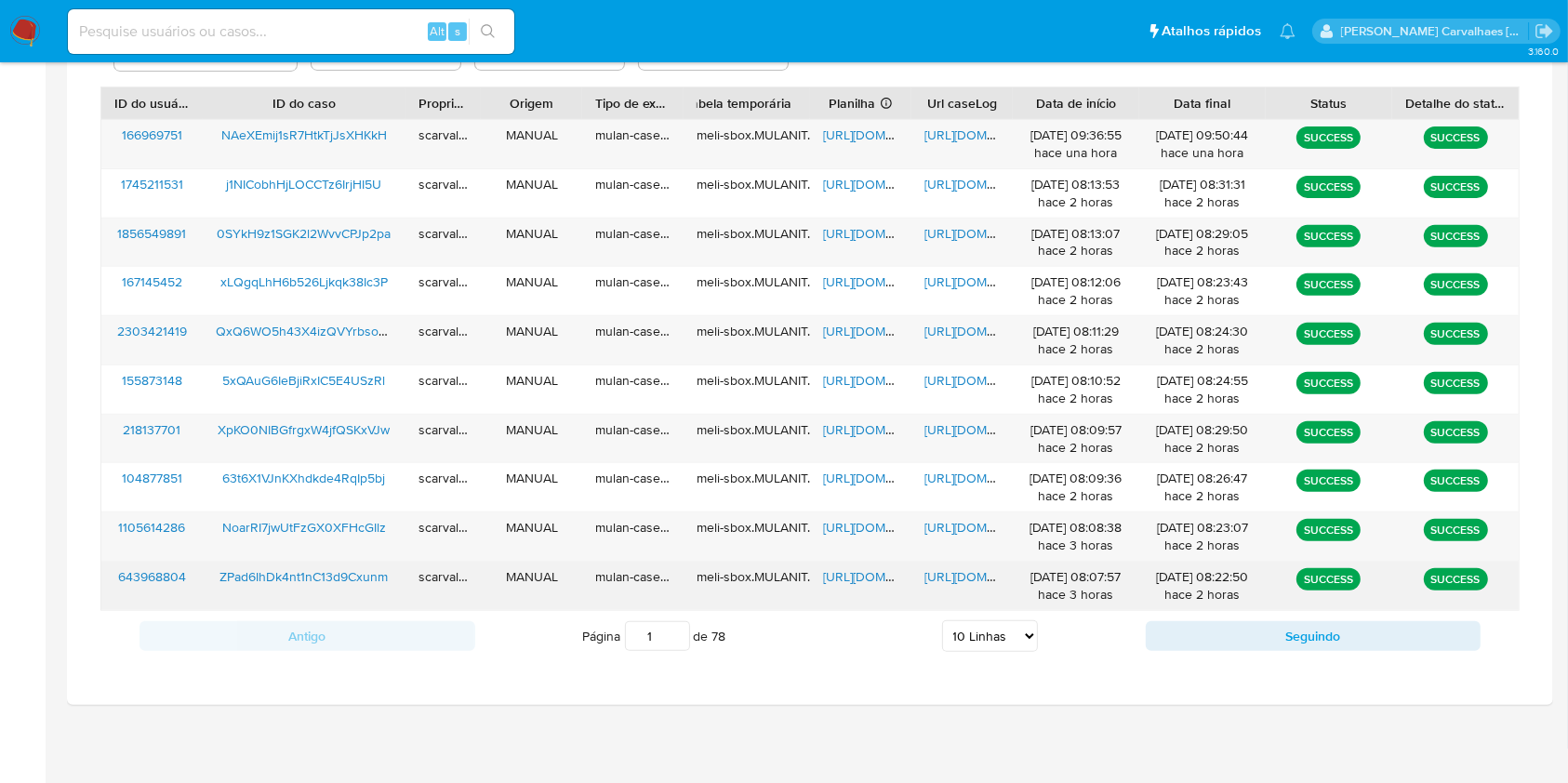
click at [970, 577] on span "[URL][DOMAIN_NAME]" at bounding box center [988, 576] width 129 height 18
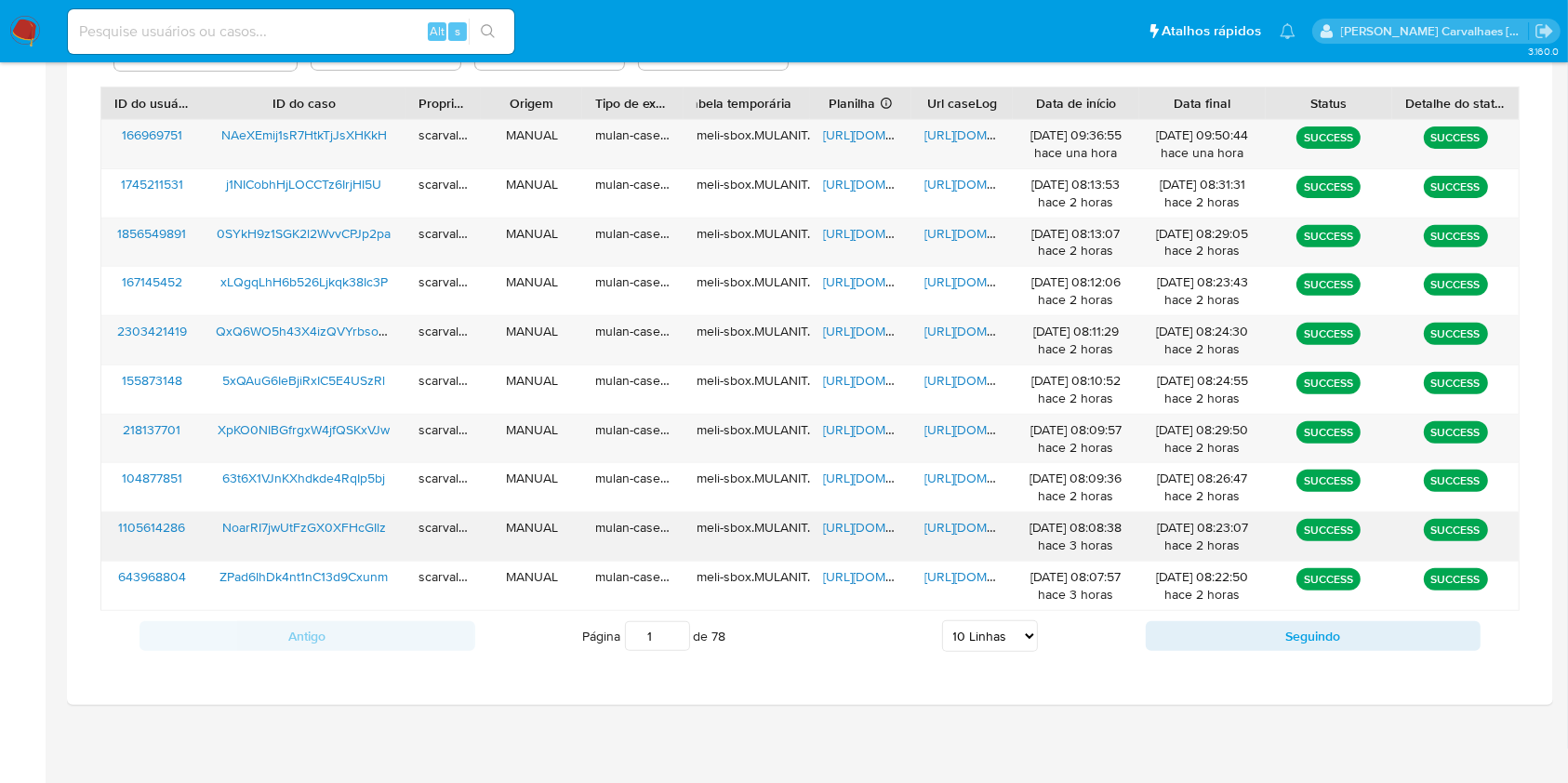
click at [975, 547] on div "[URL][DOMAIN_NAME]" at bounding box center [962, 536] width 102 height 48
click at [977, 534] on span "[URL][DOMAIN_NAME]" at bounding box center [988, 527] width 129 height 18
